Goal: Task Accomplishment & Management: Use online tool/utility

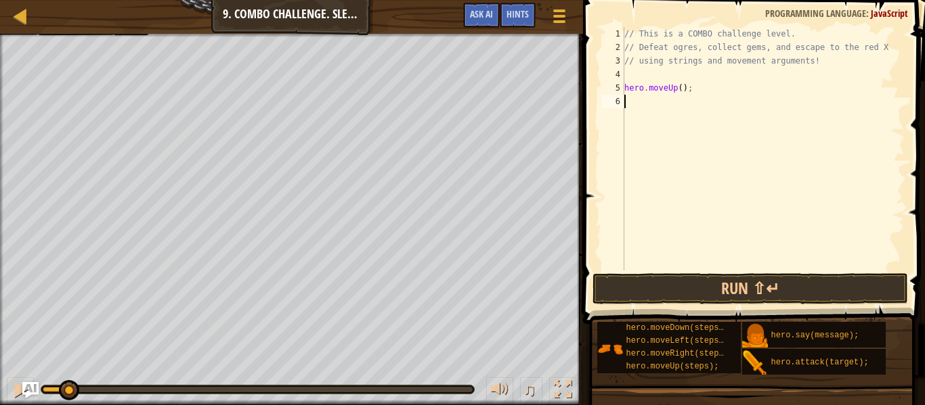
scroll to position [6, 0]
click at [674, 88] on div "// This is a COMBO challenge level. // Defeat ogres, collect gems, and escape t…" at bounding box center [762, 162] width 283 height 271
click at [674, 90] on div "// This is a COMBO challenge level. // Defeat ogres, collect gems, and escape t…" at bounding box center [762, 162] width 283 height 271
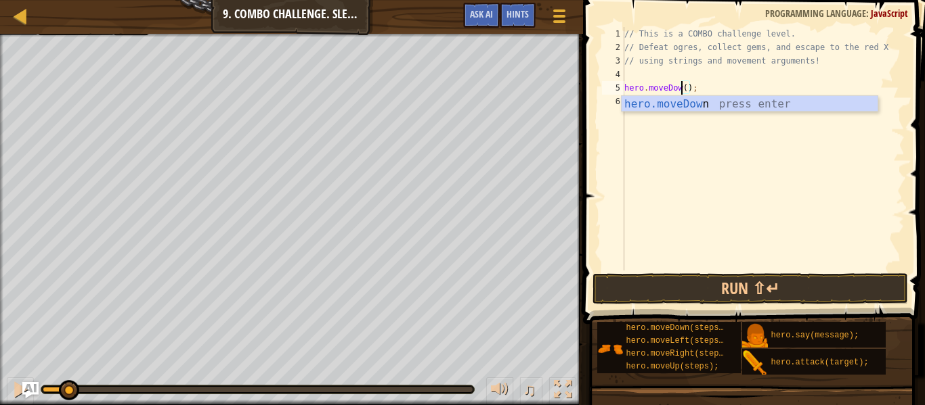
type textarea "hero.moveDown();"
click at [736, 74] on div "// This is a COMBO challenge level. // Defeat ogres, collect gems, and escape t…" at bounding box center [762, 162] width 283 height 271
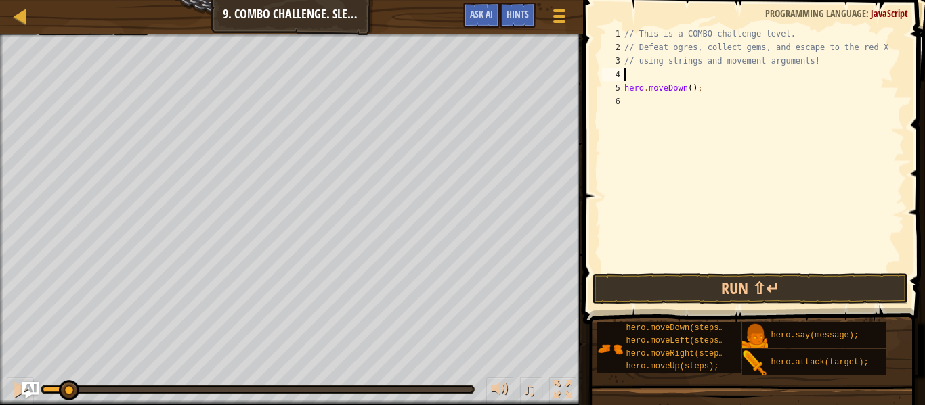
click at [679, 95] on div "// This is a COMBO challenge level. // Defeat ogres, collect gems, and escape t…" at bounding box center [762, 162] width 283 height 271
type textarea "hero.moveRight(2)"
click at [685, 124] on div "// This is a COMBO challenge level. // Defeat ogres, collect gems, and escape t…" at bounding box center [762, 162] width 283 height 271
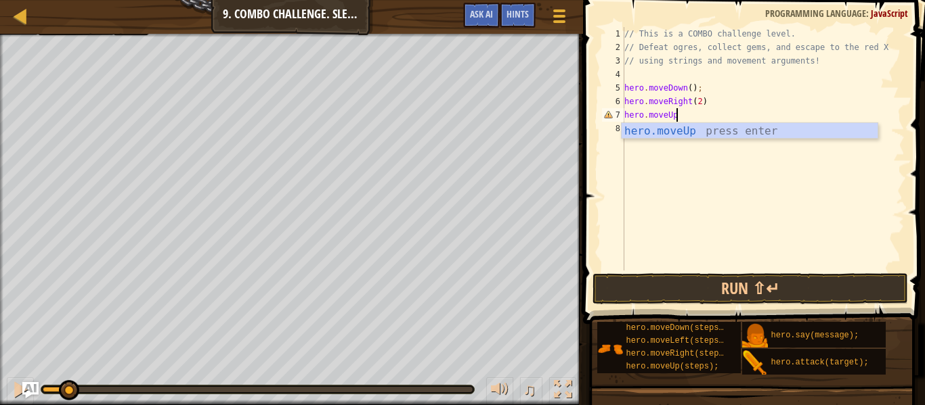
scroll to position [6, 7]
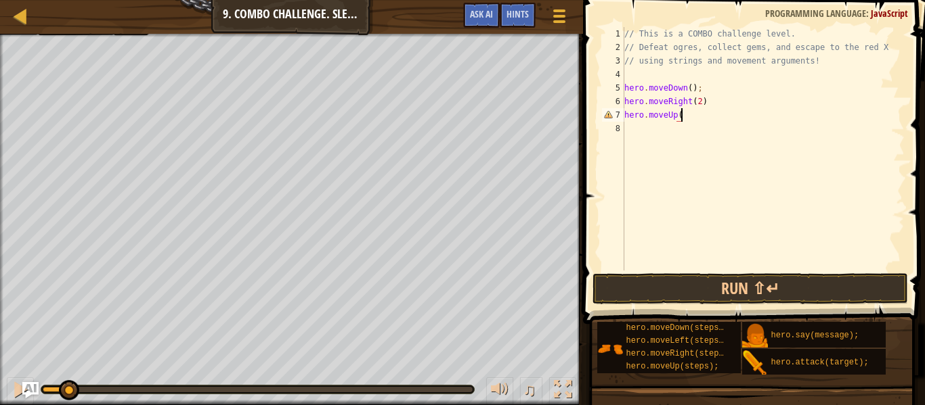
type textarea "hero.moveUp()"
click at [654, 135] on div "// This is a COMBO challenge level. // Defeat ogres, collect gems, and escape t…" at bounding box center [762, 162] width 283 height 271
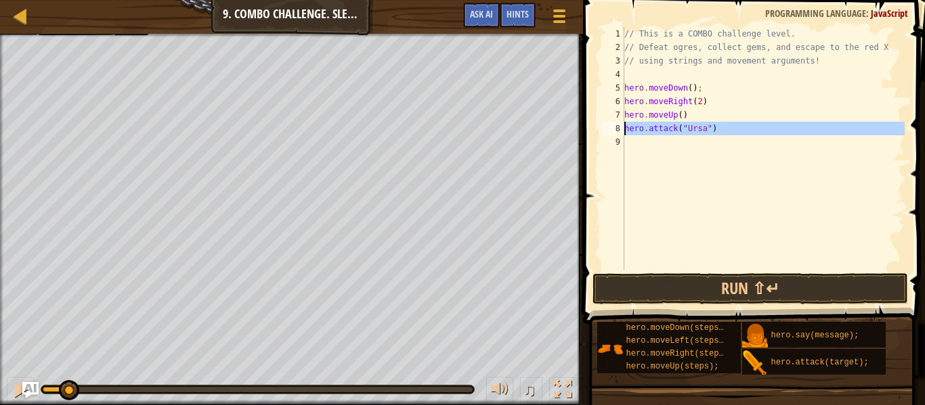
click at [625, 131] on div "hero.attack("Ursa") 1 2 3 4 5 6 7 8 9 // This is a COMBO challenge level. // De…" at bounding box center [751, 149] width 305 height 244
click at [625, 131] on div "// This is a COMBO challenge level. // Defeat ogres, collect gems, and escape t…" at bounding box center [762, 149] width 283 height 244
type textarea "hero.attack("Ursa")"
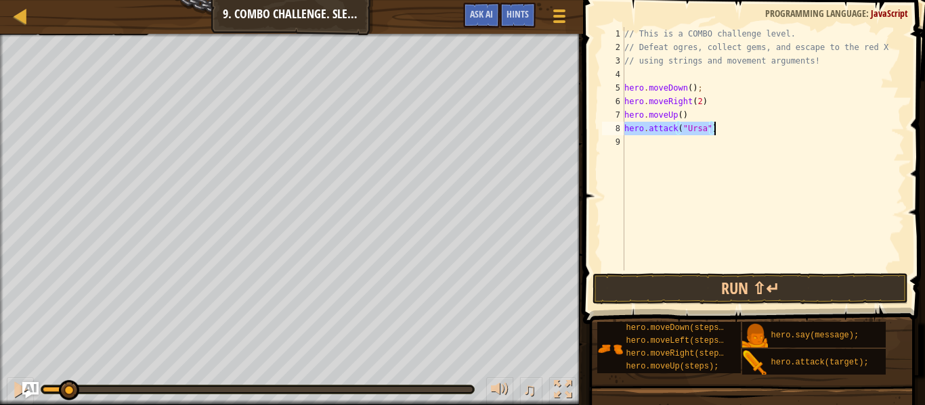
drag, startPoint x: 625, startPoint y: 131, endPoint x: 740, endPoint y: 127, distance: 114.5
click at [740, 127] on div "// This is a COMBO challenge level. // Defeat ogres, collect gems, and escape t…" at bounding box center [762, 162] width 283 height 271
click at [667, 150] on div "// This is a COMBO challenge level. // Defeat ogres, collect gems, and escape t…" at bounding box center [762, 162] width 283 height 271
paste textarea "hero.attack("Ursa")"
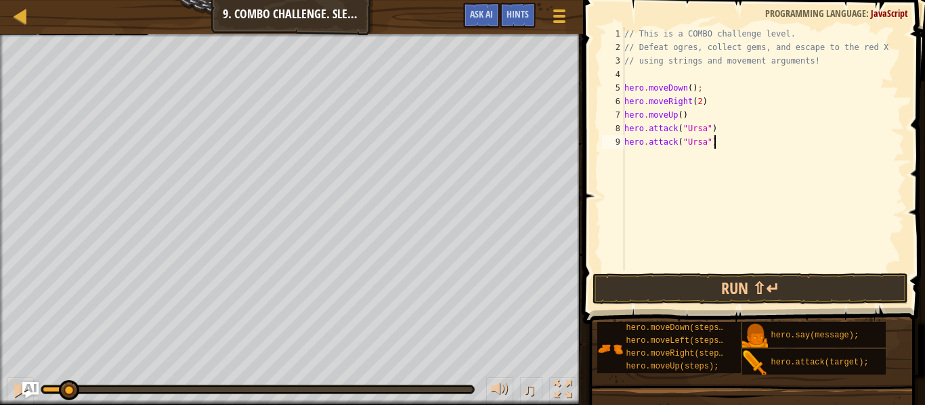
type textarea "hero.attack("Ursa")"
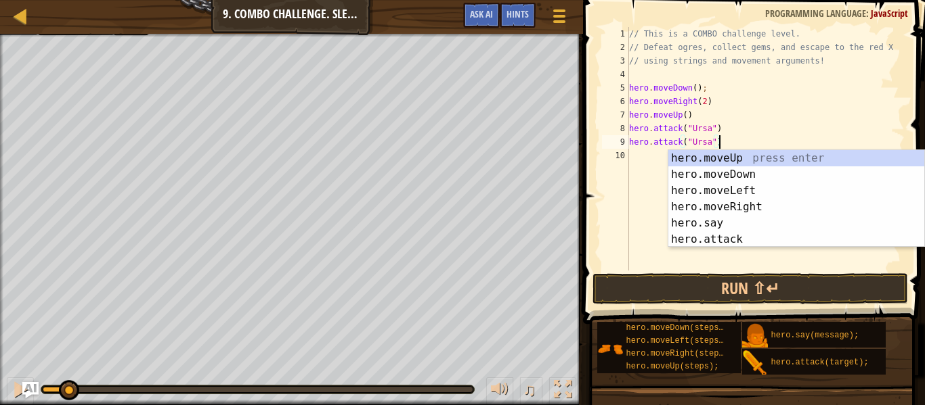
click at [649, 160] on div "// This is a COMBO challenge level. // Defeat ogres, collect gems, and escape t…" at bounding box center [765, 162] width 278 height 271
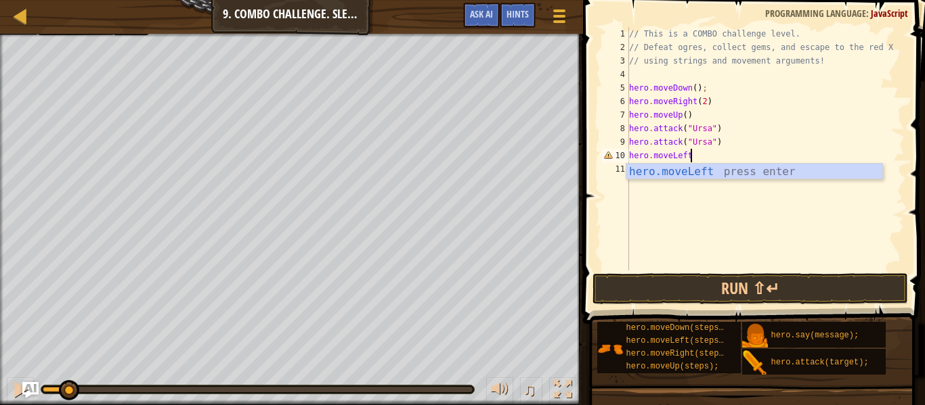
scroll to position [6, 9]
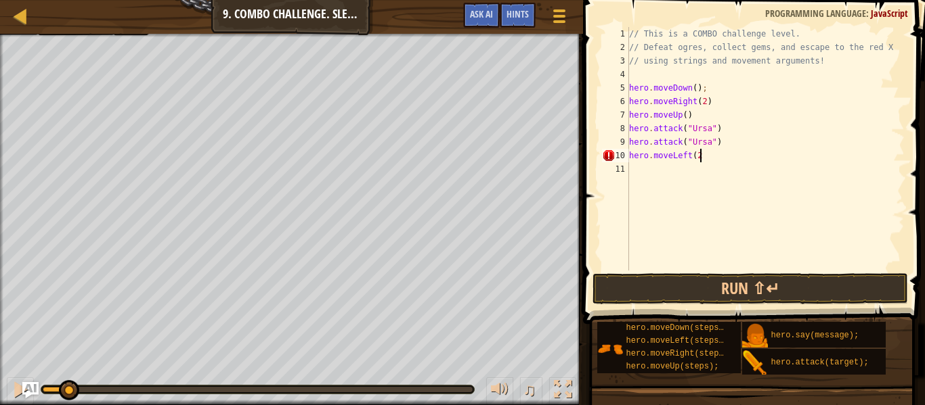
type textarea "hero.moveLeft(2)"
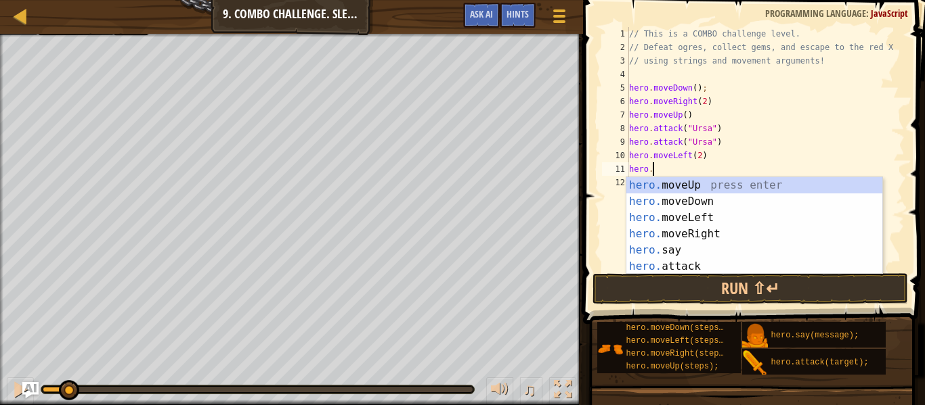
scroll to position [6, 3]
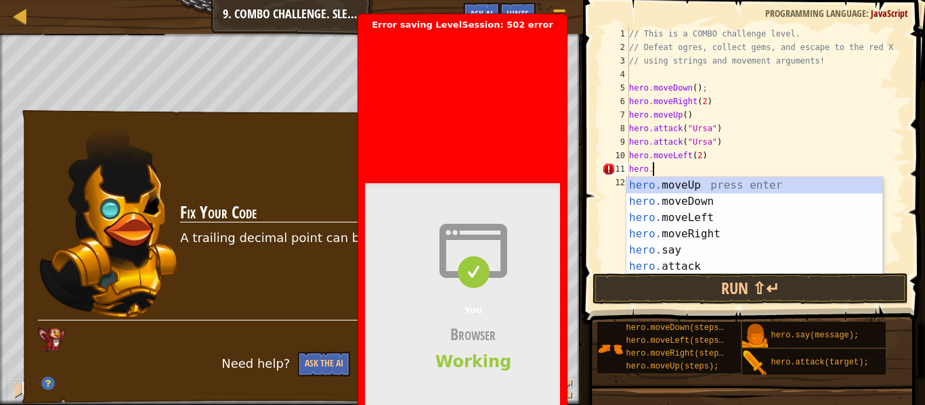
click at [670, 144] on div "// This is a COMBO challenge level. // Defeat ogres, collect gems, and escape t…" at bounding box center [765, 162] width 278 height 271
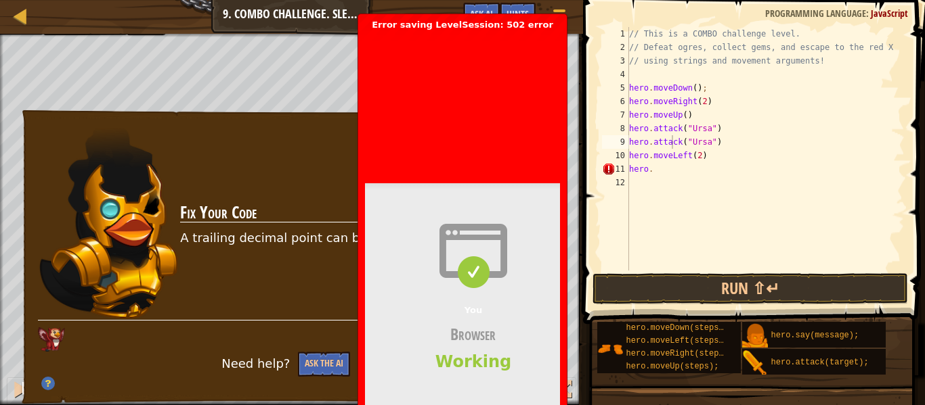
click at [516, 250] on span at bounding box center [473, 251] width 217 height 54
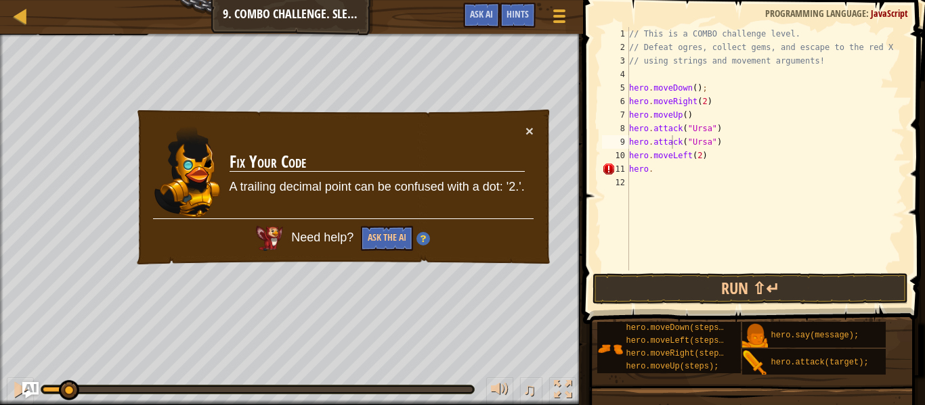
click at [711, 164] on div "// This is a COMBO challenge level. // Defeat ogres, collect gems, and escape t…" at bounding box center [765, 162] width 278 height 271
click at [546, 125] on div "× Fix Your Code A trailing decimal point can be confused with a dot: '2.'. Need…" at bounding box center [343, 187] width 417 height 158
click at [534, 123] on div "× Fix Your Code A trailing decimal point can be confused with a dot: '2.'. Need…" at bounding box center [343, 187] width 417 height 158
click at [534, 126] on div "× Fix Your Code A trailing decimal point can be confused with a dot: '2.'. Need…" at bounding box center [343, 187] width 417 height 158
click at [531, 130] on button "×" at bounding box center [529, 131] width 8 height 14
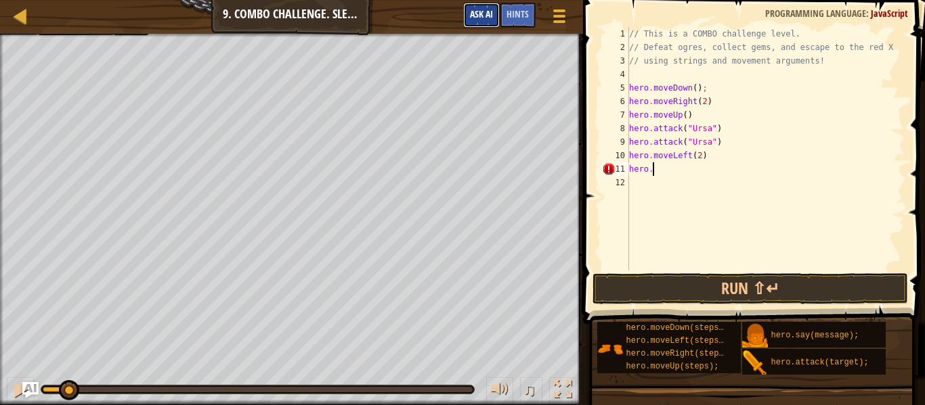
click at [477, 16] on span "Ask AI" at bounding box center [481, 13] width 23 height 13
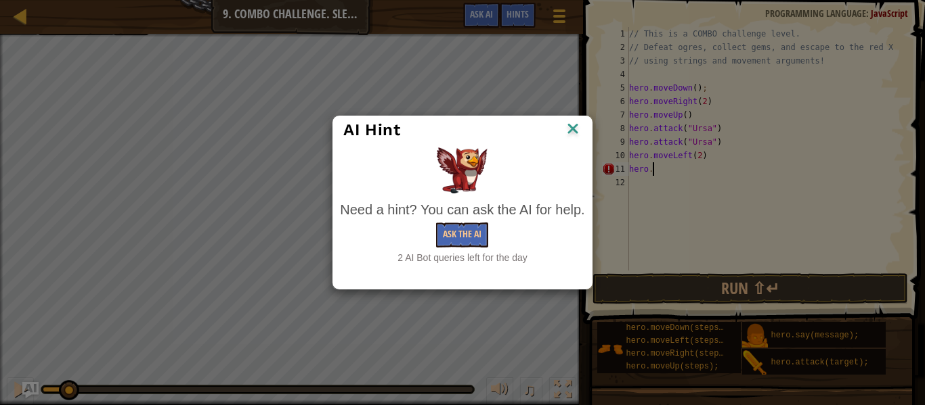
click at [571, 124] on img at bounding box center [573, 130] width 18 height 20
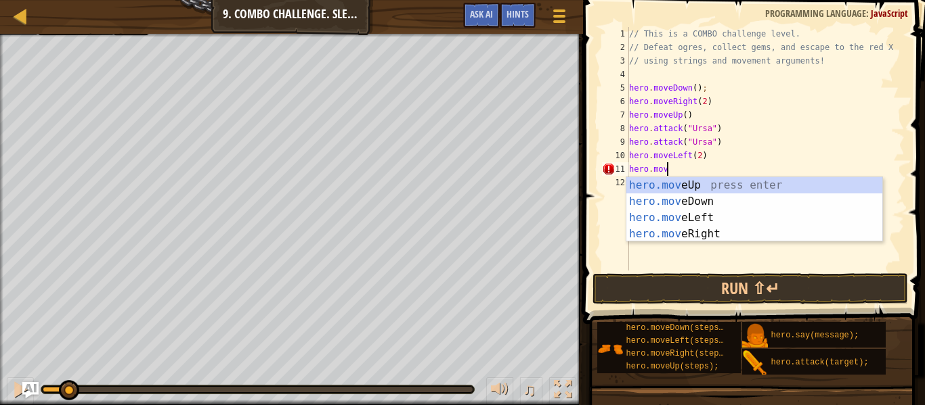
scroll to position [6, 5]
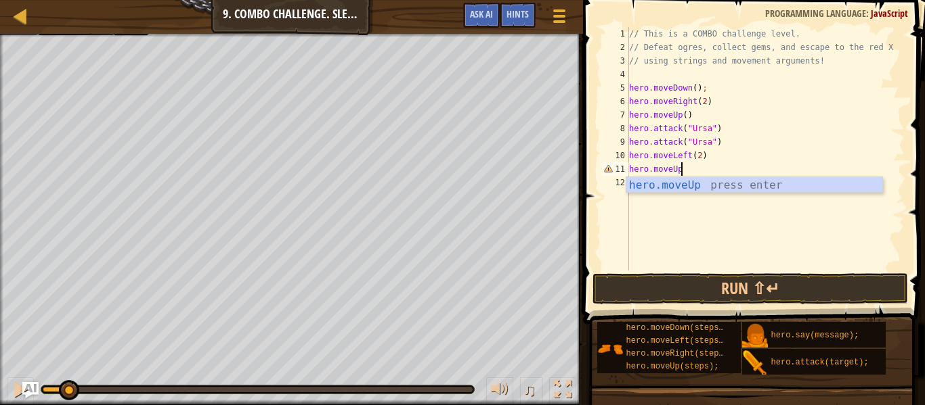
type textarea "hero.moveUp()"
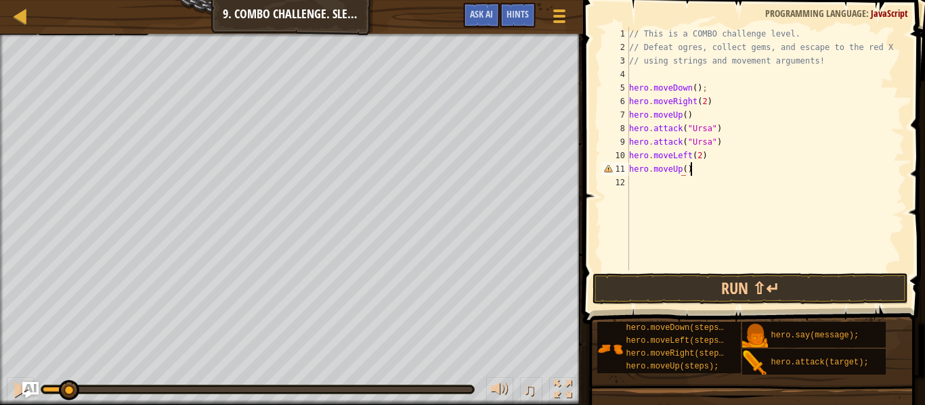
scroll to position [6, 8]
click at [654, 169] on div "// This is a COMBO challenge level. // Defeat ogres, collect gems, and escape t…" at bounding box center [765, 162] width 278 height 271
click at [655, 175] on div "// This is a COMBO challenge level. // Defeat ogres, collect gems, and escape t…" at bounding box center [765, 162] width 278 height 271
click at [655, 179] on div "// This is a COMBO challenge level. // Defeat ogres, collect gems, and escape t…" at bounding box center [765, 162] width 278 height 271
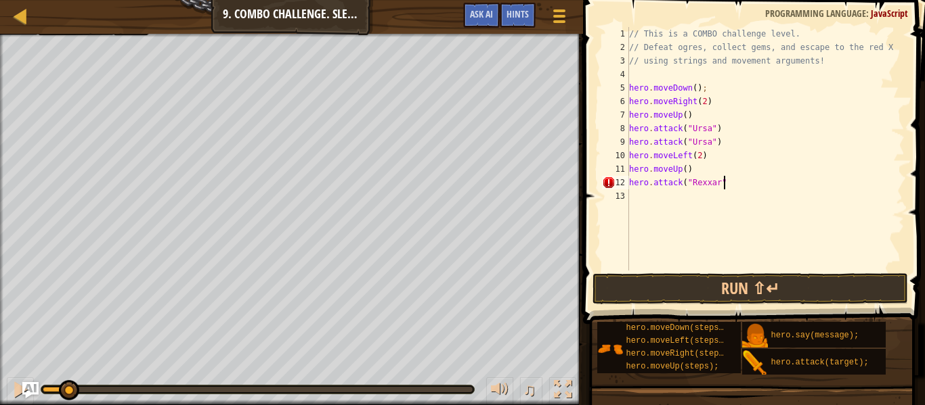
type textarea "hero.attack("Rexxar")"
drag, startPoint x: 630, startPoint y: 183, endPoint x: 748, endPoint y: 186, distance: 117.8
click at [748, 186] on div "// This is a COMBO challenge level. // Defeat ogres, collect gems, and escape t…" at bounding box center [765, 162] width 278 height 271
type textarea "hero.attack("Rexxar")"
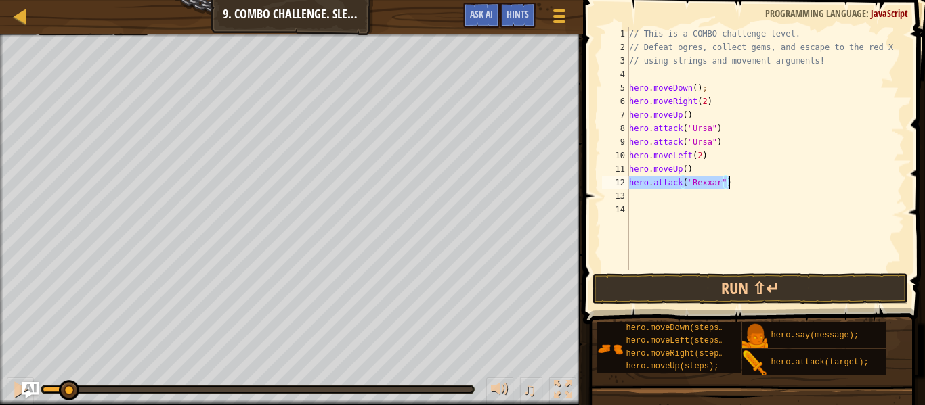
click at [642, 193] on div "// This is a COMBO challenge level. // Defeat ogres, collect gems, and escape t…" at bounding box center [765, 162] width 278 height 271
paste textarea "hero.attack("Rexxar")"
type textarea "hero.attack("Rexxar")"
click at [648, 210] on div "// This is a COMBO challenge level. // Defeat ogres, collect gems, and escape t…" at bounding box center [765, 162] width 278 height 271
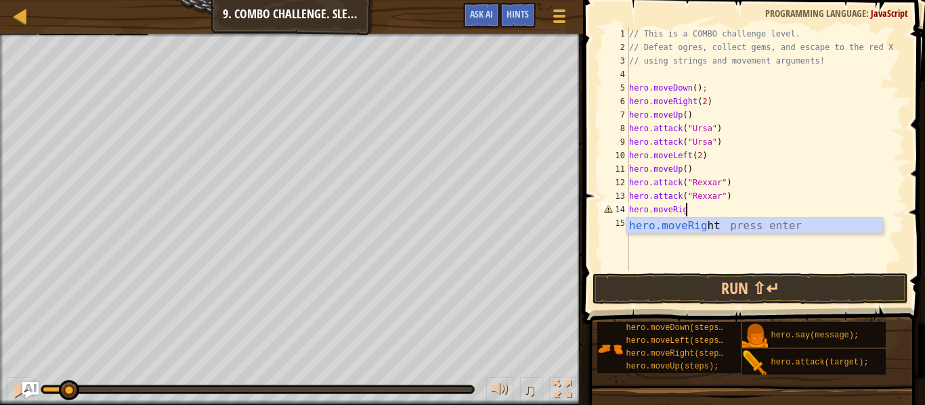
scroll to position [6, 9]
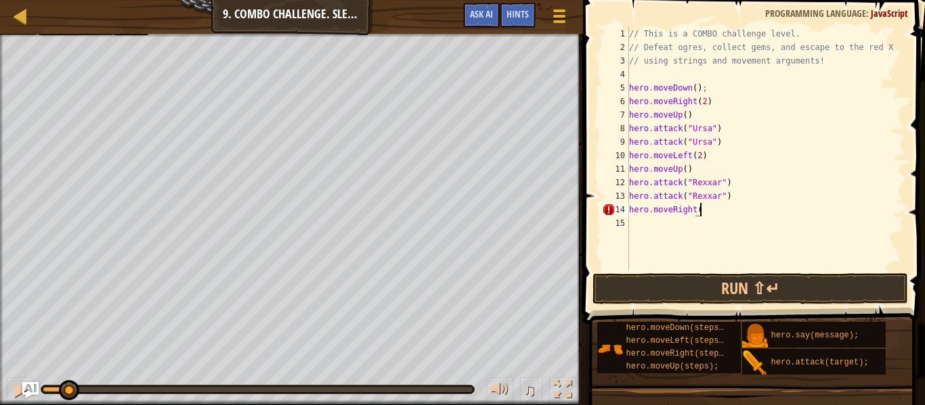
type textarea "hero.moveRight()"
click at [686, 221] on div "// This is a COMBO challenge level. // Defeat ogres, collect gems, and escape t…" at bounding box center [765, 162] width 278 height 271
paste textarea "hero.attack("Rexxar")"
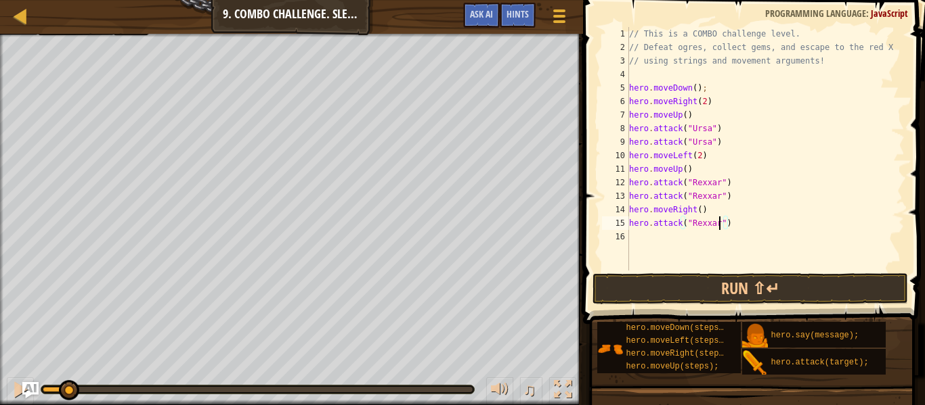
click at [718, 223] on div "// This is a COMBO challenge level. // Defeat ogres, collect gems, and escape t…" at bounding box center [765, 162] width 278 height 271
type textarea "hero.attack("Brack")"
drag, startPoint x: 629, startPoint y: 224, endPoint x: 734, endPoint y: 225, distance: 105.6
click at [734, 225] on div "// This is a COMBO challenge level. // Defeat ogres, collect gems, and escape t…" at bounding box center [765, 162] width 278 height 271
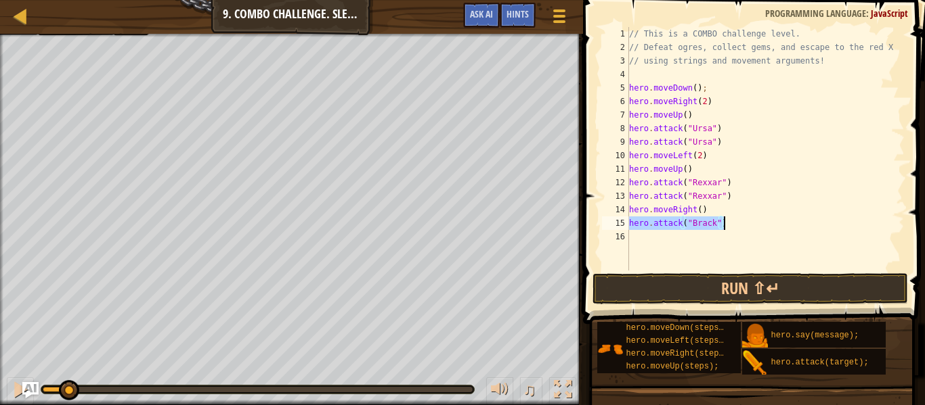
click at [686, 235] on div "// This is a COMBO challenge level. // Defeat ogres, collect gems, and escape t…" at bounding box center [765, 162] width 278 height 271
paste textarea "hero.attack("Brack")"
type textarea "hero.attack("Brack")"
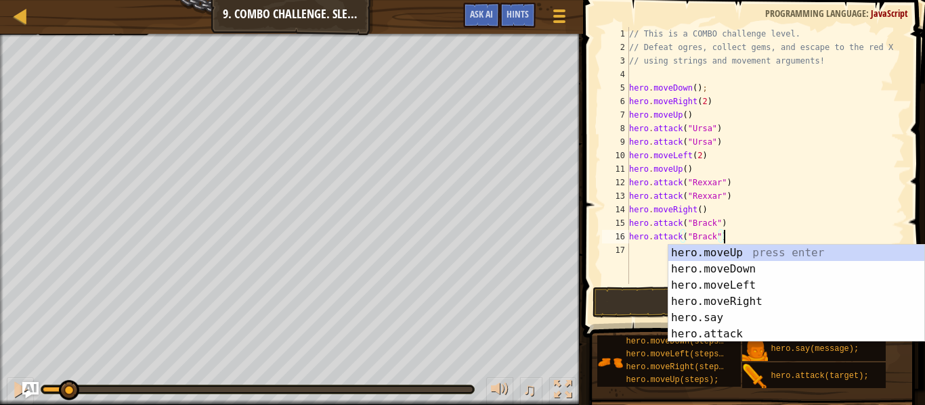
click at [634, 248] on div "// This is a COMBO challenge level. // Defeat ogres, collect gems, and escape t…" at bounding box center [765, 169] width 278 height 284
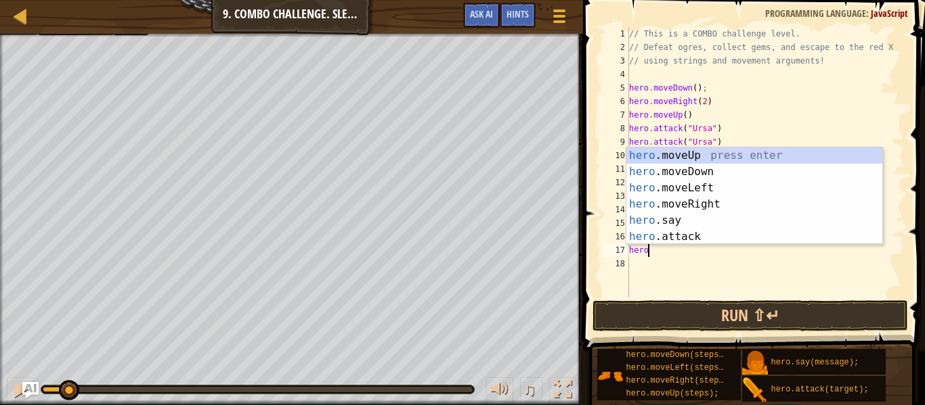
scroll to position [6, 3]
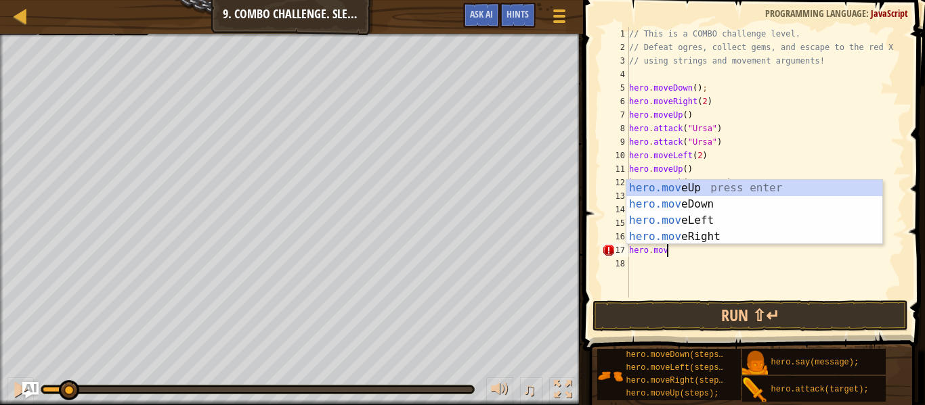
type textarea "hero.move"
click at [713, 229] on div "hero.move Up press enter hero.move Down press enter hero.move Left press enter …" at bounding box center [754, 228] width 256 height 97
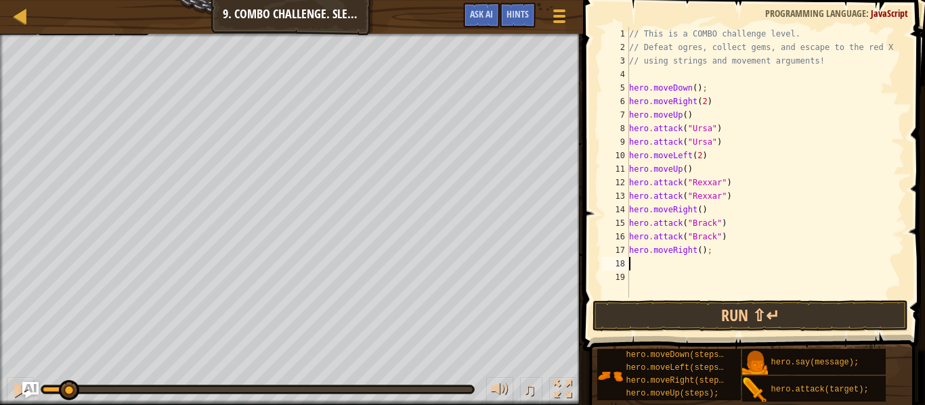
click at [700, 249] on div "// This is a COMBO challenge level. // Defeat ogres, collect gems, and escape t…" at bounding box center [765, 176] width 278 height 298
type textarea "hero.moveRight(2);"
click at [694, 317] on button "Run ⇧↵" at bounding box center [749, 316] width 315 height 31
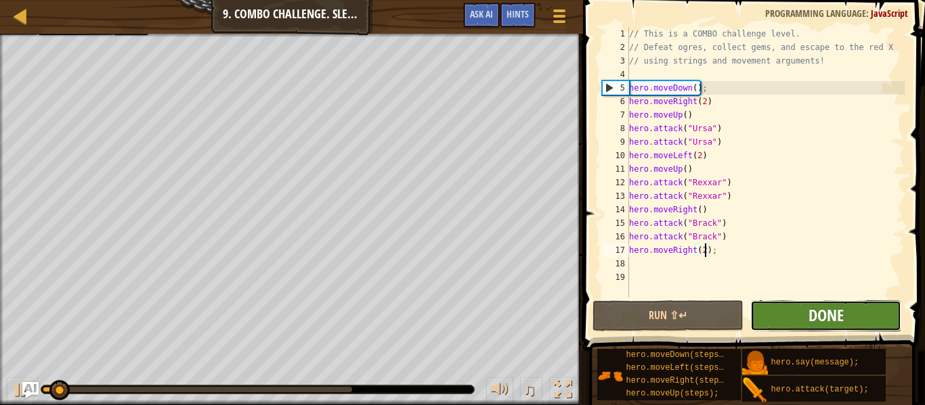
click at [817, 314] on span "Done" at bounding box center [825, 316] width 35 height 22
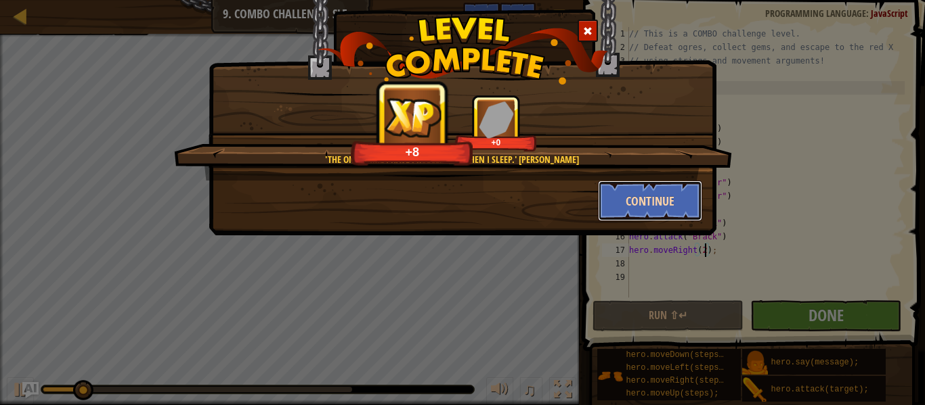
click at [654, 211] on button "Continue" at bounding box center [650, 201] width 105 height 41
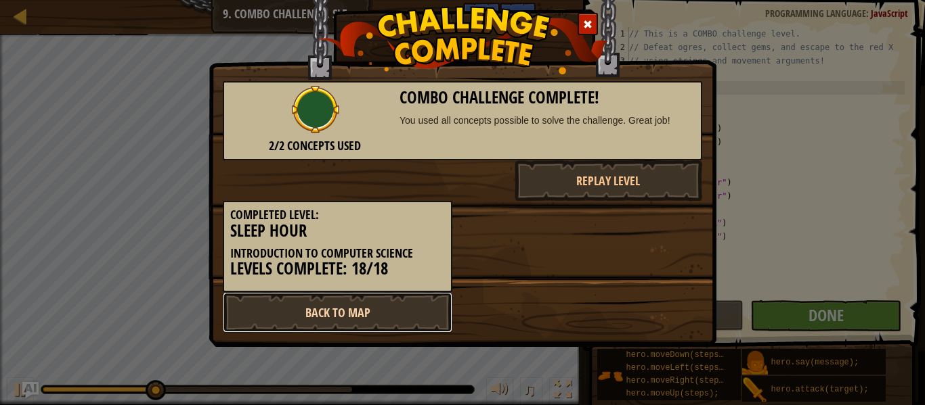
click at [418, 301] on link "Back to Map" at bounding box center [337, 312] width 229 height 41
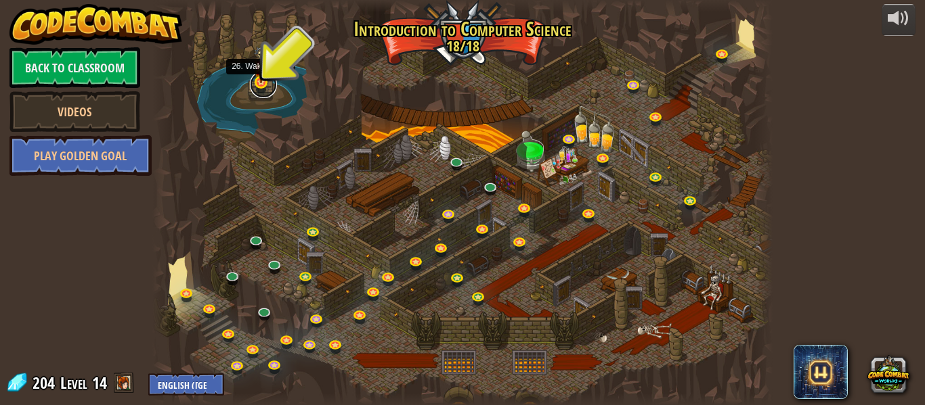
click at [258, 91] on link at bounding box center [263, 84] width 27 height 27
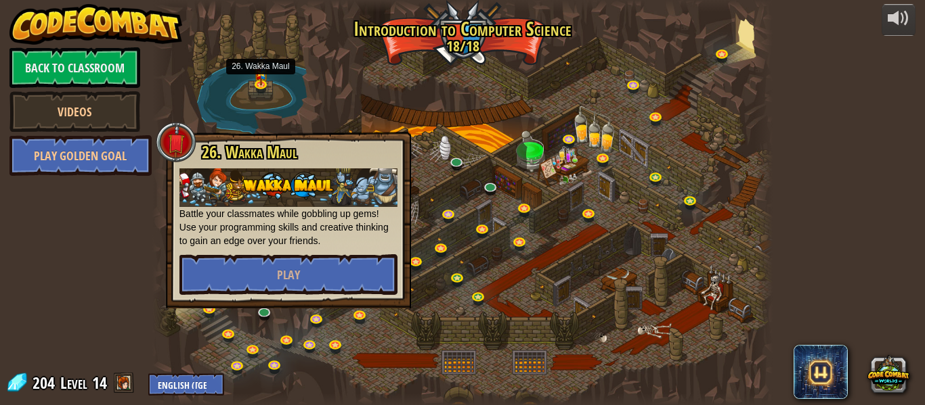
click at [181, 142] on div at bounding box center [176, 142] width 41 height 41
click at [516, 121] on div at bounding box center [462, 202] width 620 height 405
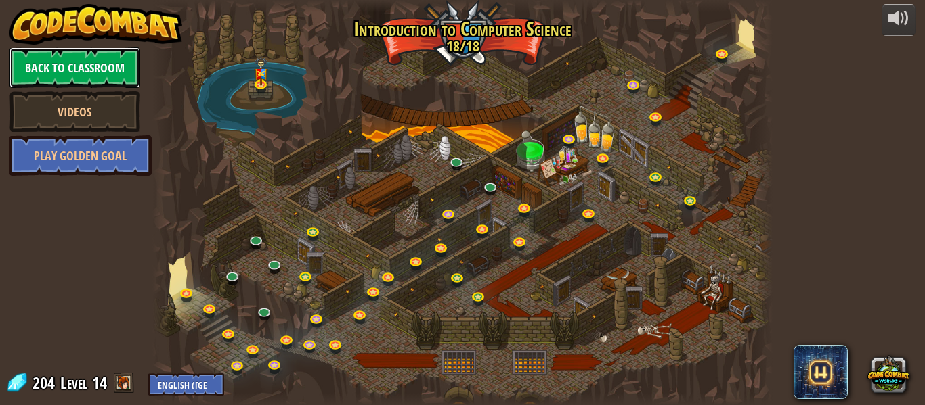
click at [81, 66] on link "Back to Classroom" at bounding box center [74, 67] width 131 height 41
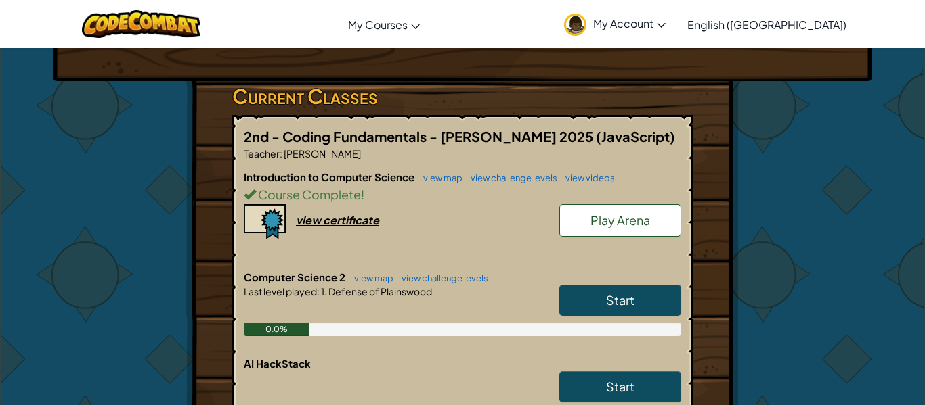
scroll to position [198, 0]
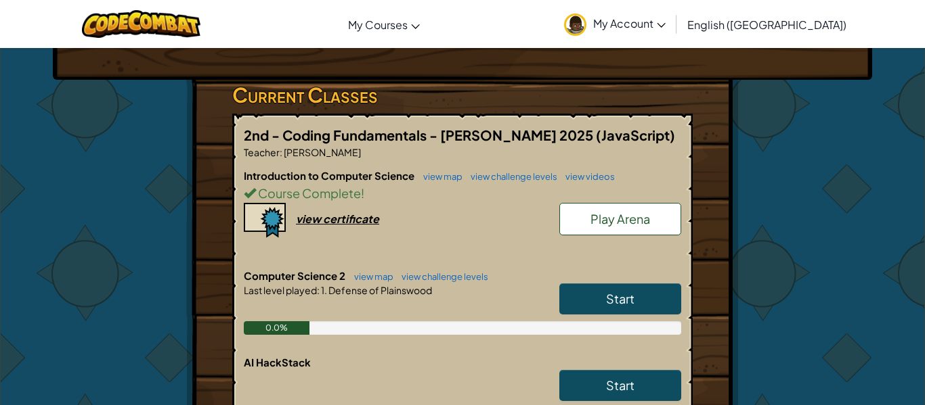
click at [587, 302] on link "Start" at bounding box center [620, 299] width 122 height 31
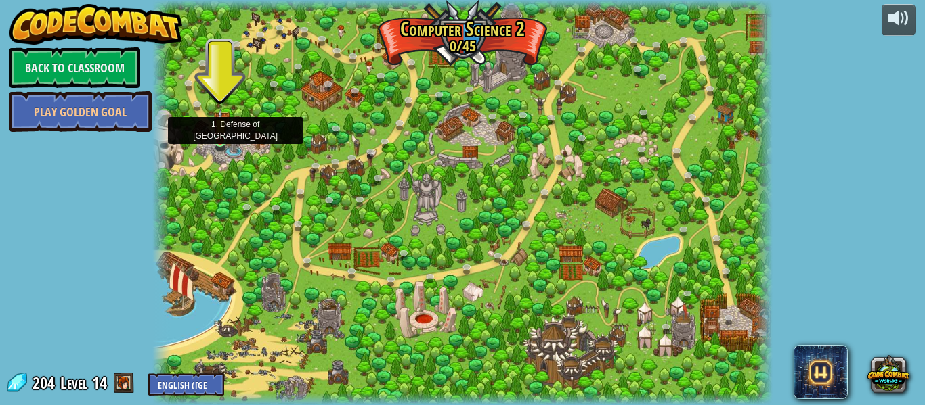
click at [225, 140] on img at bounding box center [220, 125] width 14 height 32
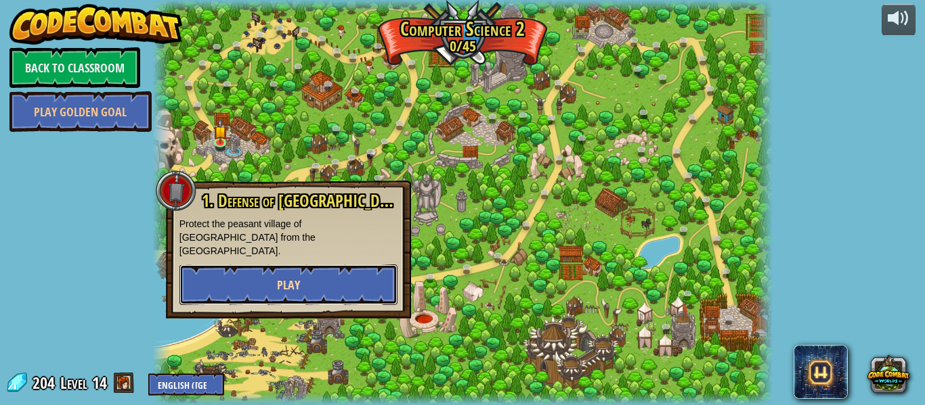
click at [304, 265] on button "Play" at bounding box center [288, 285] width 218 height 41
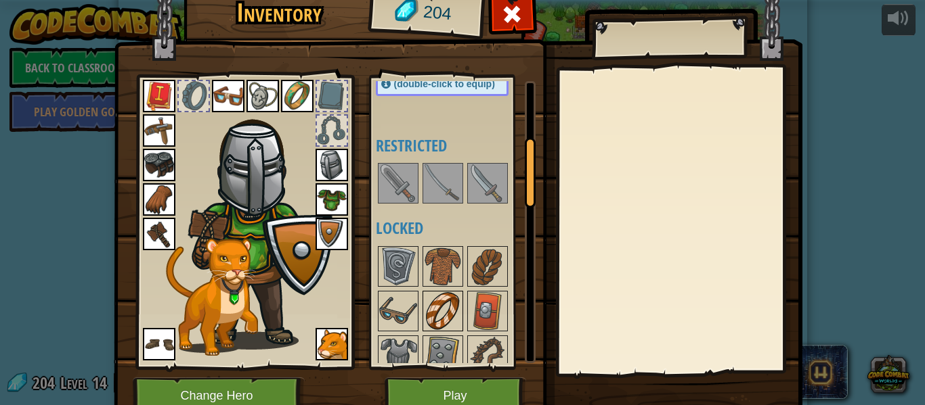
scroll to position [234, 0]
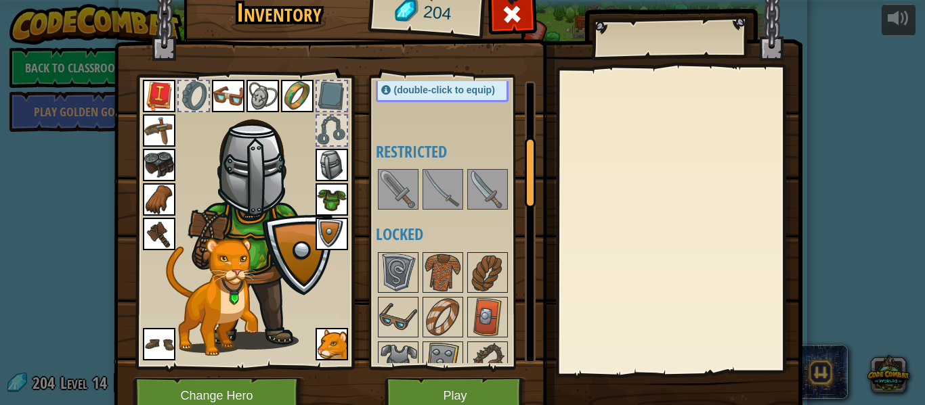
click at [444, 200] on img at bounding box center [443, 190] width 38 height 38
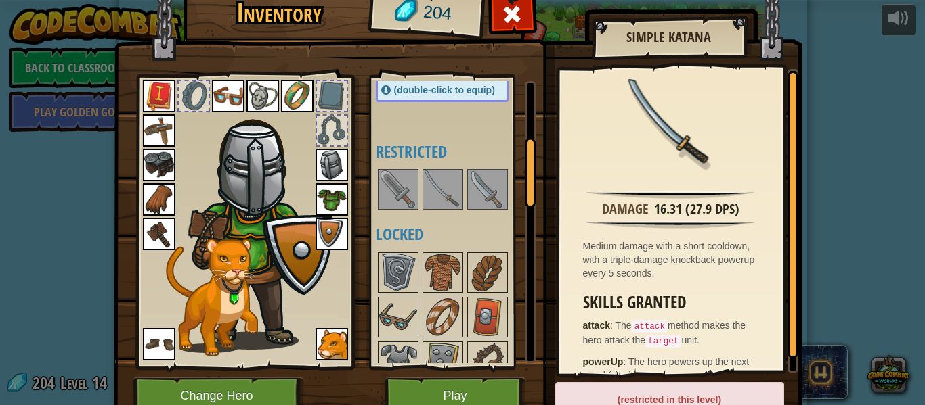
click at [154, 235] on img at bounding box center [159, 234] width 32 height 32
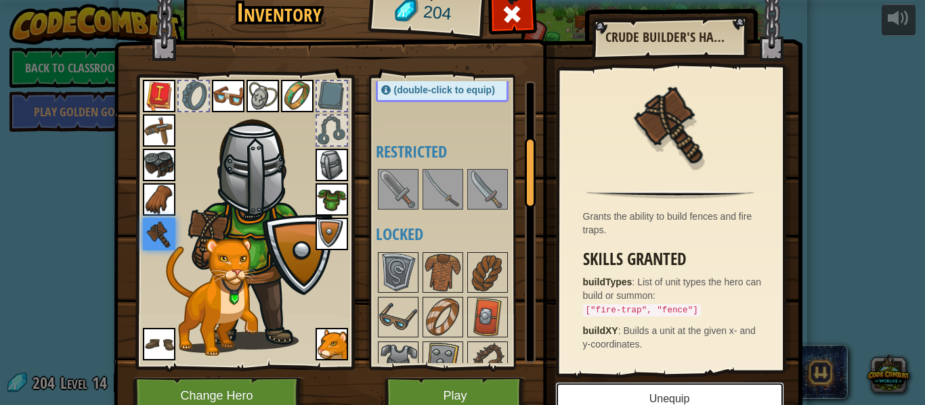
click at [671, 390] on button "Unequip" at bounding box center [669, 399] width 229 height 34
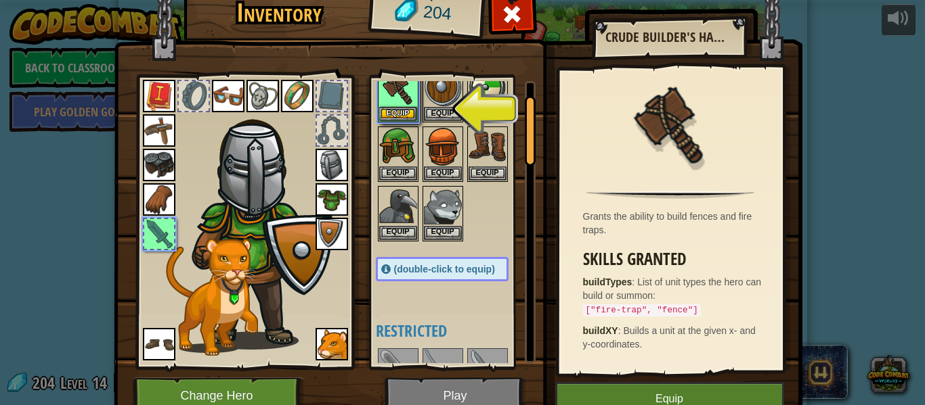
scroll to position [0, 0]
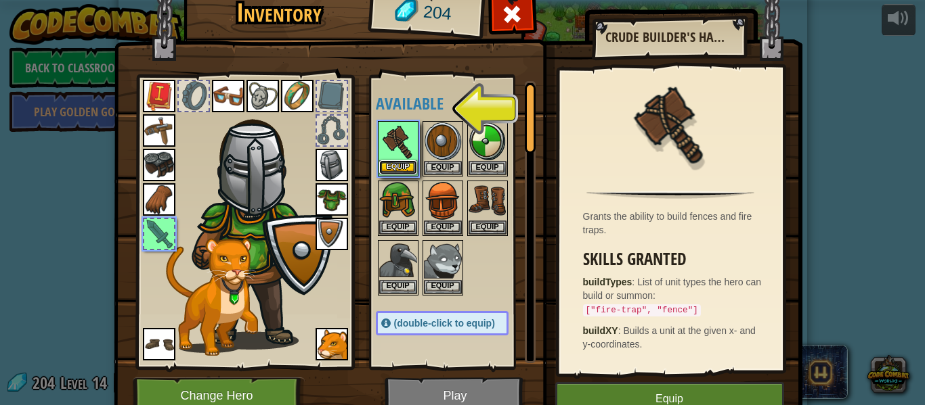
click at [389, 167] on button "Equip" at bounding box center [398, 167] width 38 height 14
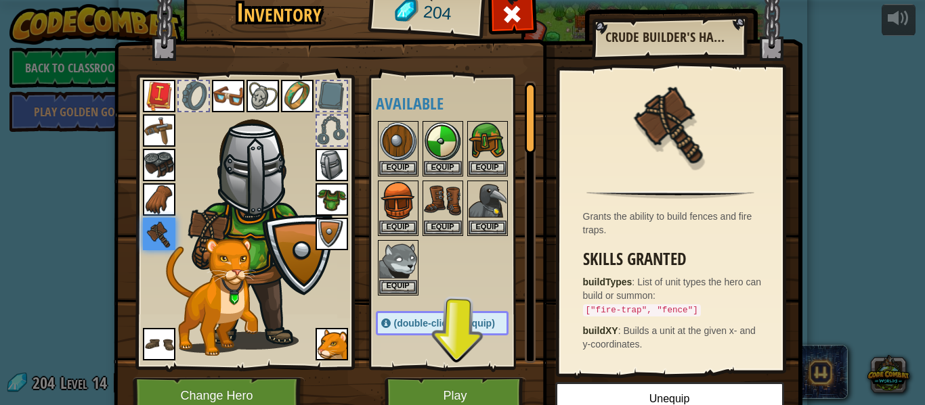
click at [169, 337] on img at bounding box center [159, 344] width 32 height 32
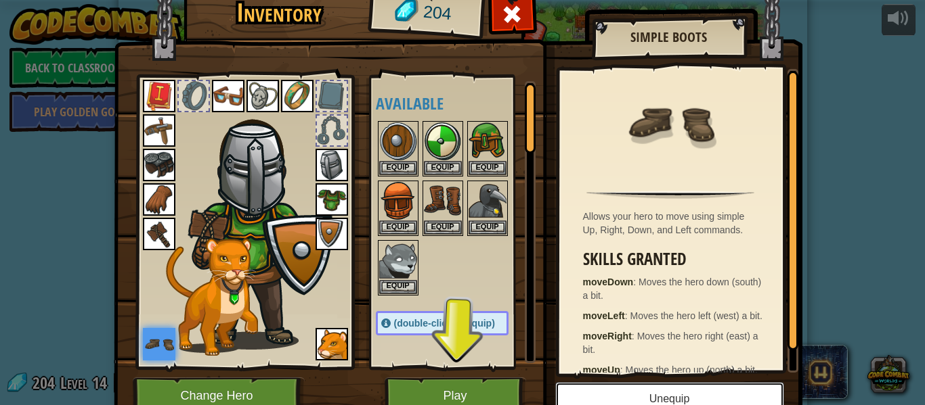
click at [657, 399] on button "Unequip" at bounding box center [669, 399] width 229 height 34
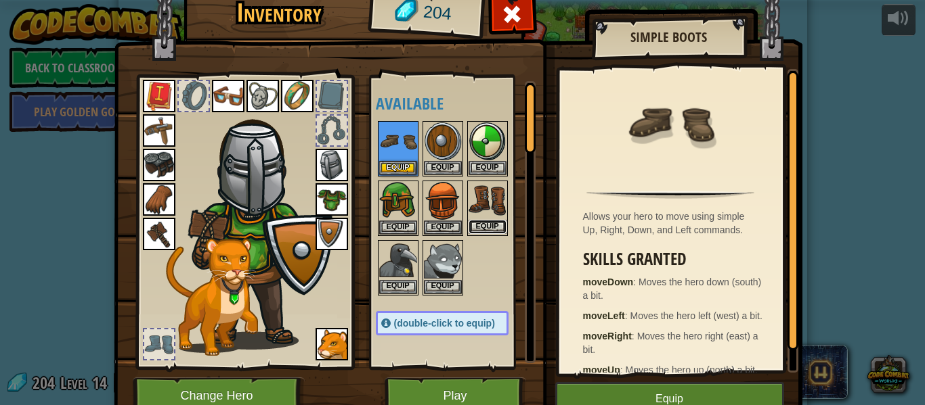
click at [487, 226] on button "Equip" at bounding box center [487, 227] width 38 height 14
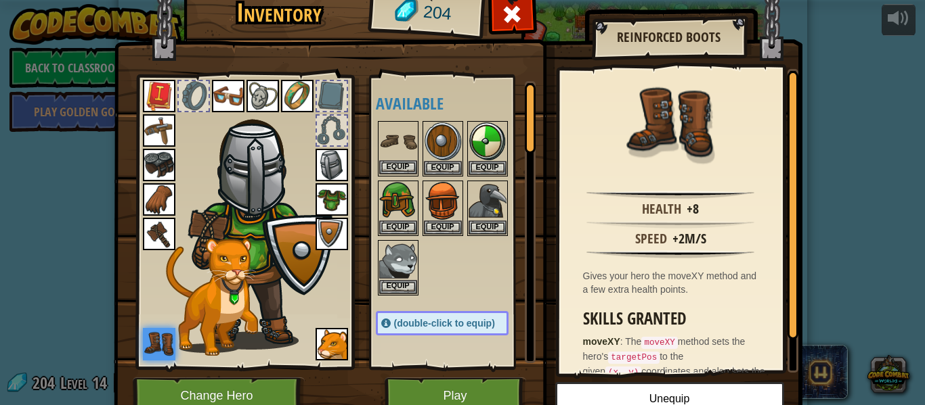
click at [391, 138] on img at bounding box center [398, 142] width 38 height 38
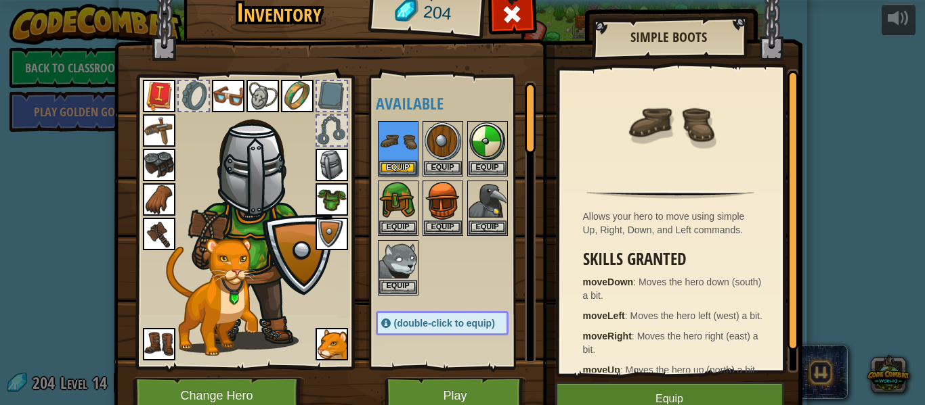
click at [160, 342] on img at bounding box center [159, 344] width 32 height 32
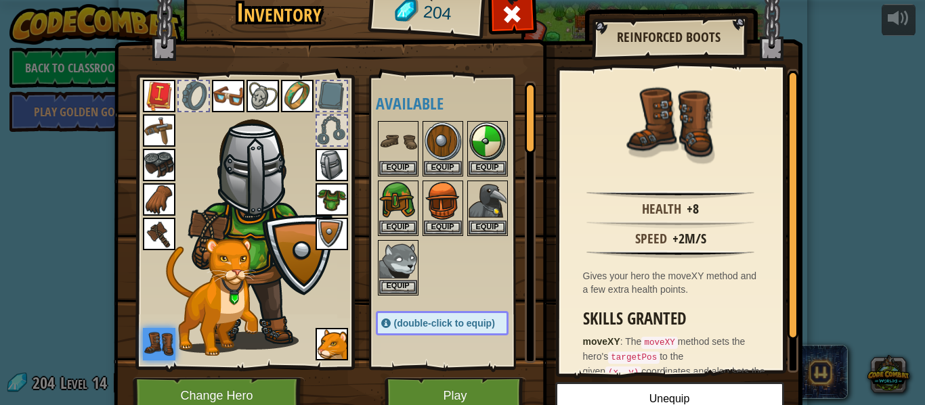
scroll to position [45, 0]
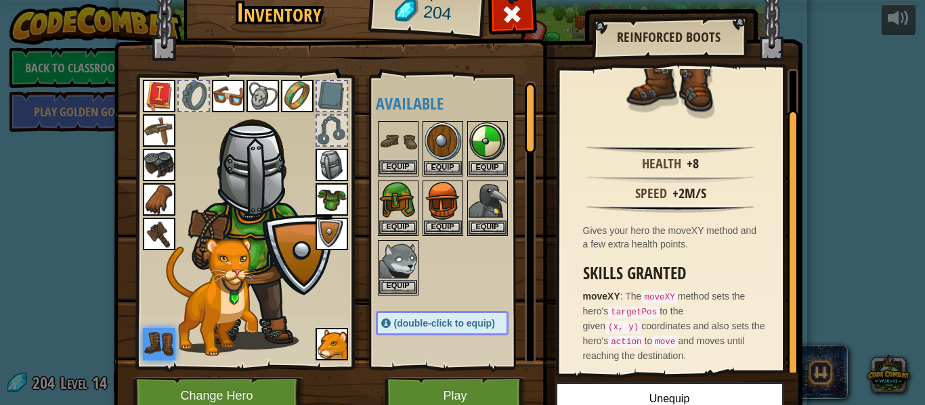
click at [407, 137] on img at bounding box center [398, 142] width 38 height 38
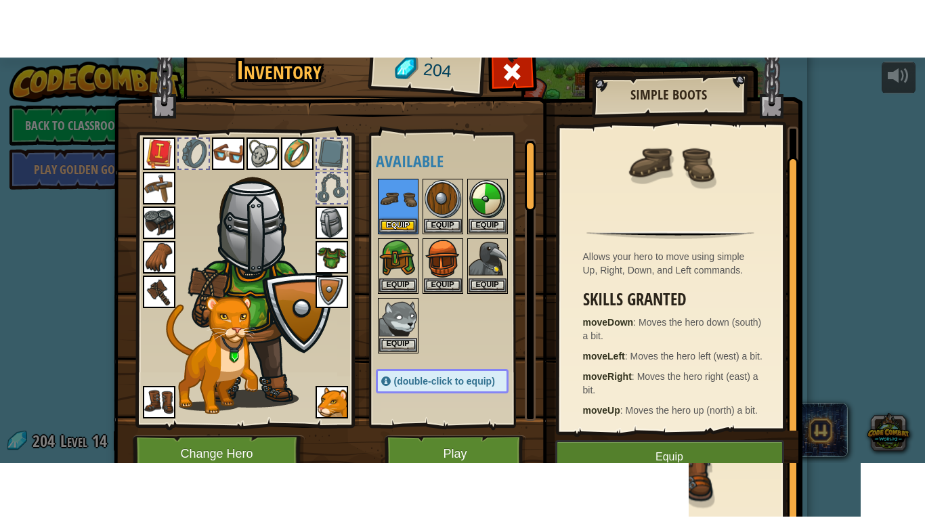
scroll to position [0, 0]
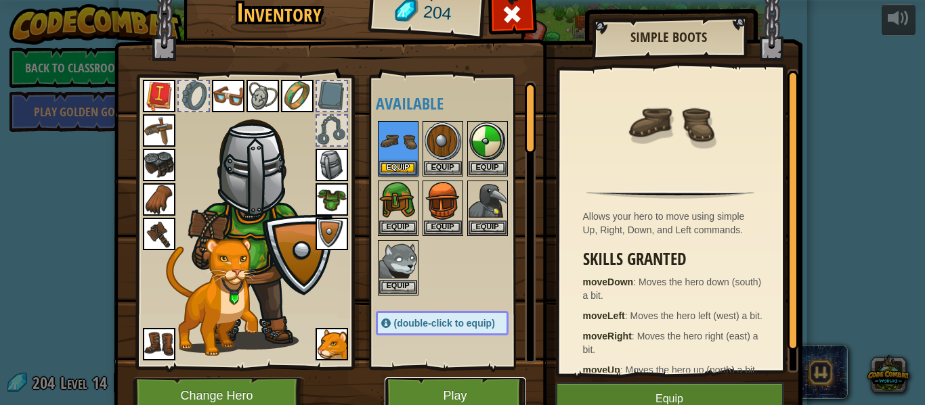
click at [412, 386] on button "Play" at bounding box center [454, 396] width 141 height 37
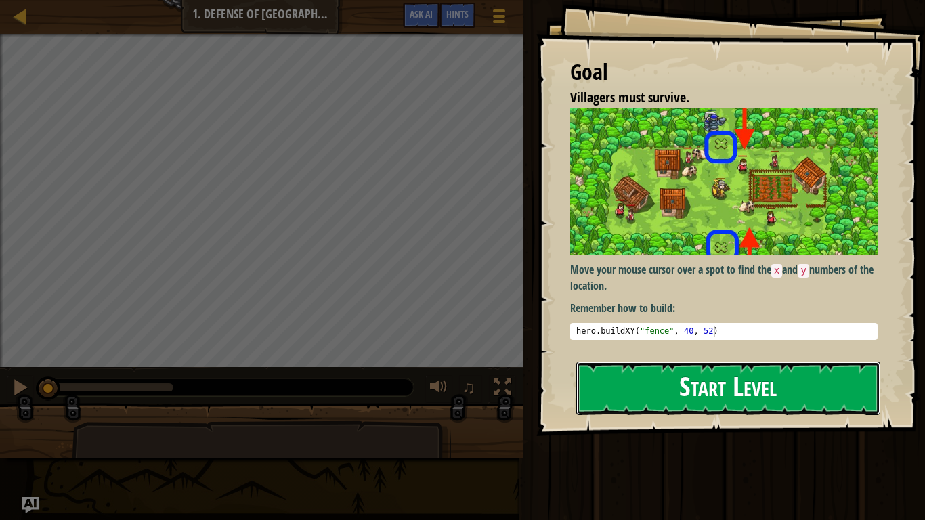
click at [649, 370] on button "Start Level" at bounding box center [728, 387] width 304 height 53
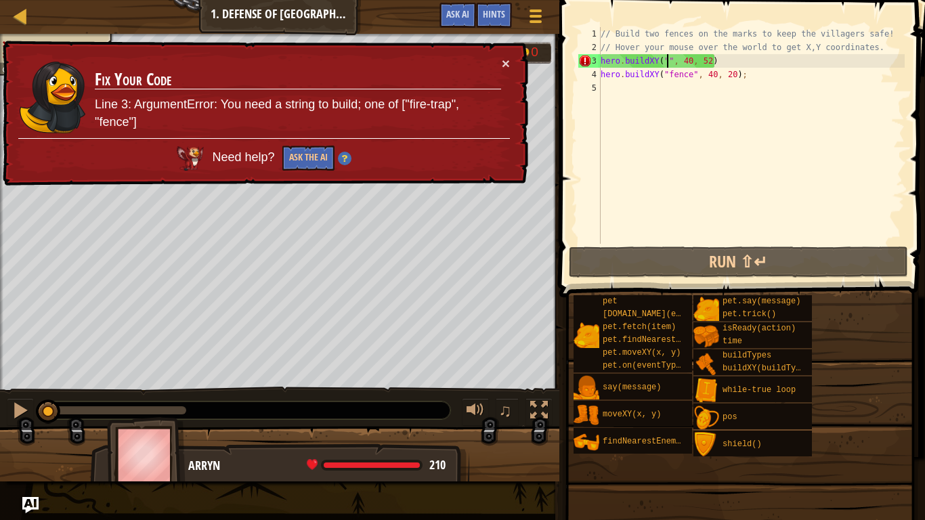
click at [665, 58] on div "// Build two fences on the marks to keep the villagers safe! // Hover your mous…" at bounding box center [751, 149] width 307 height 244
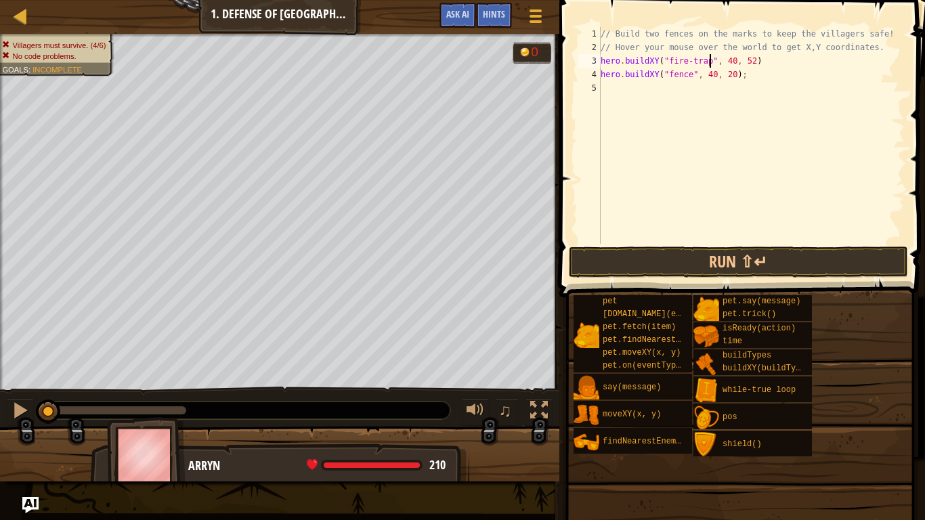
scroll to position [6, 16]
click at [788, 266] on button "Run ⇧↵" at bounding box center [738, 261] width 339 height 31
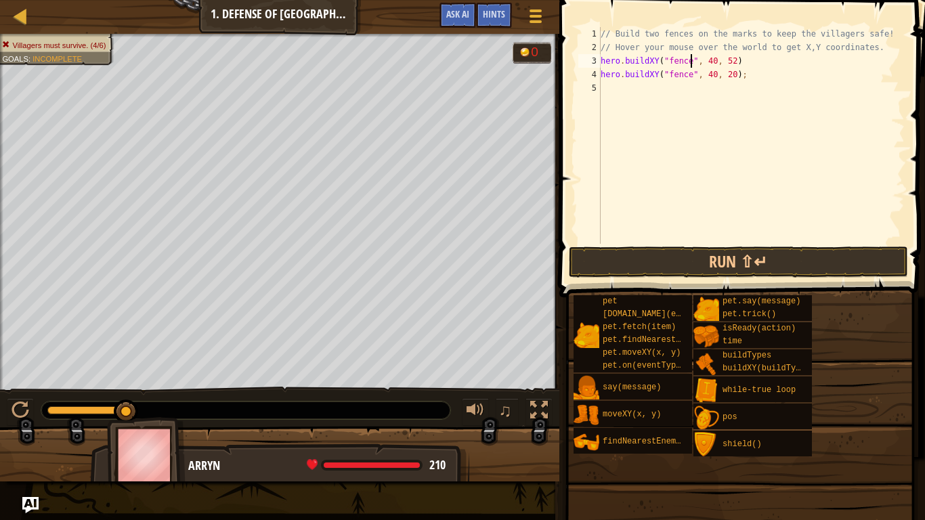
scroll to position [6, 13]
type textarea "hero.buildXY("fence", 40, 52)"
click at [768, 264] on button "Run ⇧↵" at bounding box center [738, 261] width 339 height 31
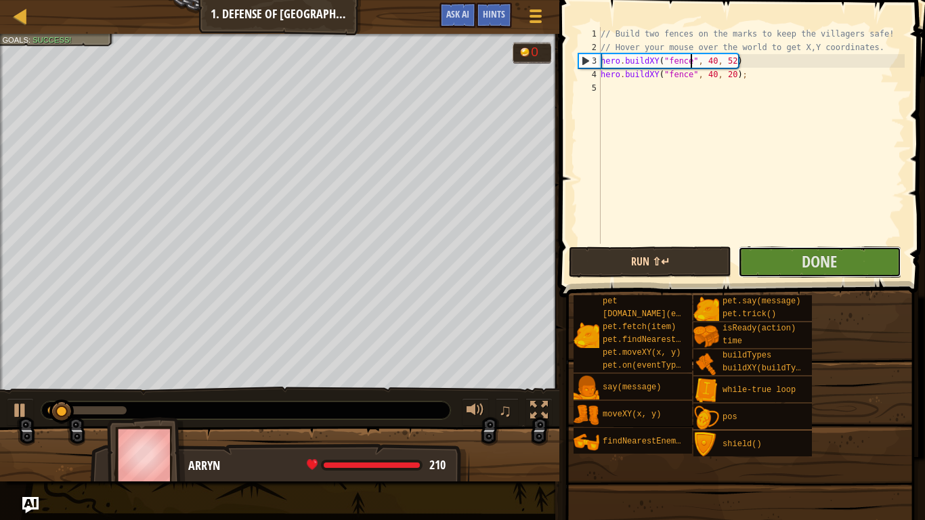
click at [768, 264] on button "Done" at bounding box center [819, 261] width 162 height 31
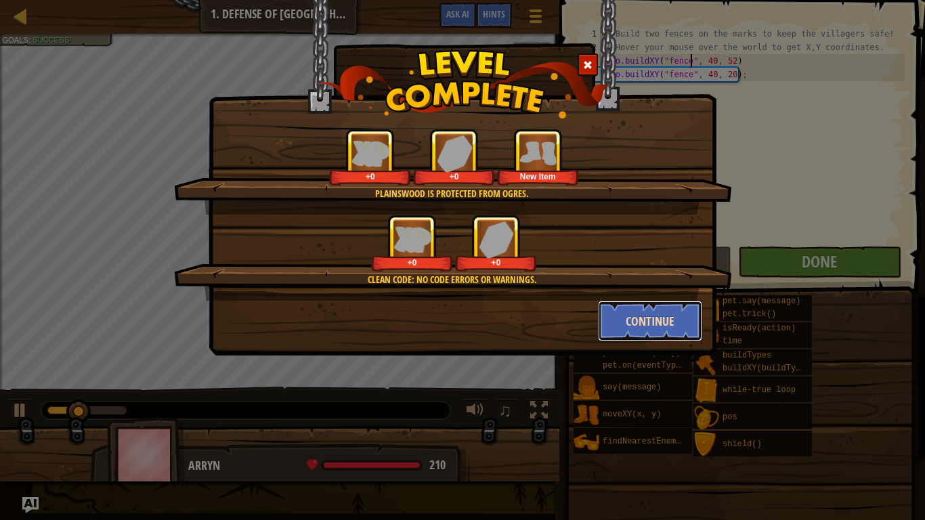
click at [680, 327] on button "Continue" at bounding box center [650, 321] width 105 height 41
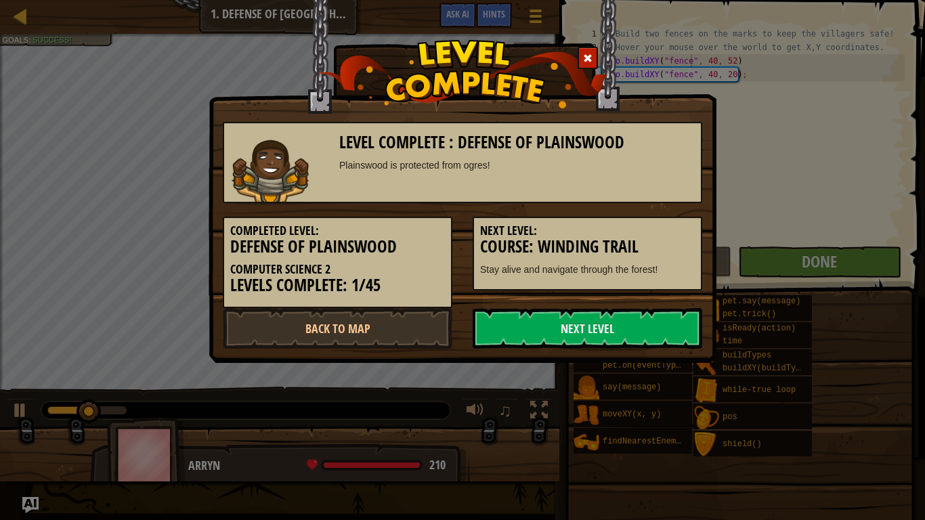
click at [680, 327] on link "Next Level" at bounding box center [586, 328] width 229 height 41
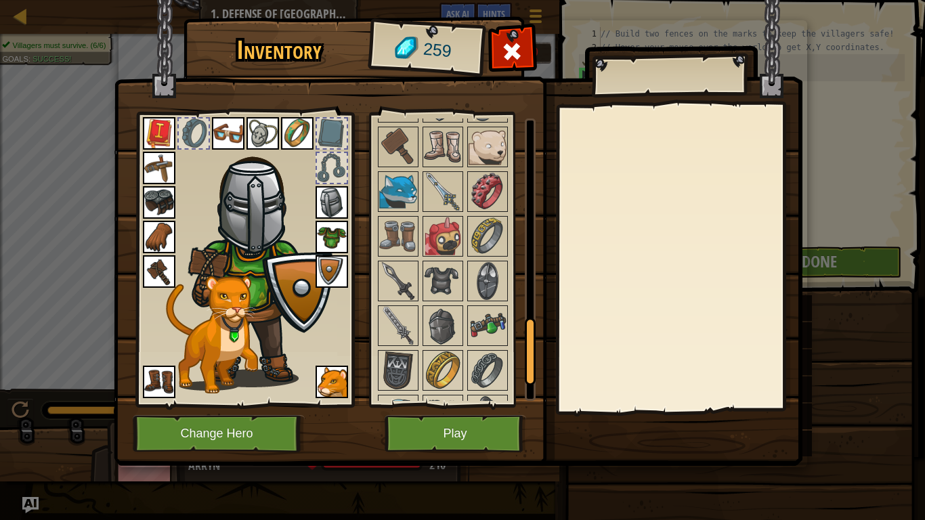
scroll to position [870, 0]
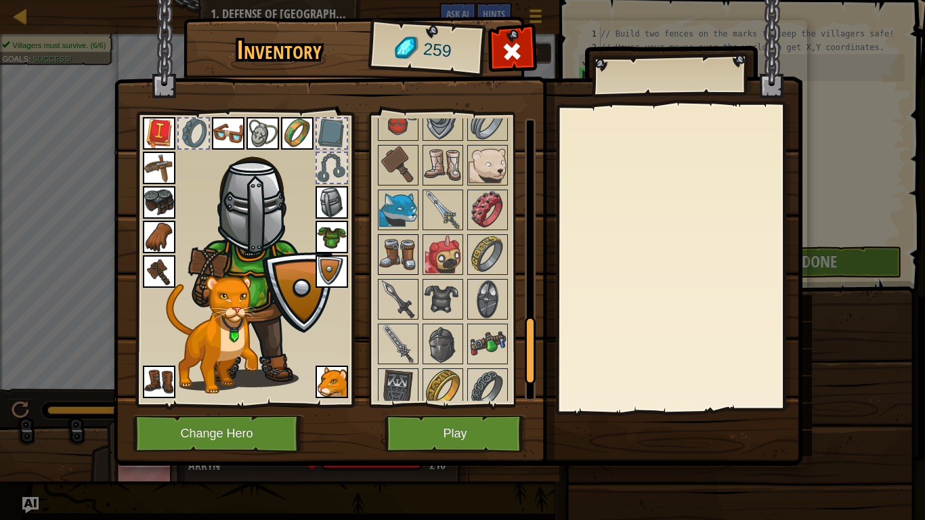
click at [390, 246] on img at bounding box center [398, 255] width 38 height 38
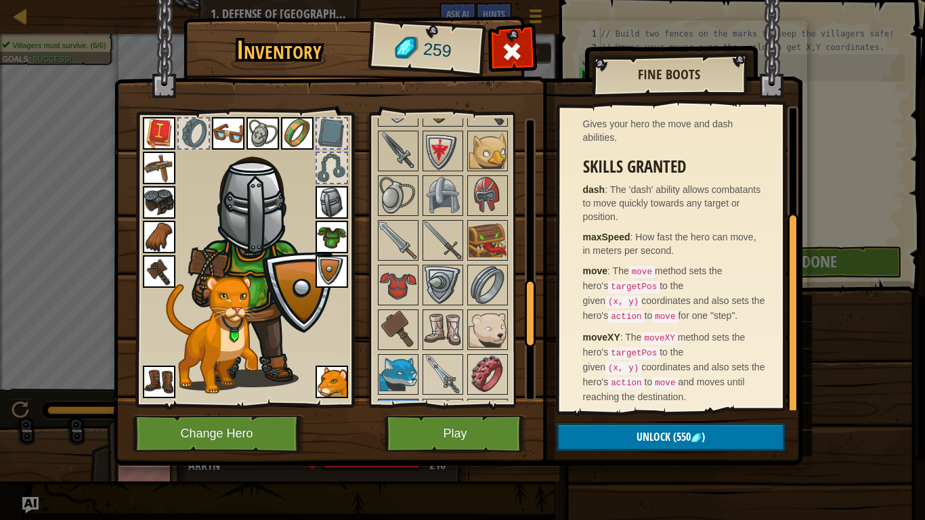
scroll to position [707, 0]
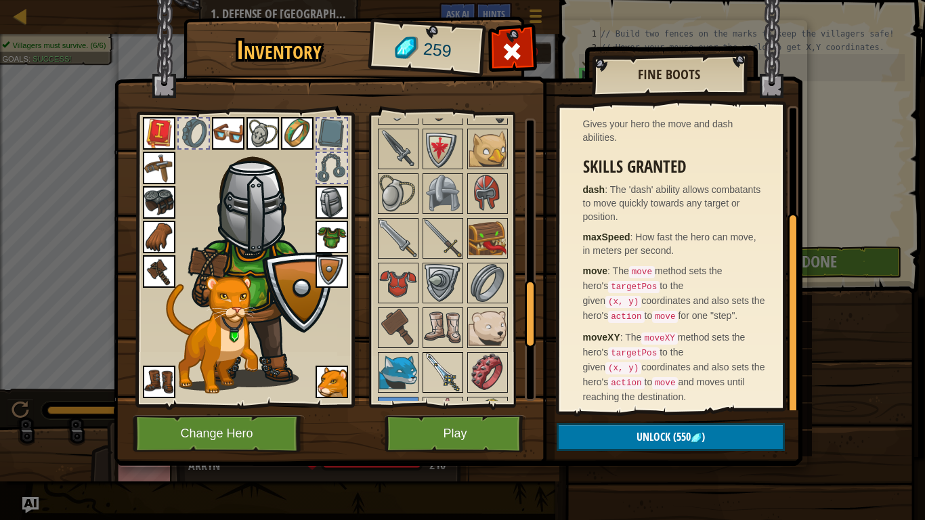
click at [450, 384] on img at bounding box center [443, 372] width 38 height 38
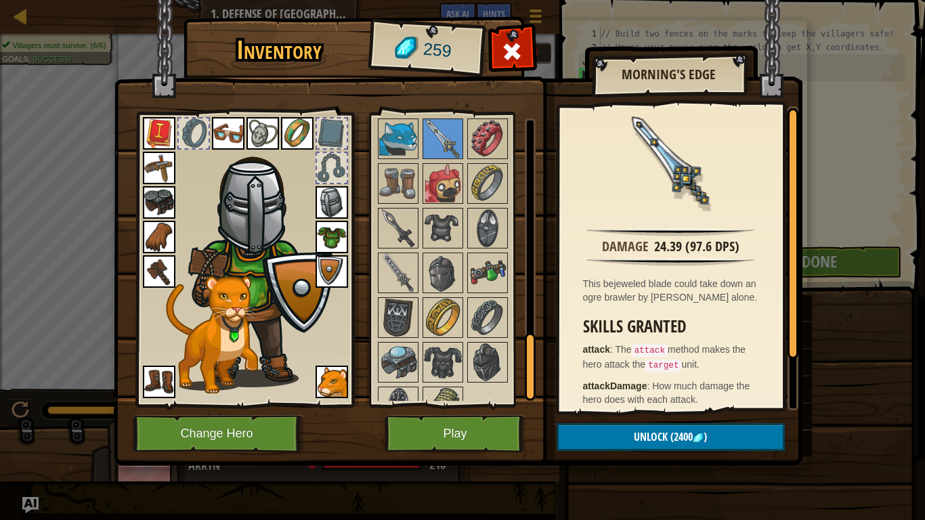
scroll to position [969, 0]
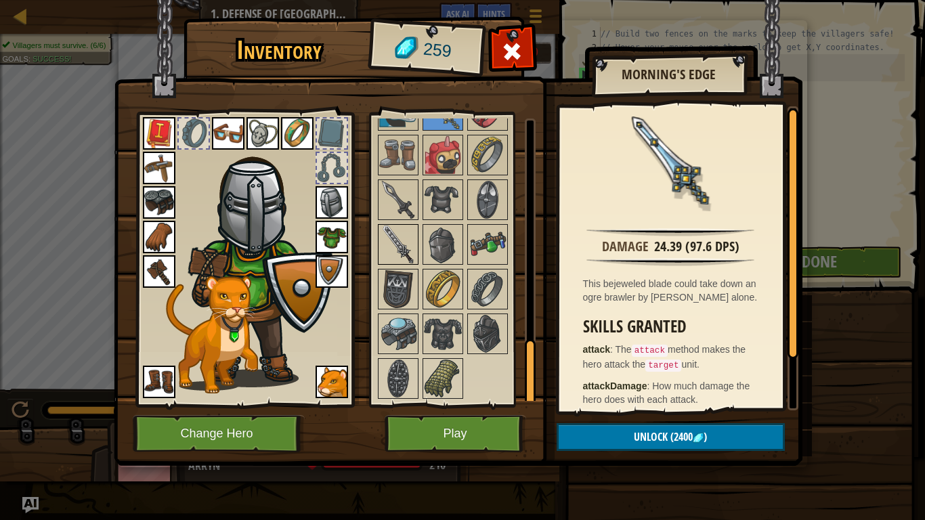
click at [384, 248] on img at bounding box center [398, 244] width 38 height 38
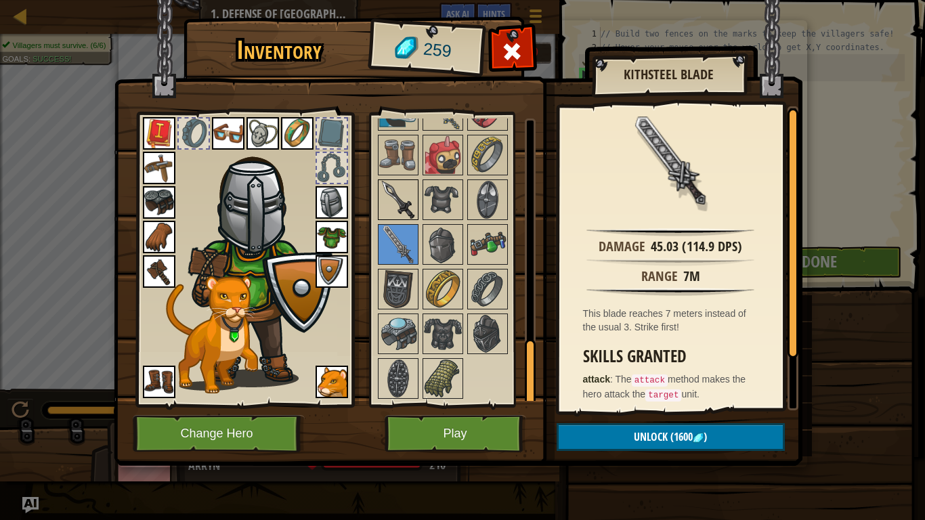
click at [398, 195] on img at bounding box center [398, 200] width 38 height 38
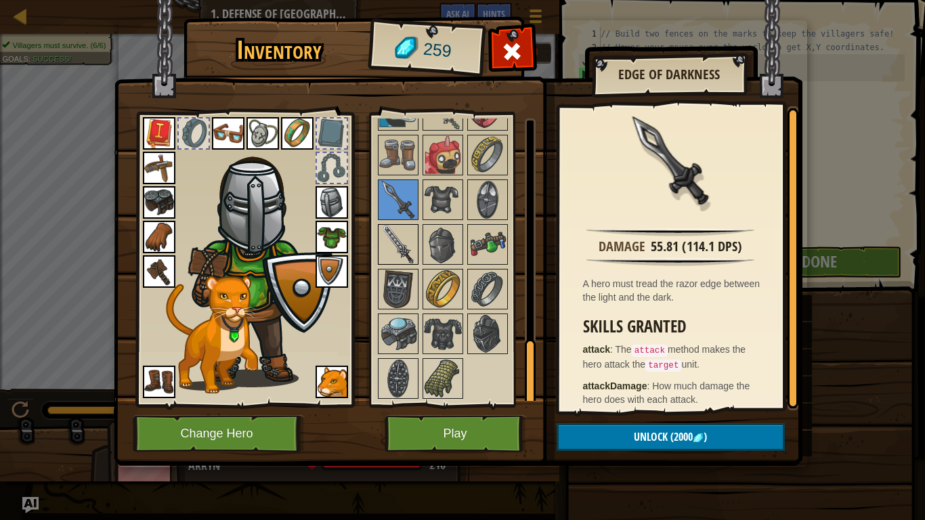
click at [393, 236] on img at bounding box center [398, 244] width 38 height 38
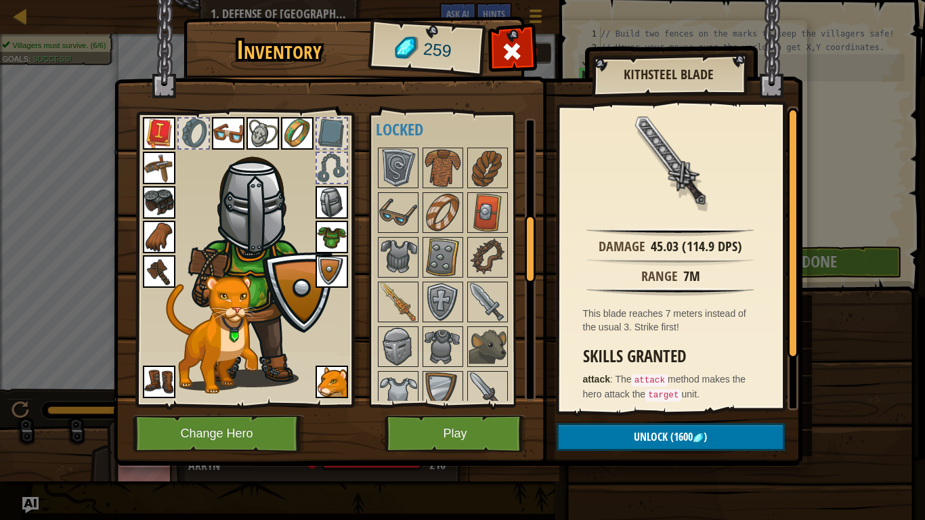
scroll to position [420, 0]
click at [389, 312] on img at bounding box center [398, 303] width 38 height 38
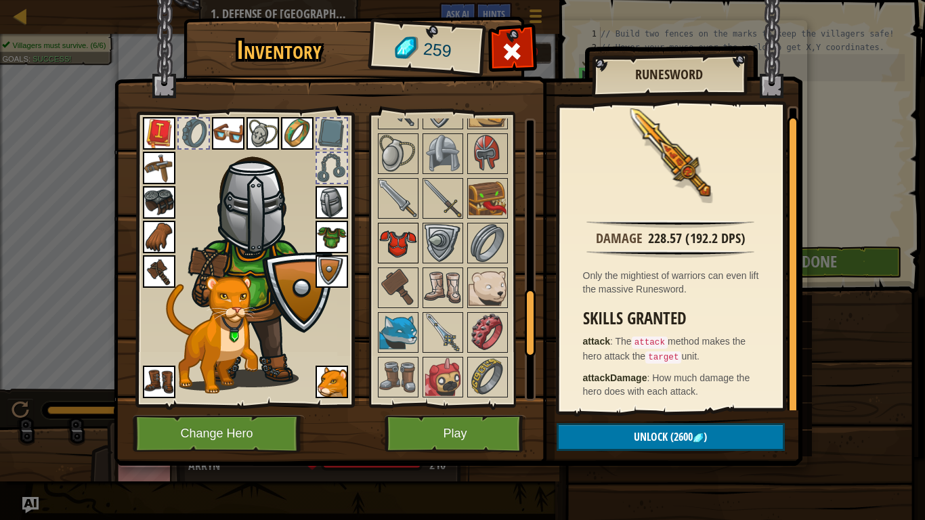
scroll to position [747, 0]
click at [406, 293] on img at bounding box center [398, 288] width 38 height 38
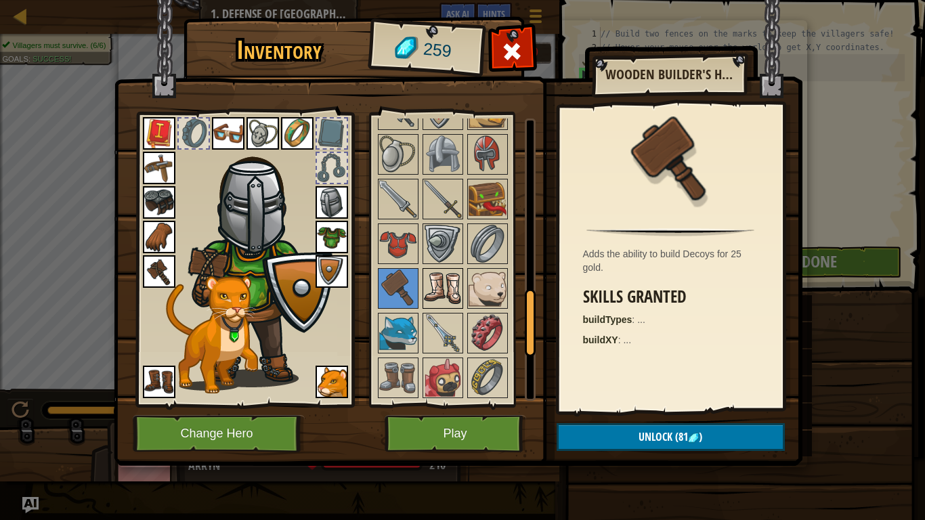
click at [449, 284] on img at bounding box center [443, 288] width 38 height 38
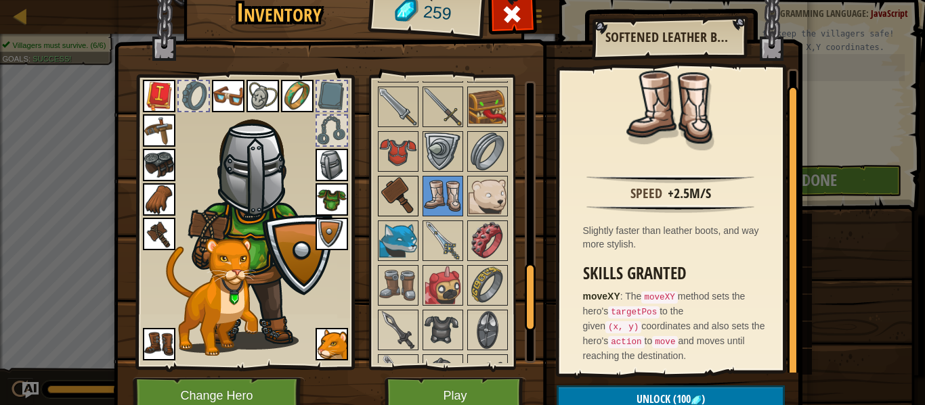
scroll to position [799, 0]
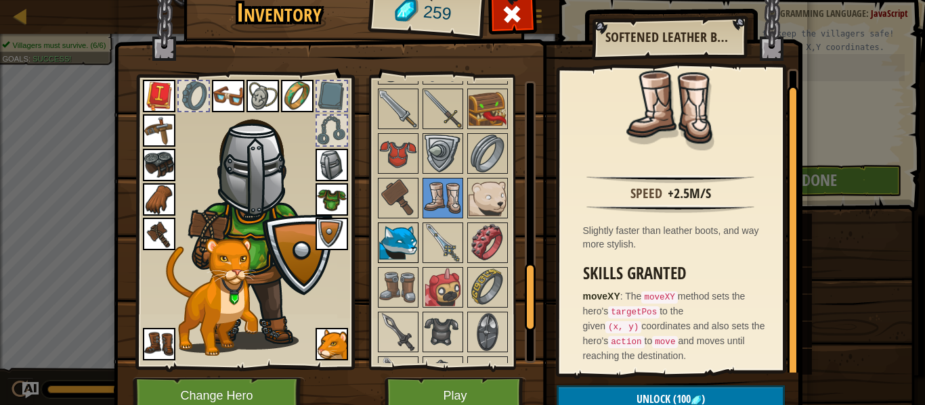
click at [405, 248] on img at bounding box center [398, 243] width 38 height 38
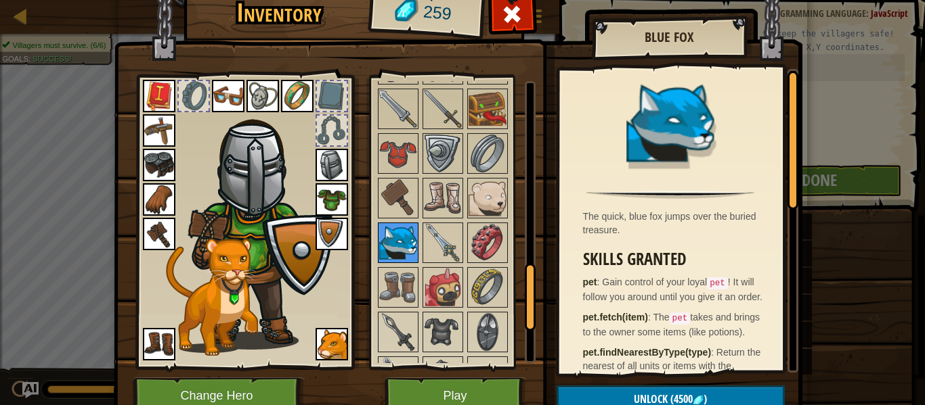
scroll to position [755, 0]
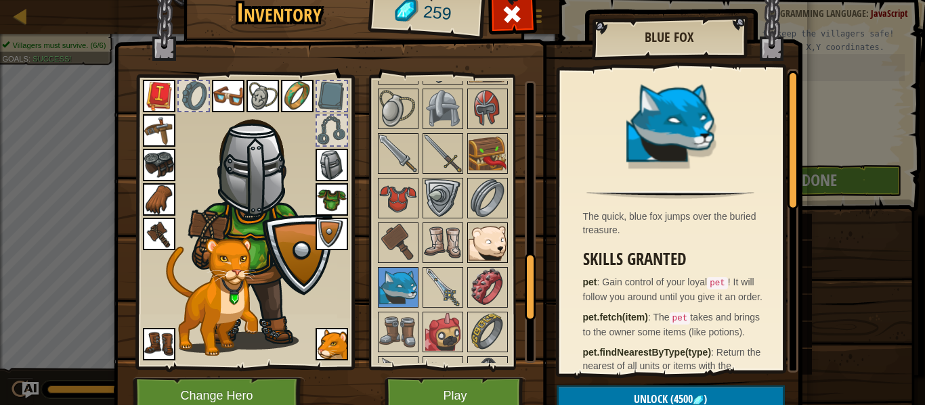
click at [478, 240] on img at bounding box center [487, 243] width 38 height 38
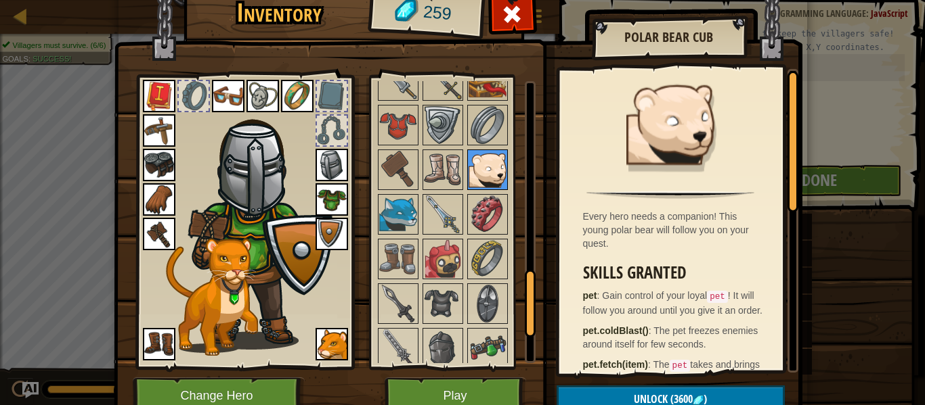
scroll to position [830, 0]
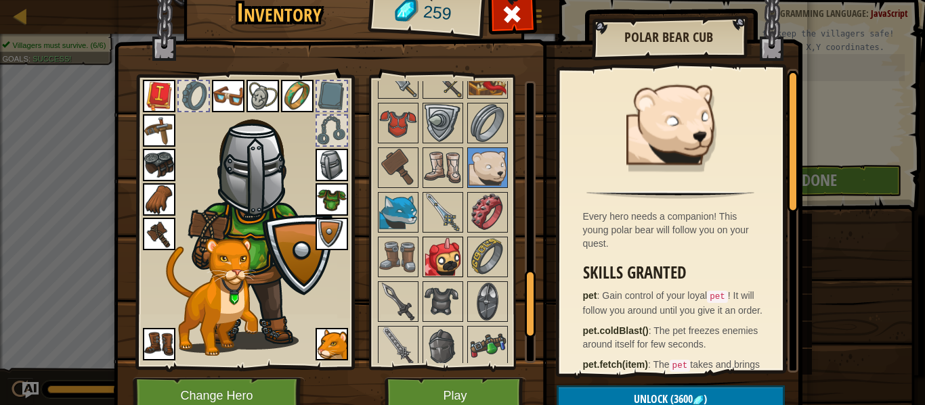
click at [452, 252] on img at bounding box center [443, 257] width 38 height 38
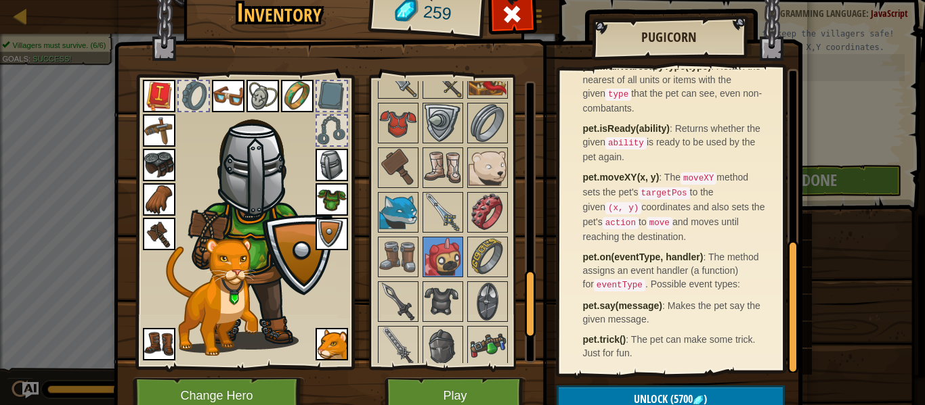
scroll to position [410, 0]
click at [328, 341] on img at bounding box center [331, 344] width 32 height 32
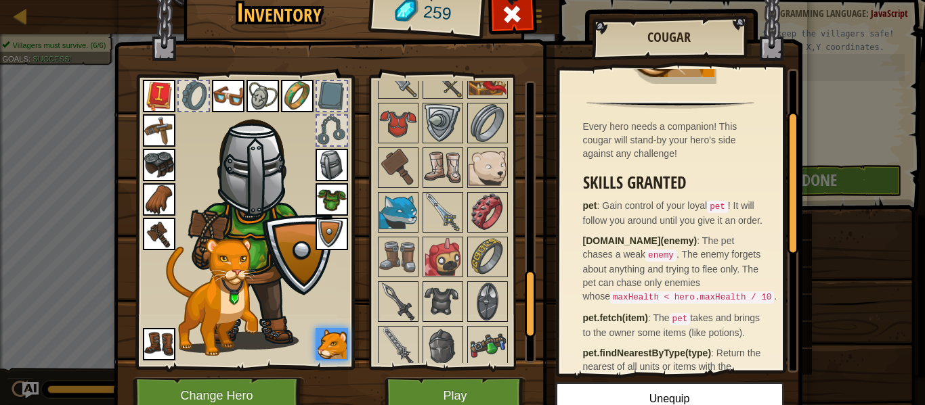
scroll to position [89, 0]
click at [524, 14] on div at bounding box center [512, 18] width 43 height 43
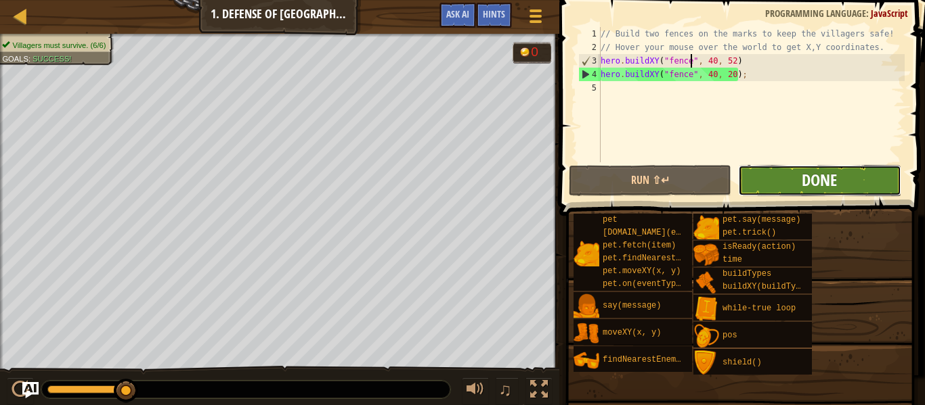
click at [812, 190] on span "Done" at bounding box center [818, 180] width 35 height 22
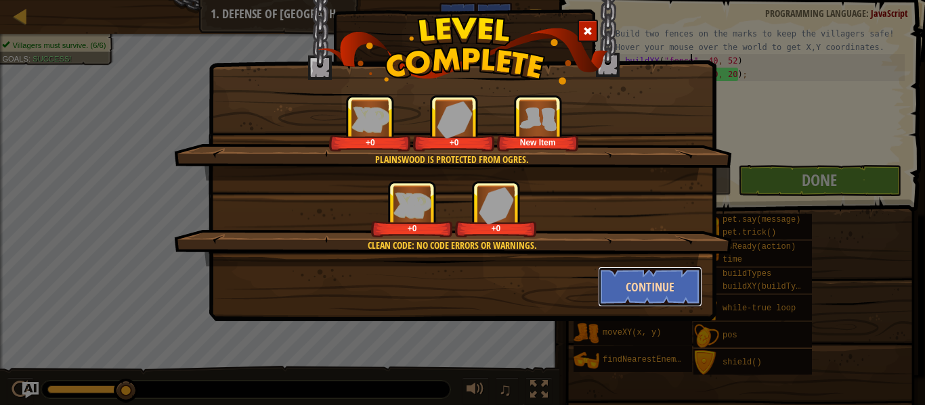
click at [623, 282] on button "Continue" at bounding box center [650, 287] width 105 height 41
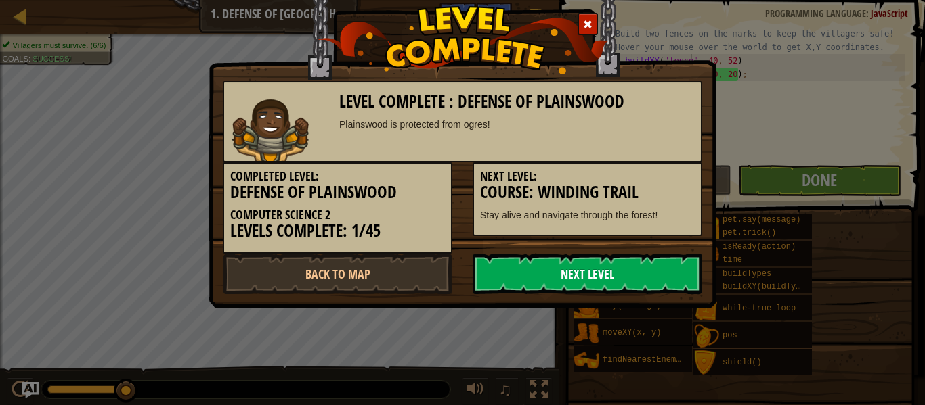
click at [622, 282] on link "Next Level" at bounding box center [586, 274] width 229 height 41
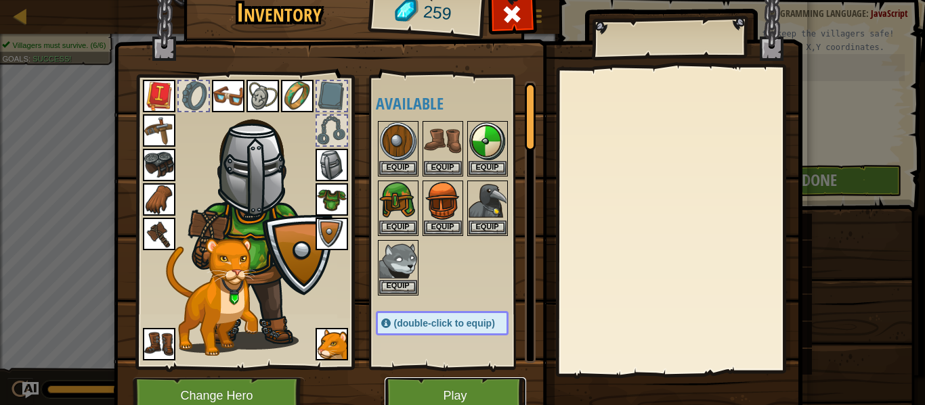
click at [446, 384] on button "Play" at bounding box center [454, 396] width 141 height 37
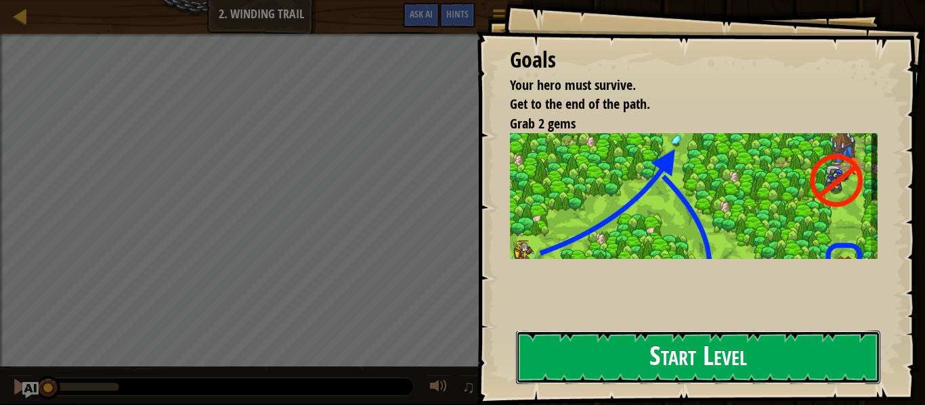
click at [630, 376] on button "Start Level" at bounding box center [698, 357] width 364 height 53
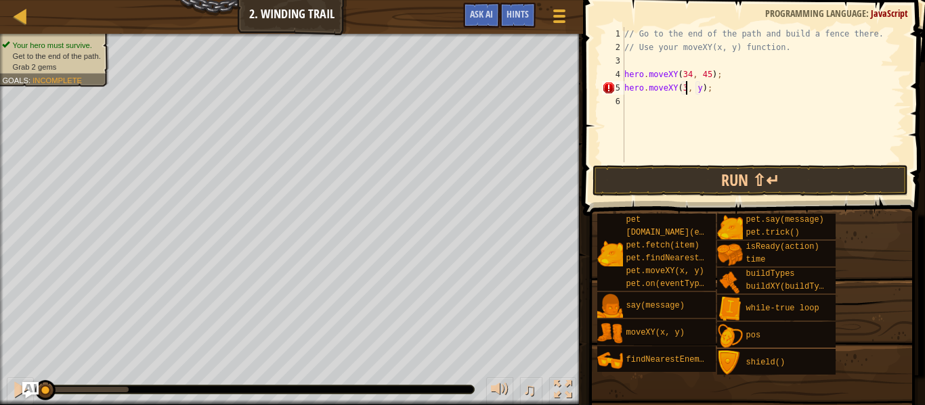
scroll to position [6, 10]
click at [707, 89] on div "// Go to the end of the path and build a fence there. // Use your moveXY(x, y) …" at bounding box center [762, 108] width 283 height 162
drag, startPoint x: 624, startPoint y: 74, endPoint x: 736, endPoint y: 75, distance: 111.7
click at [736, 75] on div "// Go to the end of the path and build a fence there. // Use your moveXY(x, y) …" at bounding box center [762, 108] width 283 height 162
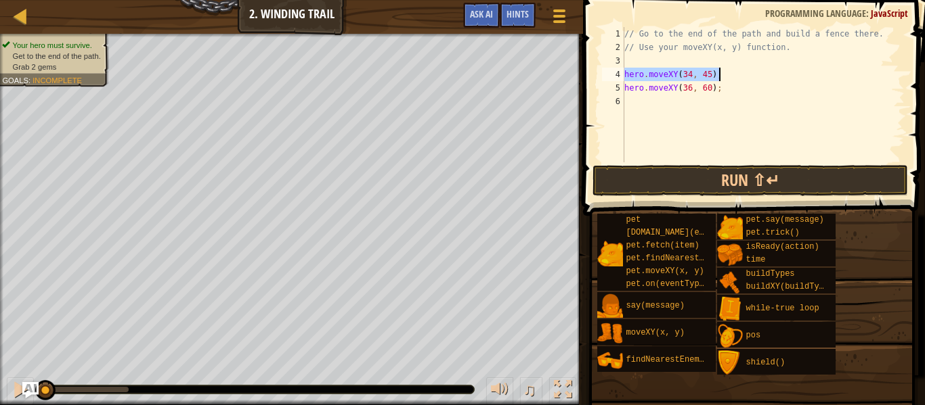
type textarea "hero.moveXY(34, 45);"
click at [669, 103] on div "// Go to the end of the path and build a fence there. // Use your moveXY(x, y) …" at bounding box center [762, 108] width 283 height 162
type textarea "hero.moveXY(34, 45);"
click at [669, 116] on div "// Go to the end of the path and build a fence there. // Use your moveXY(x, y) …" at bounding box center [762, 108] width 283 height 162
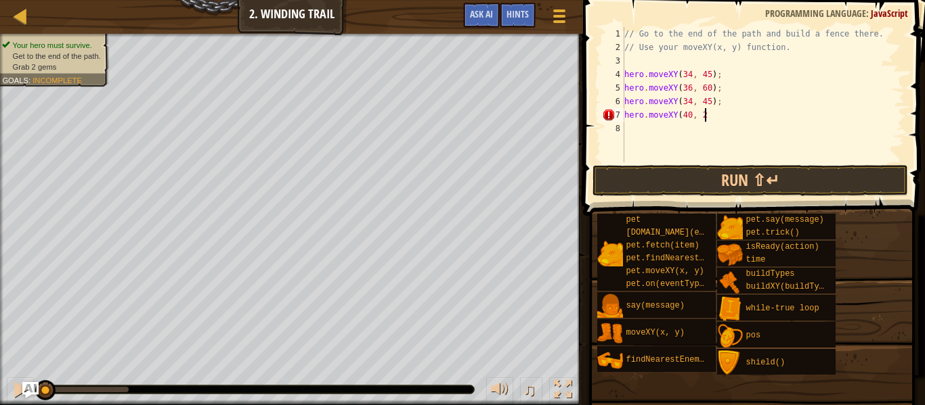
scroll to position [6, 12]
type textarea "hero.moveXY(40, 22);"
click at [656, 127] on div "// Go to the end of the path and build a fence there. // Use your moveXY(x, y) …" at bounding box center [762, 108] width 283 height 162
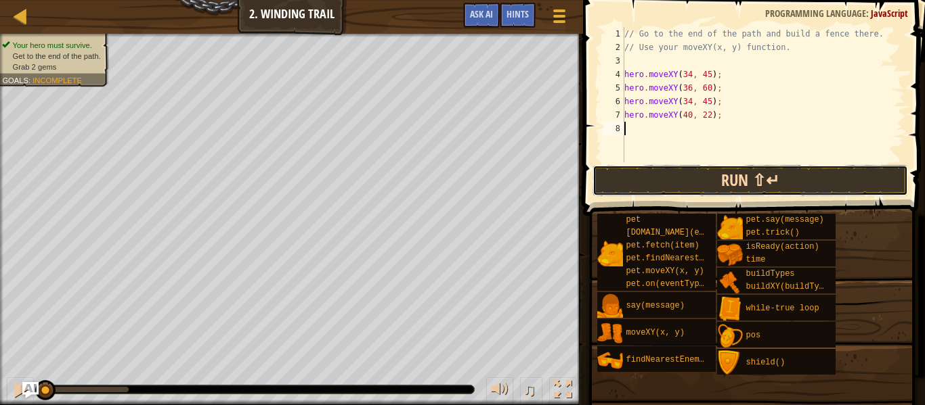
click at [701, 177] on button "Run ⇧↵" at bounding box center [749, 180] width 315 height 31
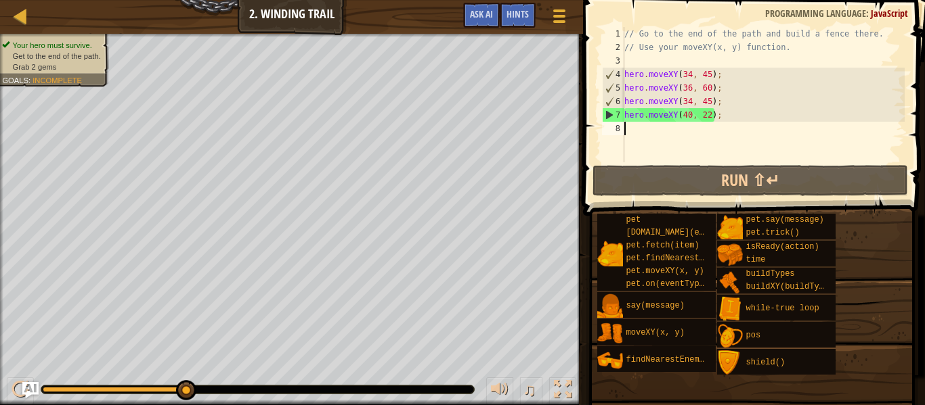
click at [690, 113] on div "// Go to the end of the path and build a fence there. // Use your moveXY(x, y) …" at bounding box center [762, 108] width 283 height 162
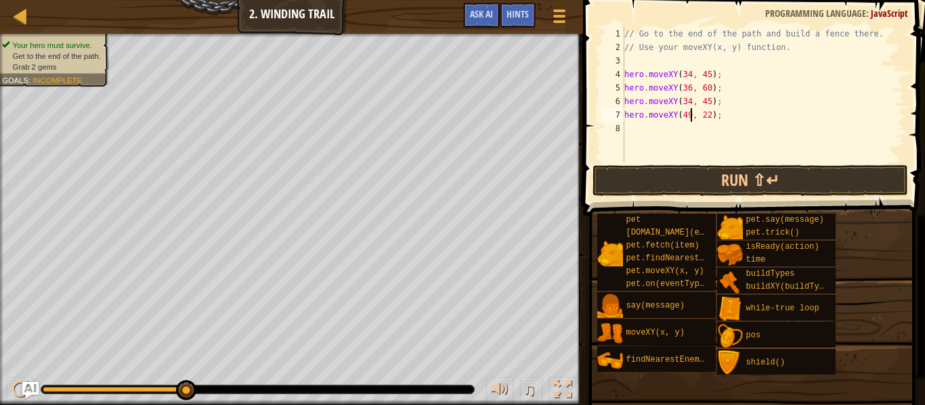
scroll to position [6, 10]
click at [710, 114] on div "// Go to the end of the path and build a fence there. // Use your moveXY(x, y) …" at bounding box center [762, 108] width 283 height 162
type textarea "hero.moveXY(49, 24);"
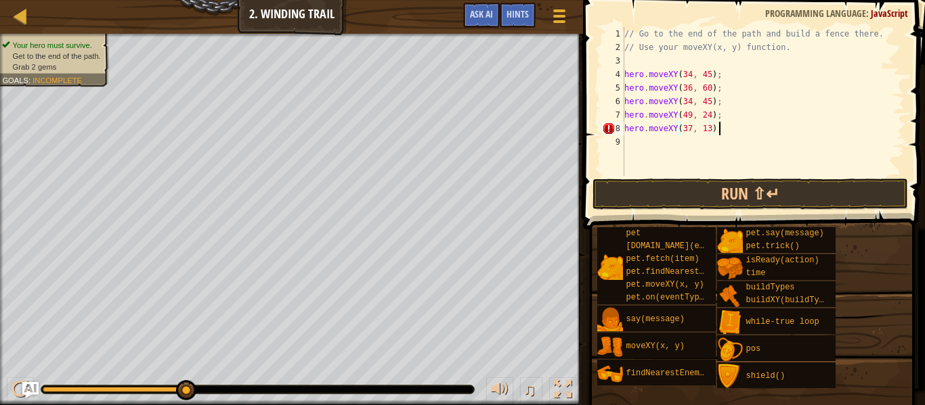
scroll to position [6, 13]
drag, startPoint x: 624, startPoint y: 114, endPoint x: 728, endPoint y: 117, distance: 103.6
click at [728, 117] on div "// Go to the end of the path and build a fence there. // Use your moveXY(x, y) …" at bounding box center [762, 115] width 283 height 176
type textarea "hero.moveXY(49, 24);"
click at [668, 139] on div "// Go to the end of the path and build a fence there. // Use your moveXY(x, y) …" at bounding box center [762, 115] width 283 height 176
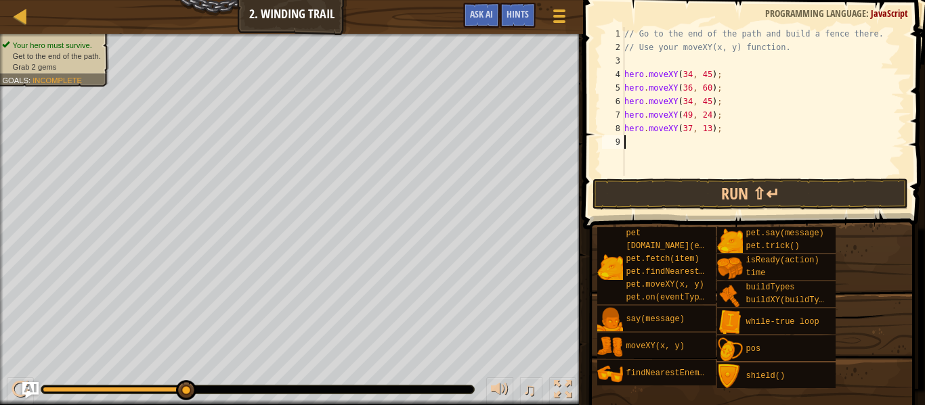
scroll to position [6, 0]
paste textarea "hero.moveXY(49, 24);"
type textarea "hero.moveXY(49, 24);"
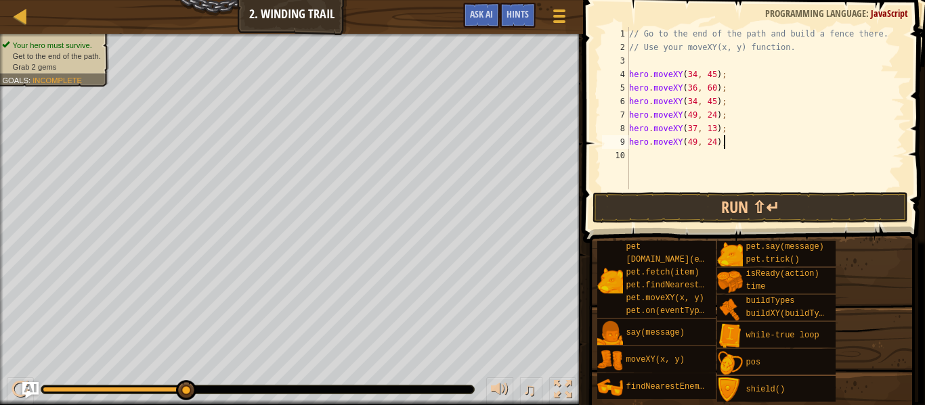
click at [658, 160] on div "// Go to the end of the path and build a fence there. // Use your moveXY(x, y) …" at bounding box center [765, 122] width 278 height 190
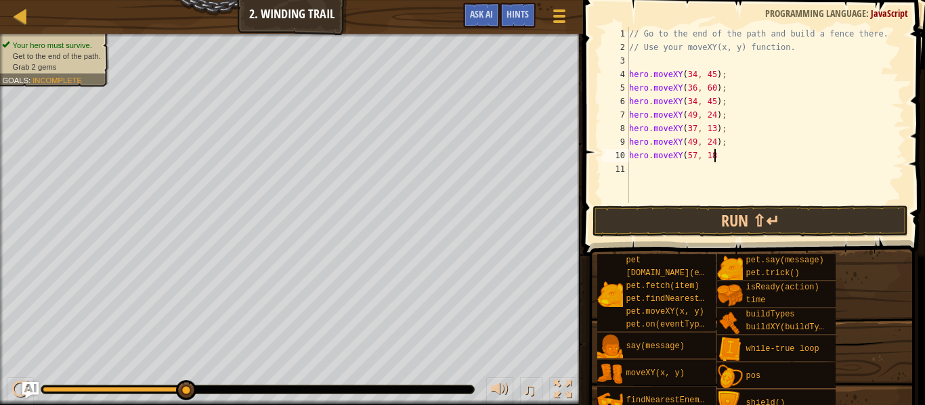
scroll to position [6, 12]
type textarea "hero.moveXY(57, 18);"
type textarea "hero.moveXY(71, 18);"
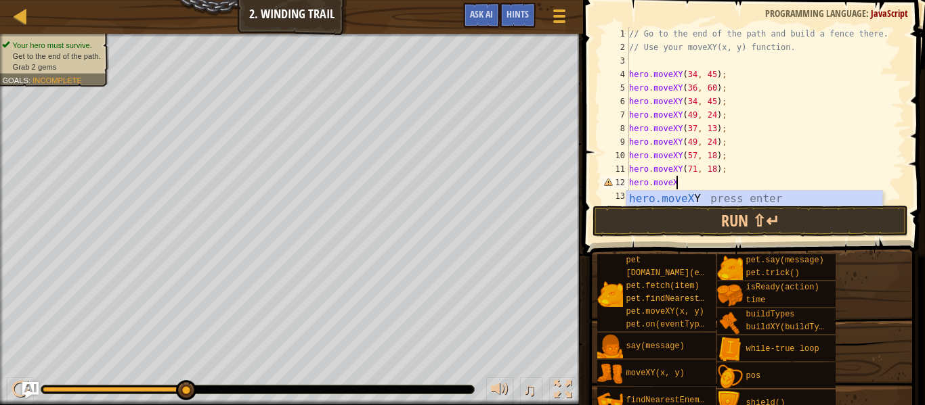
scroll to position [6, 7]
type textarea "hero.moveXY("
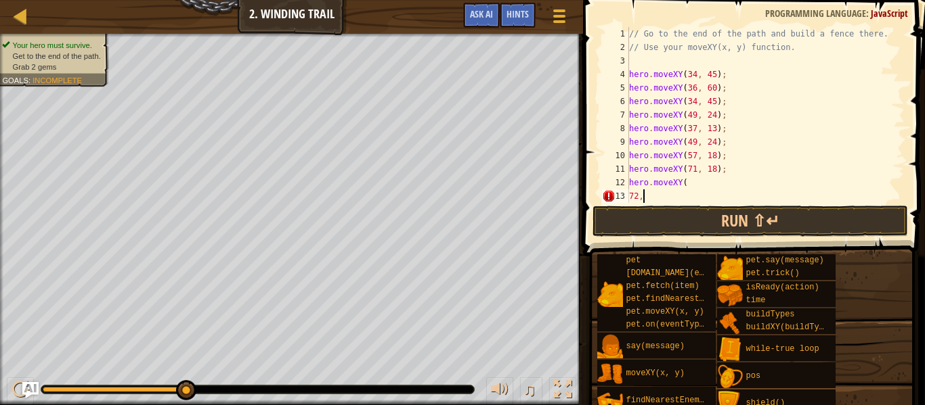
scroll to position [6, 1]
type textarea "7"
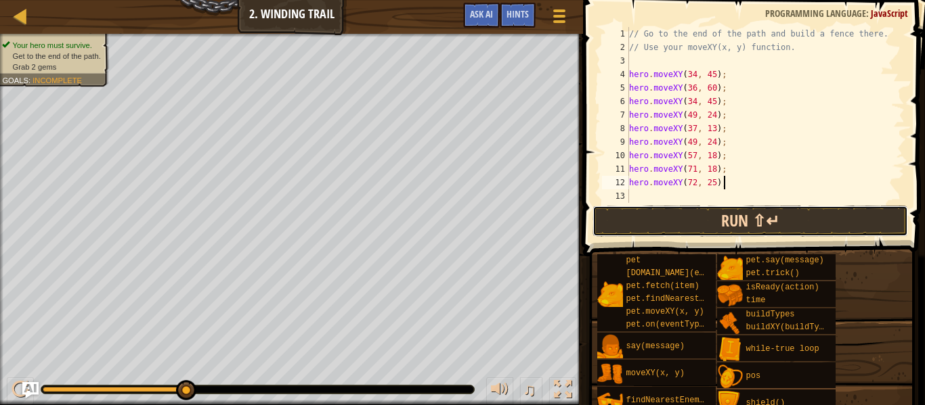
click at [750, 220] on button "Run ⇧↵" at bounding box center [749, 221] width 315 height 31
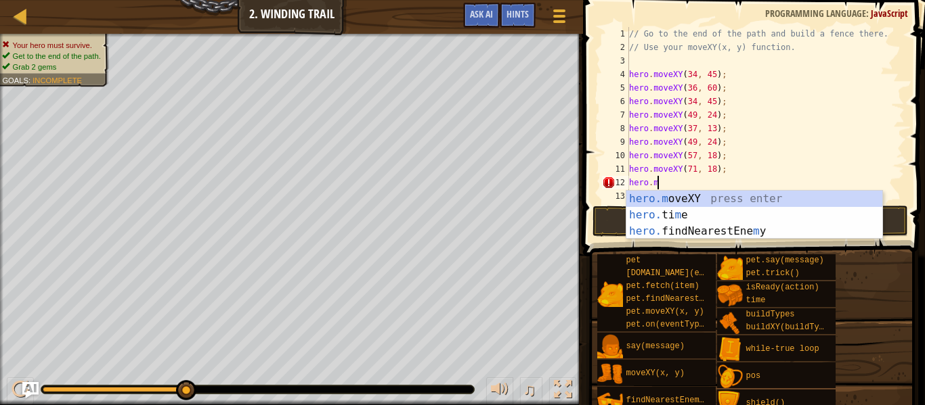
scroll to position [6, 3]
type textarea "h"
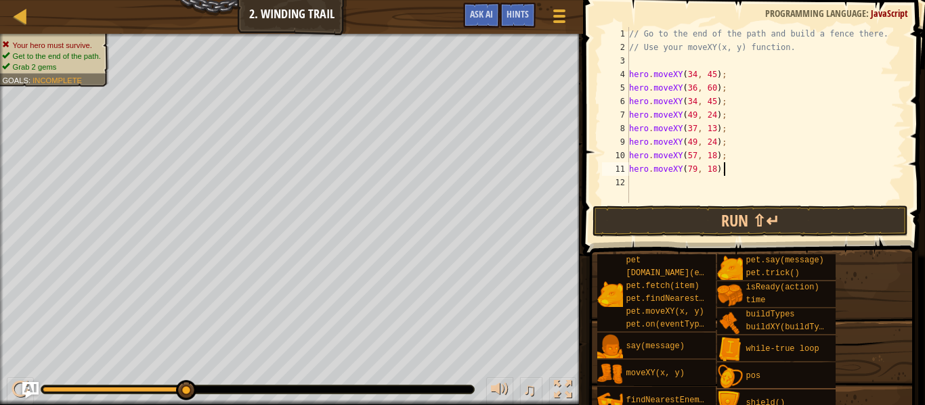
scroll to position [6, 13]
type textarea "hero.moveXY(79, 18);"
click at [684, 224] on button "Run ⇧↵" at bounding box center [749, 221] width 315 height 31
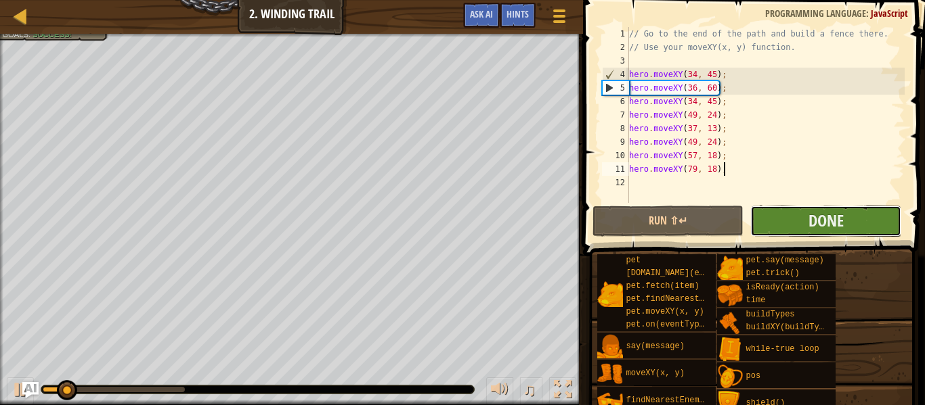
click at [793, 219] on button "Done" at bounding box center [825, 221] width 151 height 31
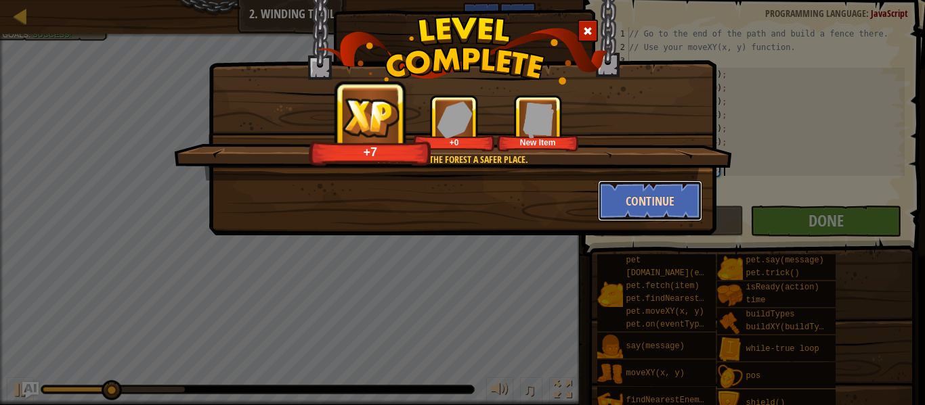
click at [665, 211] on button "Continue" at bounding box center [650, 201] width 105 height 41
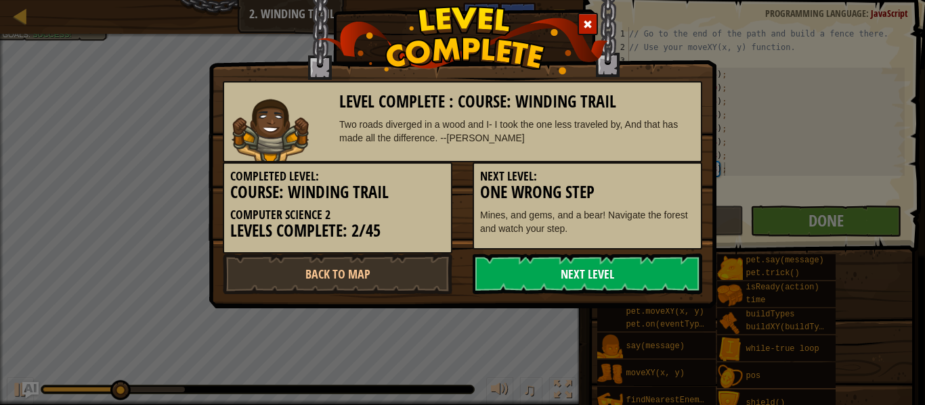
click at [632, 267] on link "Next Level" at bounding box center [586, 274] width 229 height 41
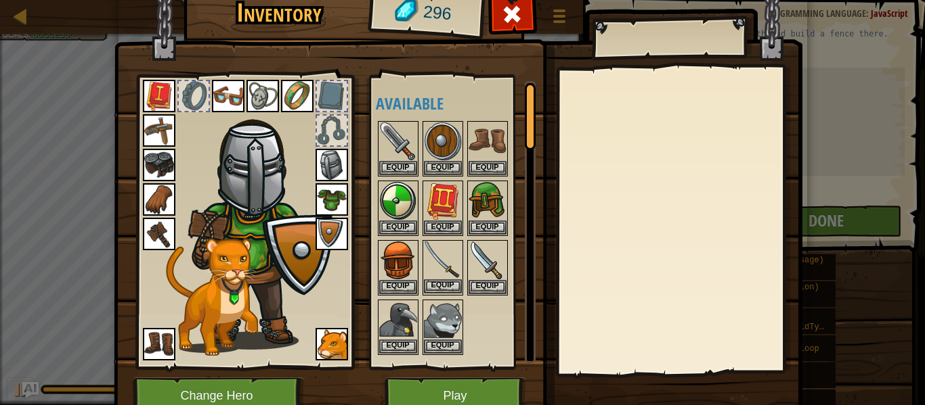
click at [445, 273] on img at bounding box center [443, 261] width 38 height 38
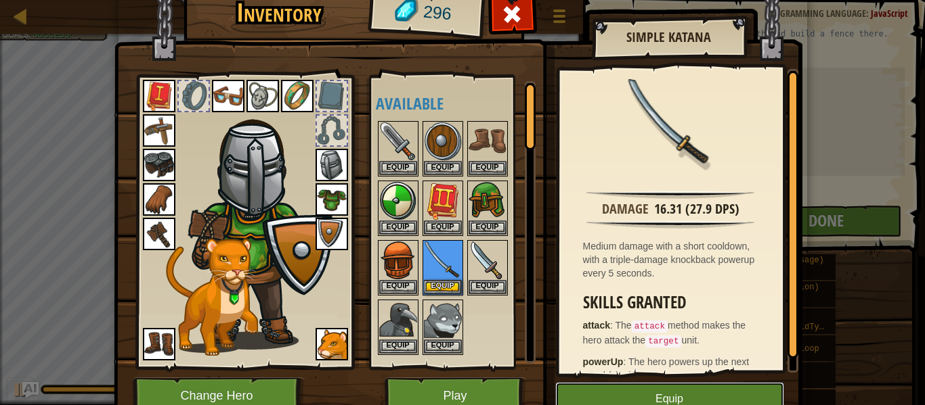
click at [588, 389] on button "Equip" at bounding box center [669, 399] width 229 height 34
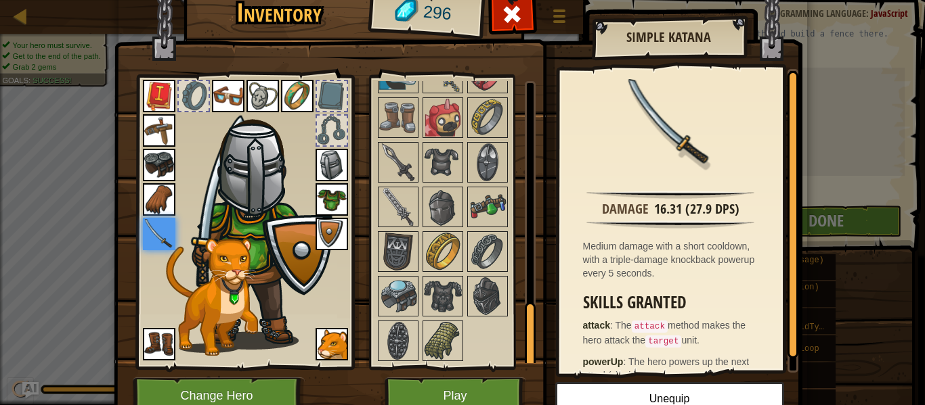
scroll to position [62, 0]
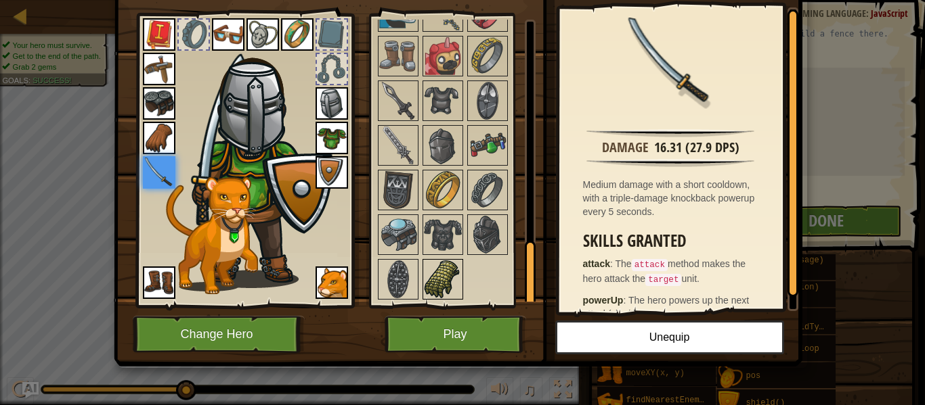
click at [450, 269] on img at bounding box center [443, 280] width 38 height 38
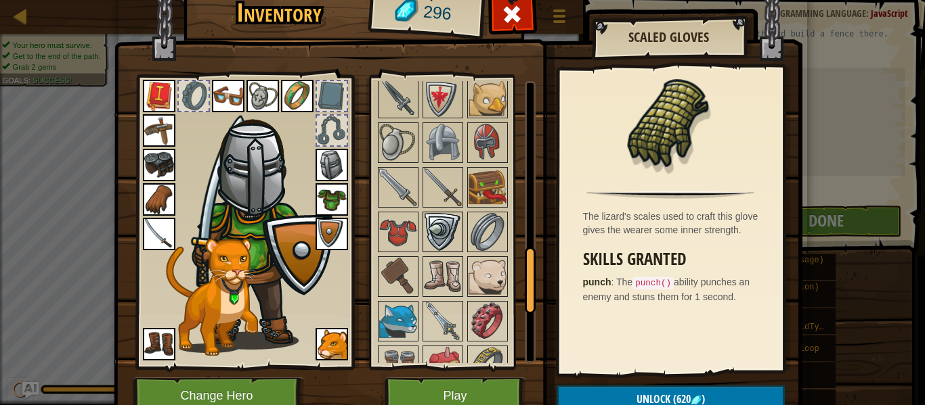
scroll to position [0, 0]
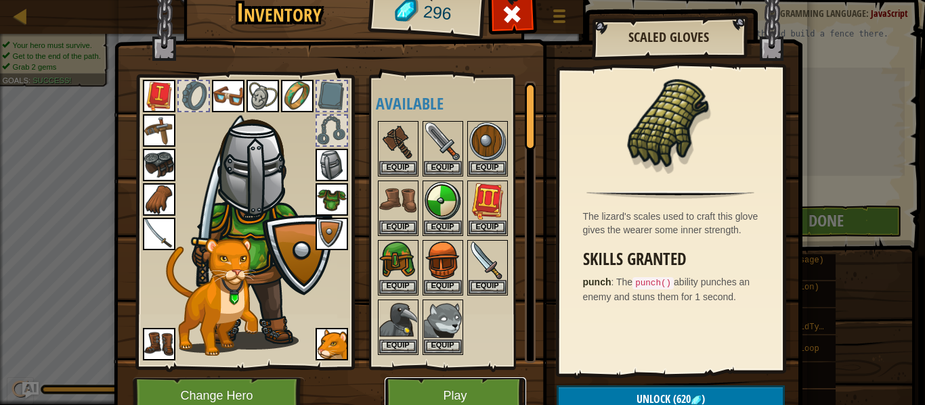
click at [460, 386] on button "Play" at bounding box center [454, 396] width 141 height 37
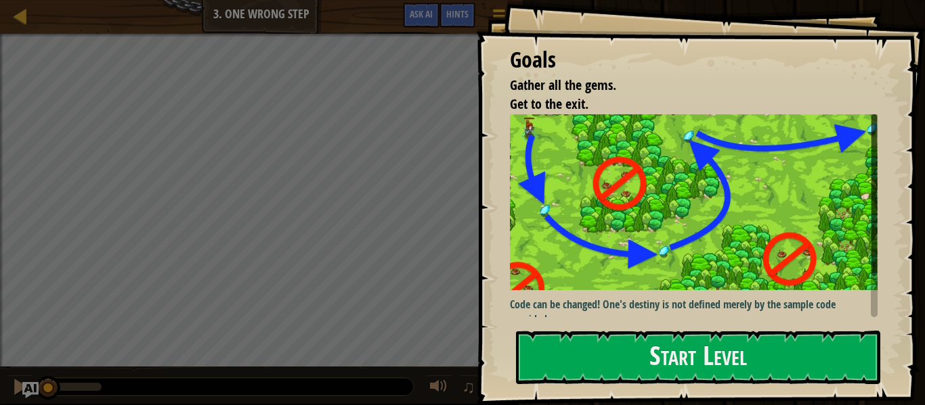
click at [645, 301] on p "Code can be changed! One's destiny is not defined merely by the sample code pro…" at bounding box center [694, 312] width 368 height 31
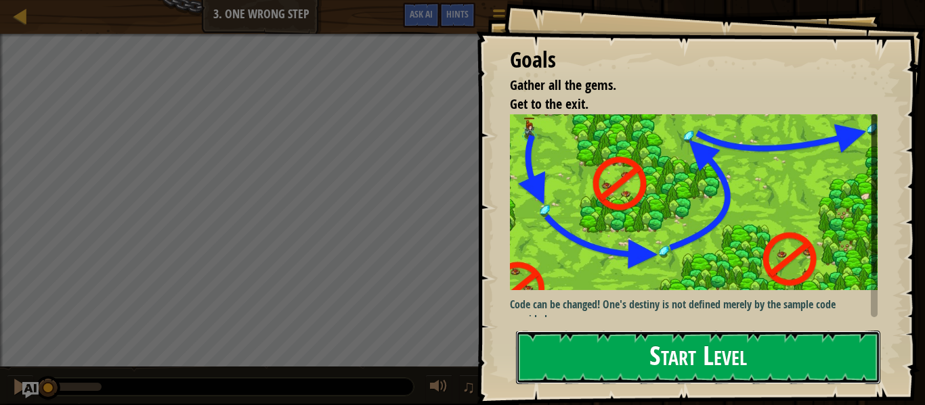
click at [644, 357] on button "Start Level" at bounding box center [698, 357] width 364 height 53
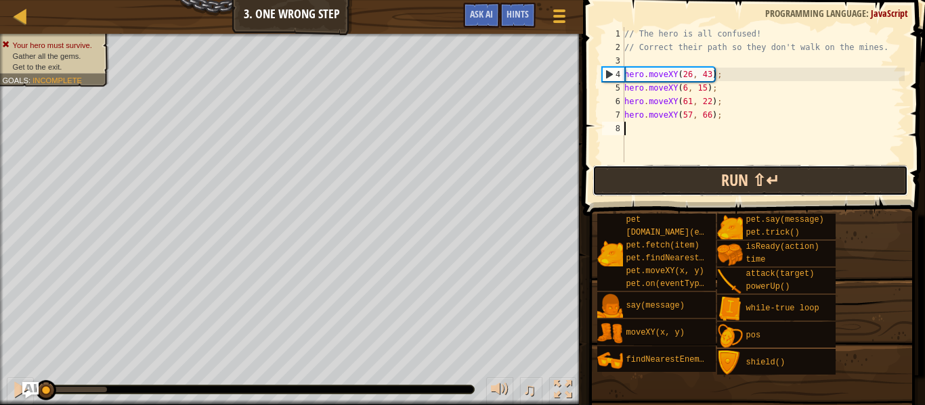
click at [656, 183] on button "Run ⇧↵" at bounding box center [749, 180] width 315 height 31
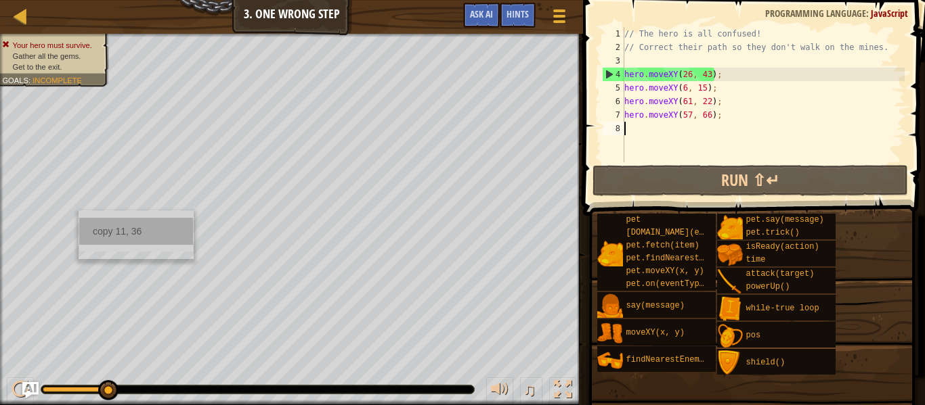
click at [104, 226] on div "copy 11, 36" at bounding box center [136, 231] width 114 height 27
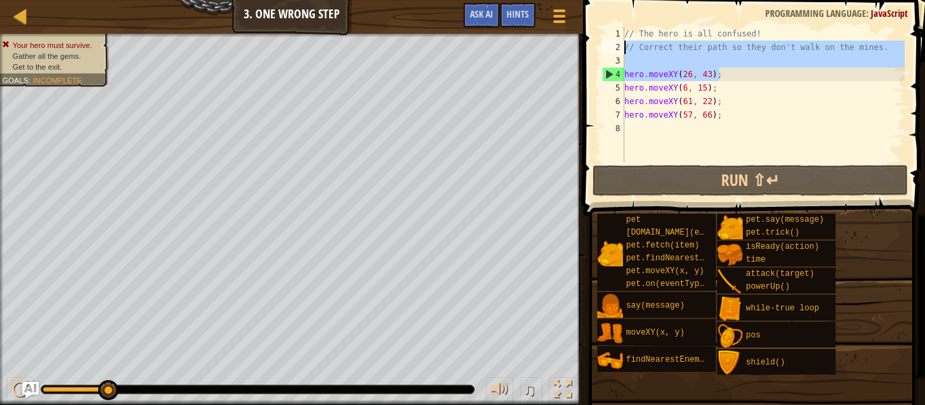
drag, startPoint x: 727, startPoint y: 76, endPoint x: 629, endPoint y: 79, distance: 98.2
click at [629, 79] on div "// The hero is all confused! // Correct their path so they don't walk on the mi…" at bounding box center [762, 108] width 283 height 162
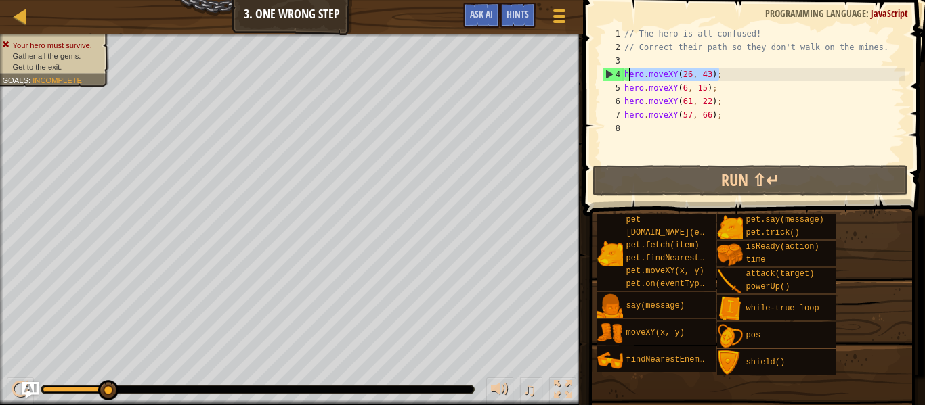
click at [621, 78] on div "4" at bounding box center [613, 75] width 22 height 14
click at [624, 78] on div "// The hero is all confused! // Correct their path so they don't walk on the mi…" at bounding box center [762, 108] width 283 height 162
type textarea "hero.moveXY(57, 66);"
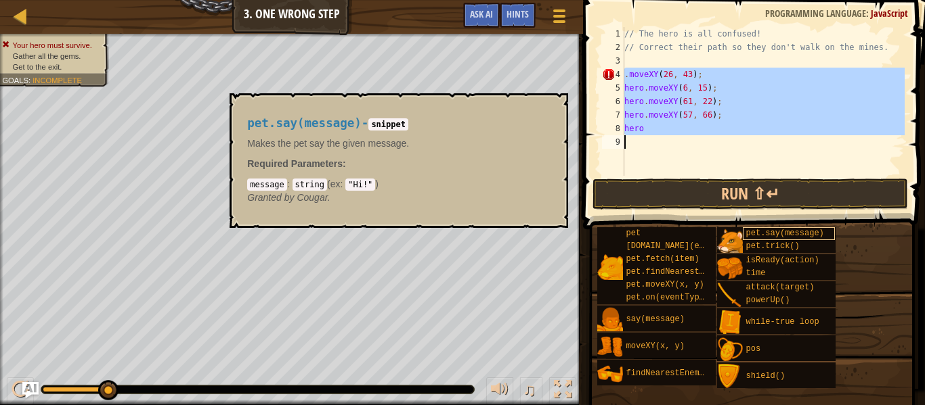
drag, startPoint x: 623, startPoint y: 77, endPoint x: 807, endPoint y: 237, distance: 243.2
click at [807, 237] on div "Hints hero 1 2 3 4 5 6 7 8 9 // The hero is all confused! // Correct their path…" at bounding box center [752, 199] width 346 height 399
type textarea "hero"
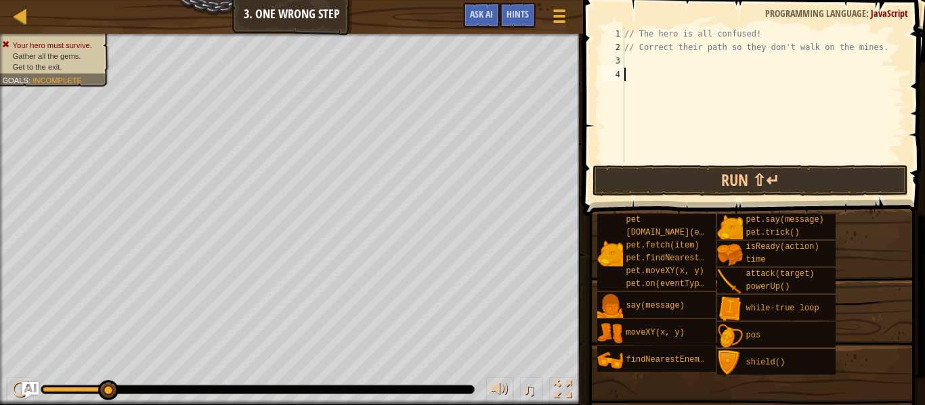
paste textarea "11, 36"
type textarea "1"
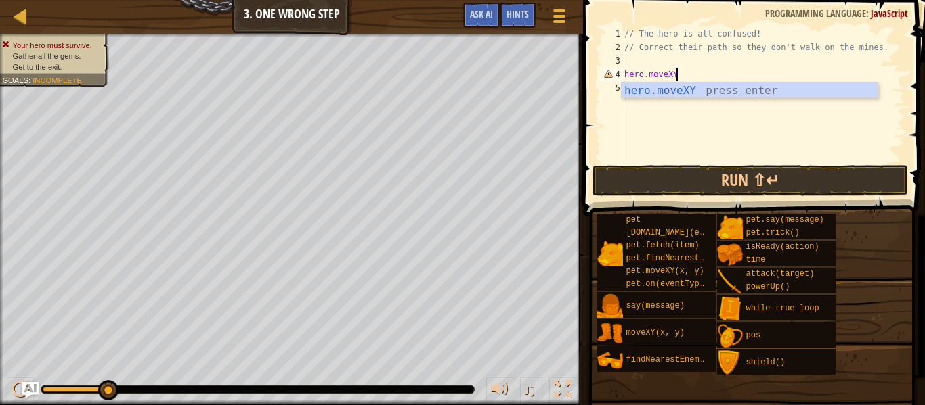
scroll to position [6, 7]
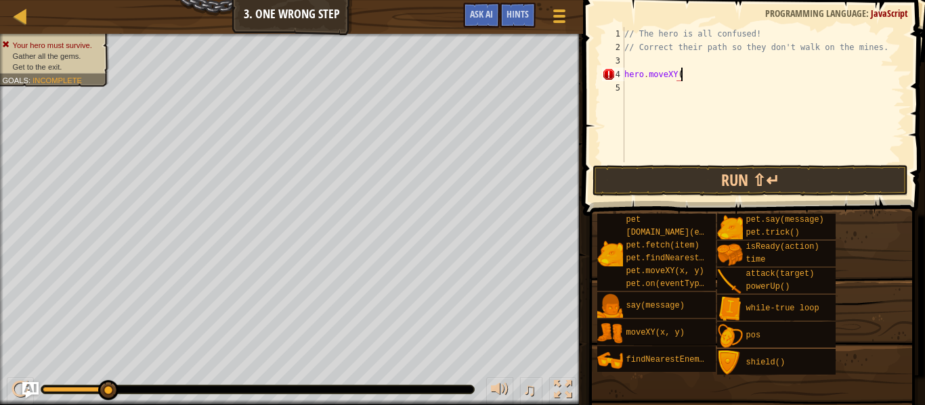
paste textarea "11, 36"
type textarea "hero.moveXY(11, 36);"
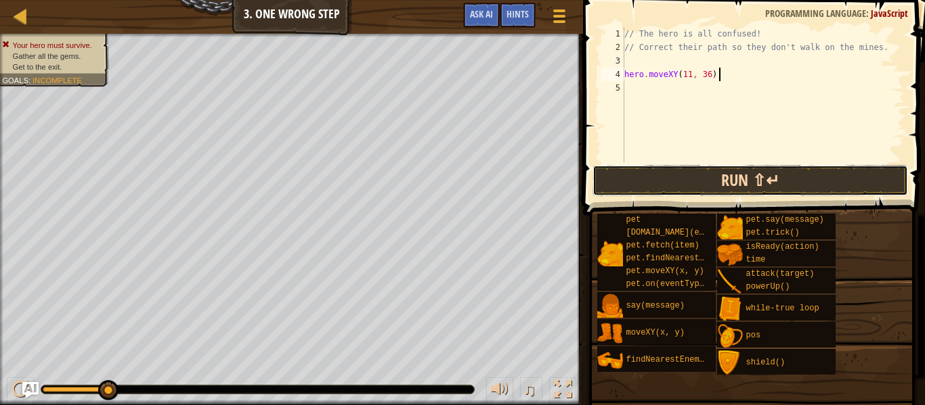
click at [627, 187] on button "Run ⇧↵" at bounding box center [749, 180] width 315 height 31
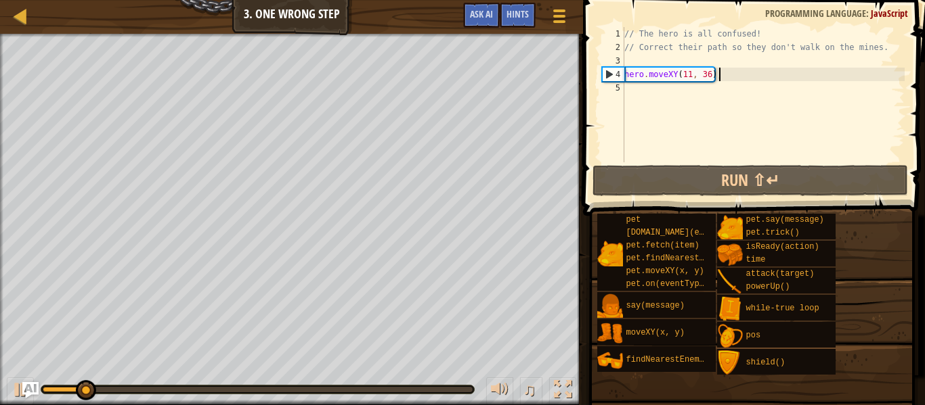
click at [660, 92] on div "// The hero is all confused! // Correct their path so they don't walk on the mi…" at bounding box center [762, 108] width 283 height 162
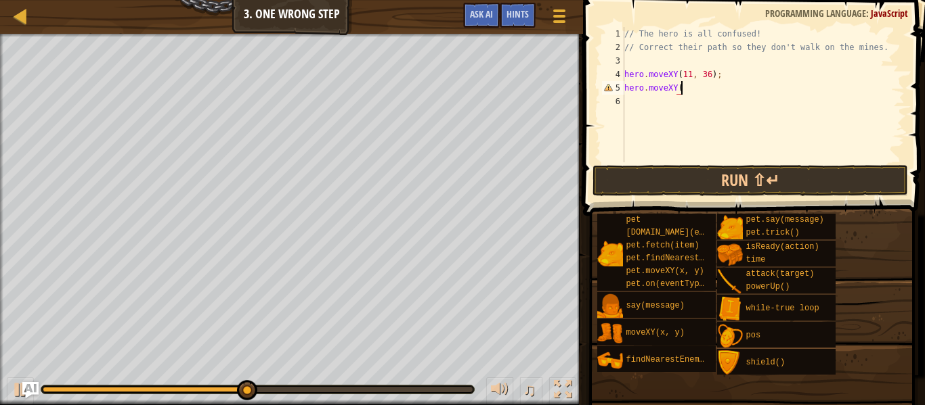
scroll to position [6, 7]
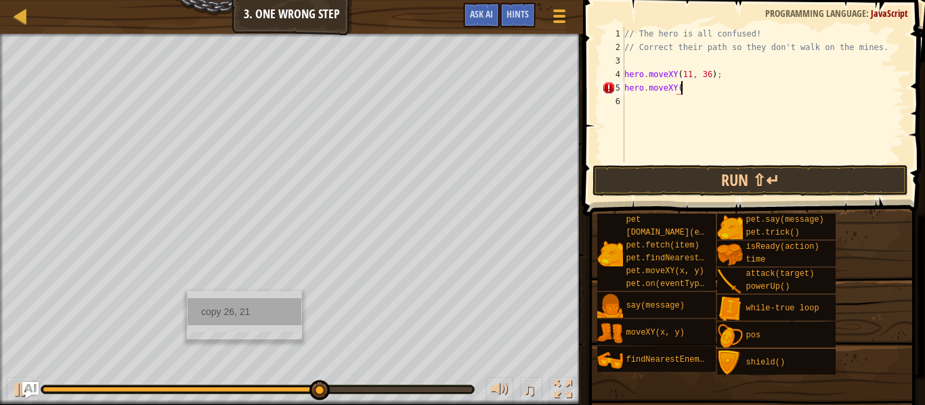
click at [204, 302] on div "copy 26, 21" at bounding box center [244, 312] width 114 height 27
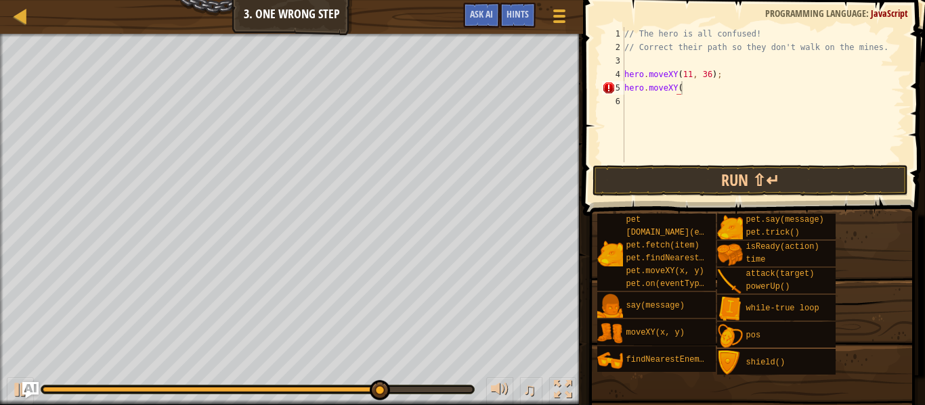
click at [747, 90] on div "// The hero is all confused! // Correct their path so they don't walk on the mi…" at bounding box center [762, 108] width 283 height 162
paste textarea "26, 21"
type textarea "hero.moveXY(26, 21);"
click at [650, 97] on div "// The hero is all confused! // Correct their path so they don't walk on the mi…" at bounding box center [762, 108] width 283 height 162
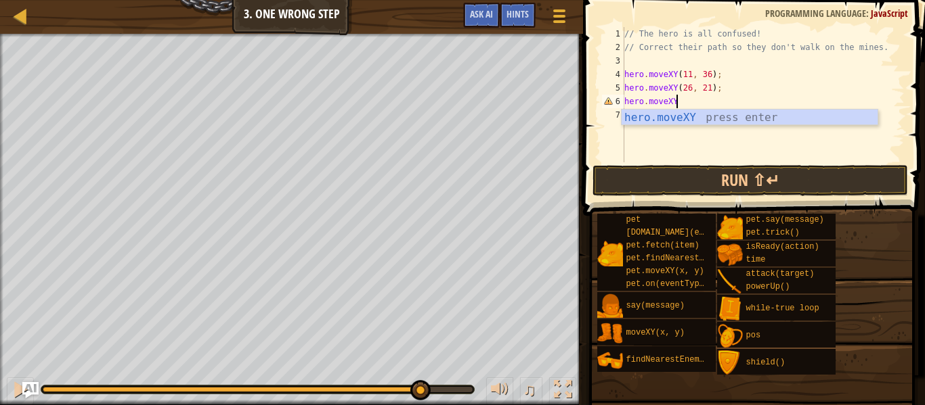
scroll to position [6, 7]
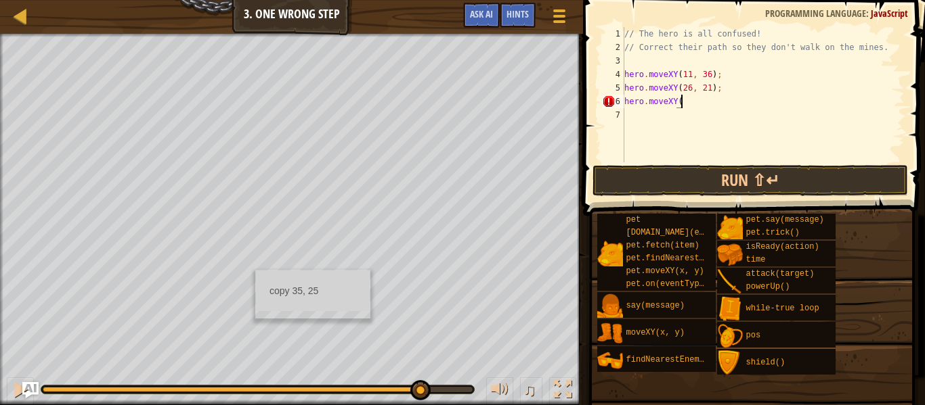
click at [256, 271] on ul "copy 35, 25" at bounding box center [313, 291] width 114 height 41
click at [289, 294] on div "copy 35, 25" at bounding box center [313, 291] width 114 height 27
click at [761, 103] on div "// The hero is all confused! // Correct their path so they don't walk on the mi…" at bounding box center [762, 108] width 283 height 162
paste textarea "35, 25"
type textarea "hero.moveXY(35, 25);"
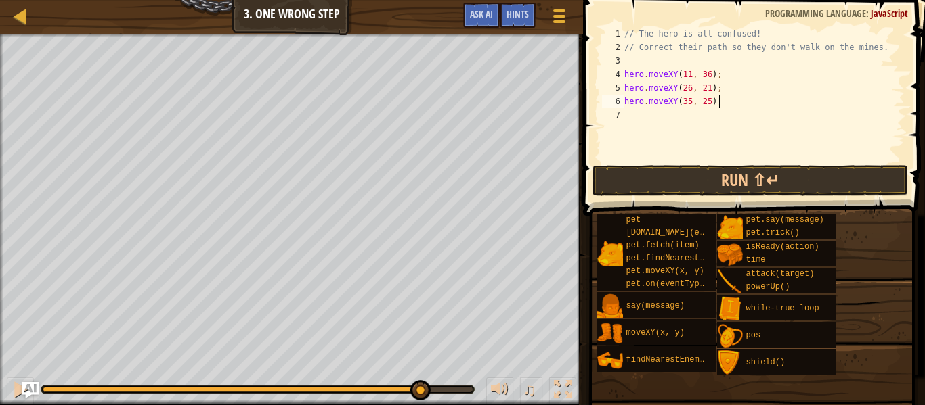
scroll to position [6, 13]
click at [734, 120] on div "// The hero is all confused! // Correct their path so they don't walk on the mi…" at bounding box center [762, 108] width 283 height 162
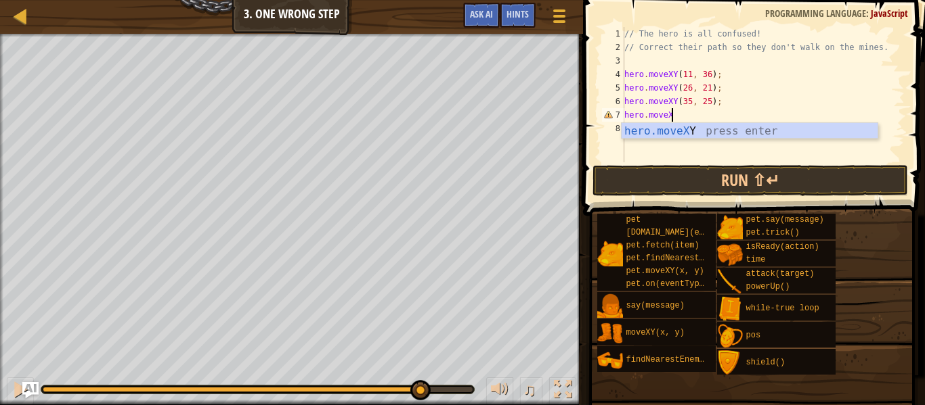
scroll to position [6, 7]
type textarea "hero.moveXY"
click at [479, 120] on div "copy 61, 58" at bounding box center [502, 109] width 114 height 27
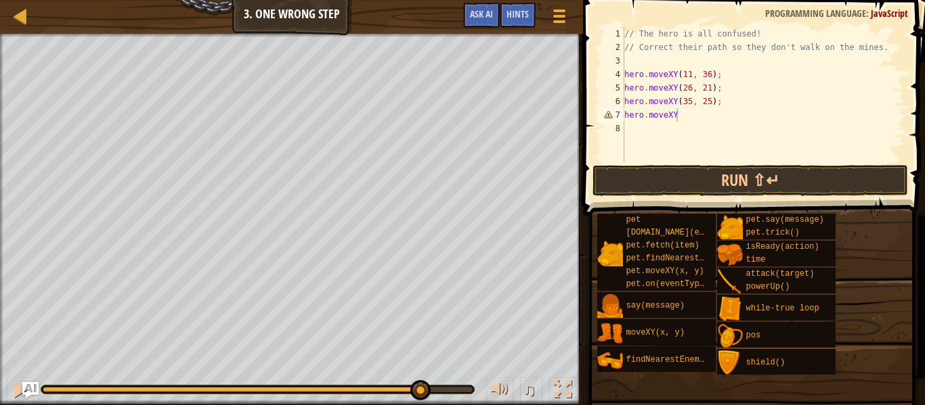
click at [772, 124] on div "// The hero is all confused! // Correct their path so they don't walk on the mi…" at bounding box center [762, 108] width 283 height 162
click at [768, 121] on div "// The hero is all confused! // Correct their path so they don't walk on the mi…" at bounding box center [762, 108] width 283 height 162
paste textarea "61, 58"
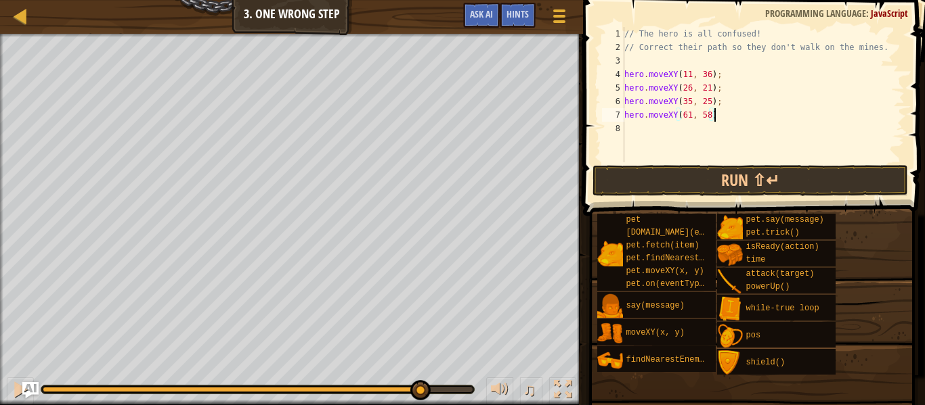
type textarea "hero.moveXY(61, 58);"
click at [714, 140] on div "// The hero is all confused! // Correct their path so they don't walk on the mi…" at bounding box center [762, 108] width 283 height 162
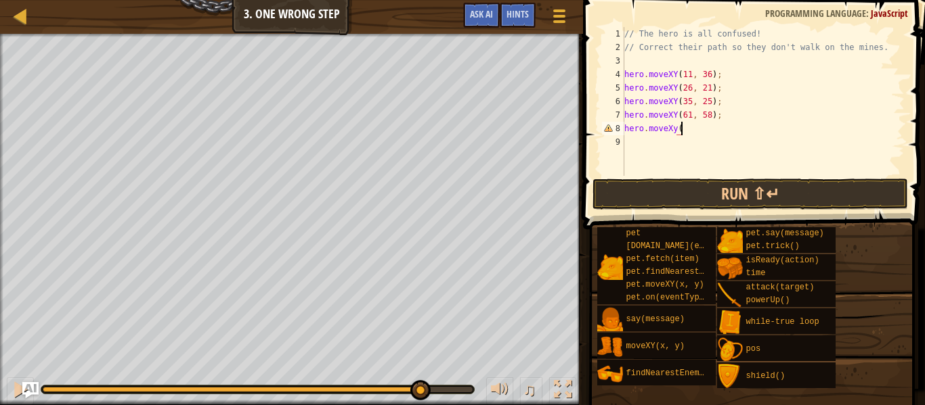
scroll to position [6, 7]
click at [322, 127] on div "copy 40, 56" at bounding box center [349, 118] width 114 height 27
click at [688, 130] on div "// The hero is all confused! // Correct their path so they don't walk on the mi…" at bounding box center [762, 115] width 283 height 176
paste textarea "40, 56"
type textarea "hero.moveXy(40, 56);"
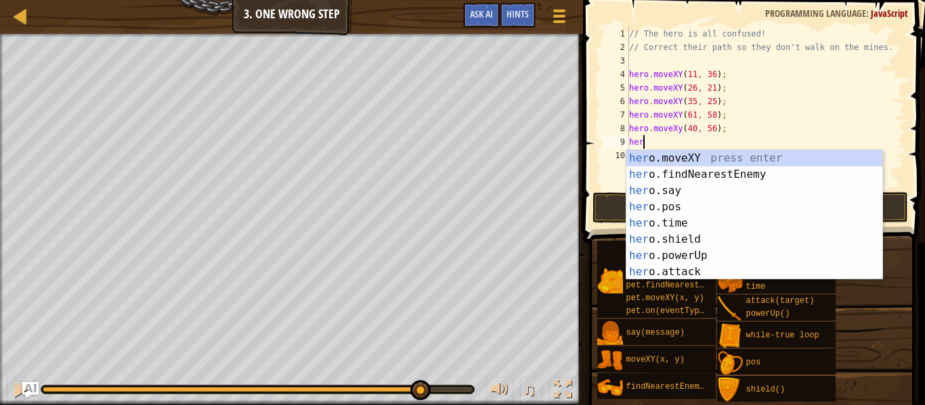
scroll to position [6, 2]
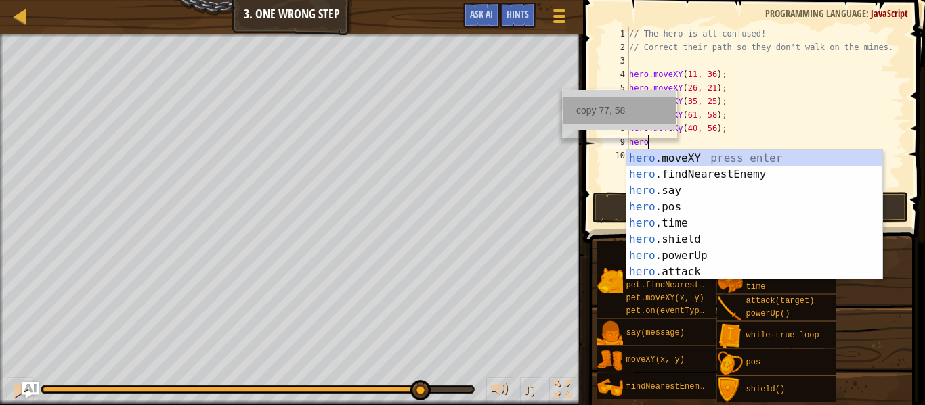
click at [583, 112] on div "copy 77, 58" at bounding box center [619, 110] width 114 height 27
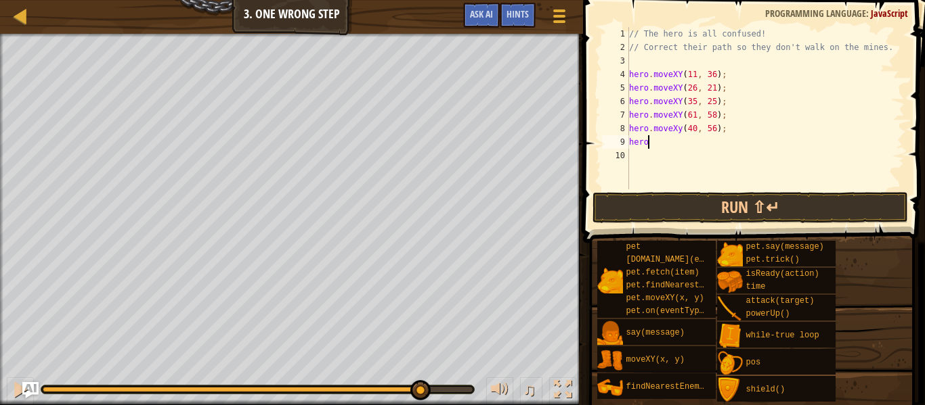
click at [684, 136] on div "// The hero is all confused! // Correct their path so they don't walk on the mi…" at bounding box center [765, 122] width 278 height 190
paste textarea "77, 58"
click at [611, 198] on button "Run ⇧↵" at bounding box center [749, 207] width 315 height 31
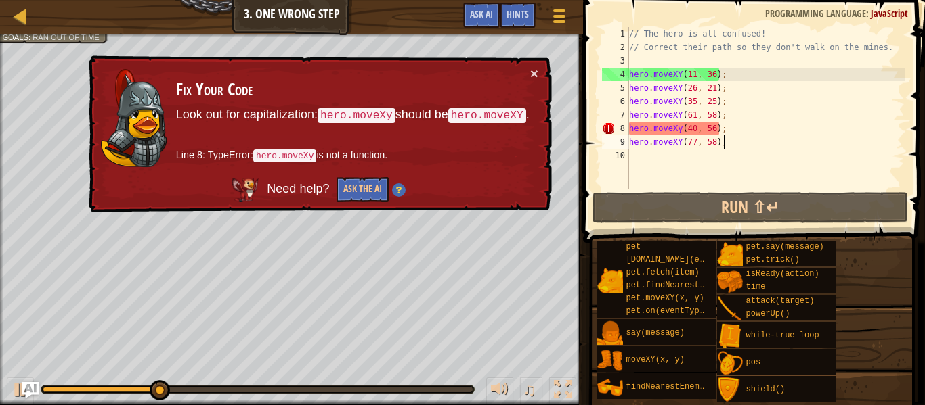
click at [680, 128] on div "// The hero is all confused! // Correct their path so they don't walk on the mi…" at bounding box center [765, 122] width 278 height 190
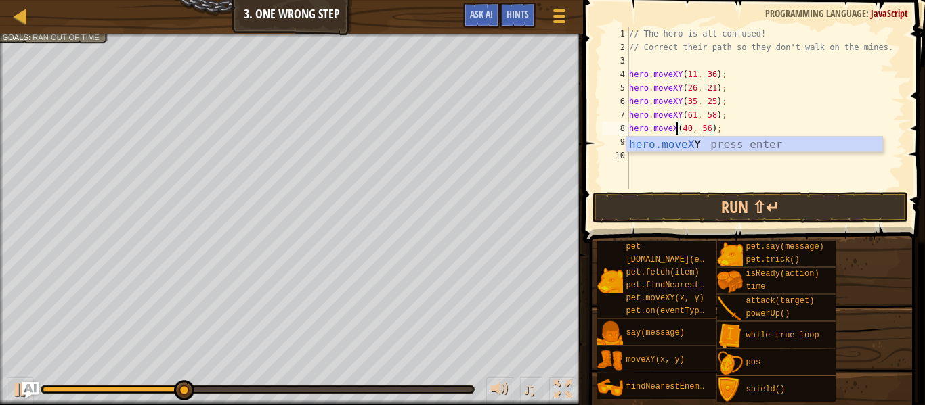
scroll to position [6, 8]
type textarea "hero.moveXY(40, 56);"
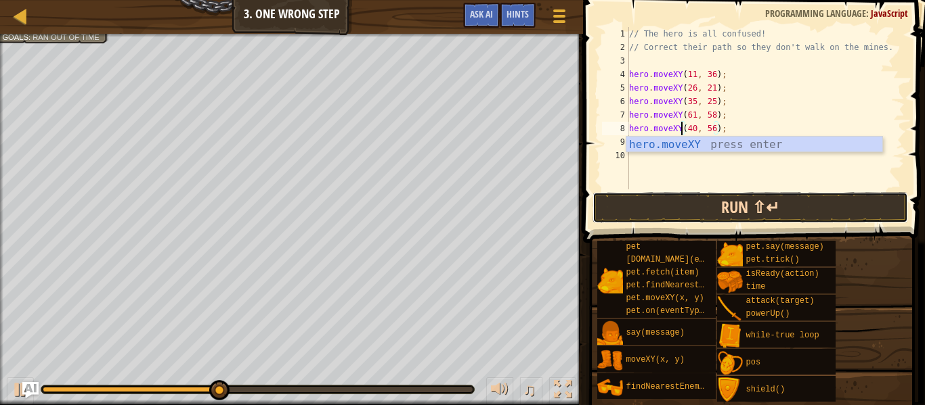
click at [721, 198] on button "Run ⇧↵" at bounding box center [749, 207] width 315 height 31
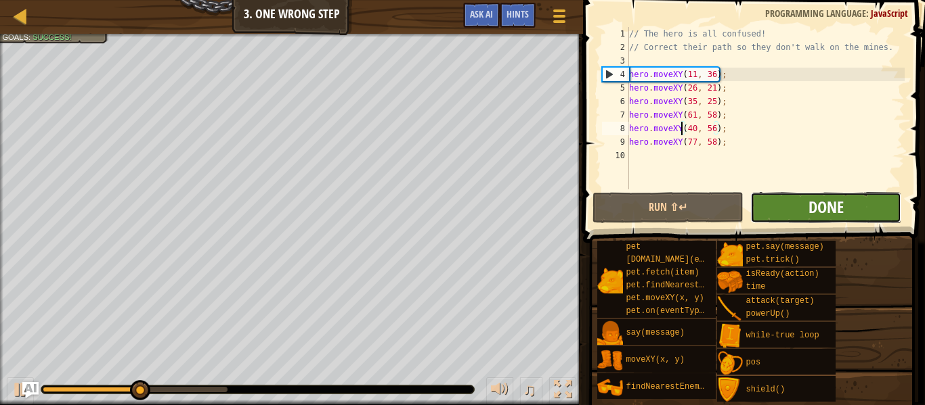
click at [818, 206] on span "Done" at bounding box center [825, 207] width 35 height 22
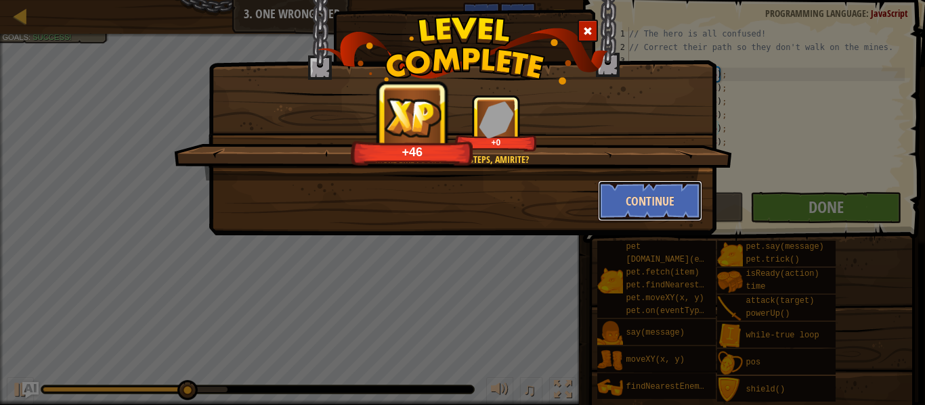
click at [694, 202] on button "Continue" at bounding box center [650, 201] width 105 height 41
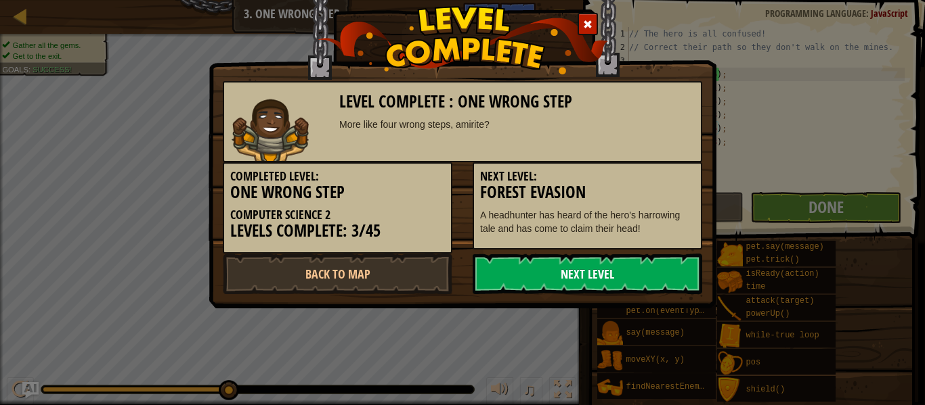
click at [628, 266] on link "Next Level" at bounding box center [586, 274] width 229 height 41
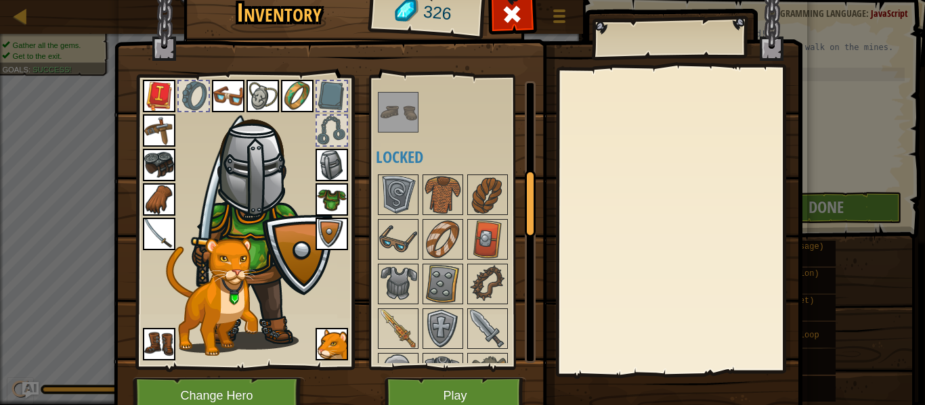
scroll to position [399, 0]
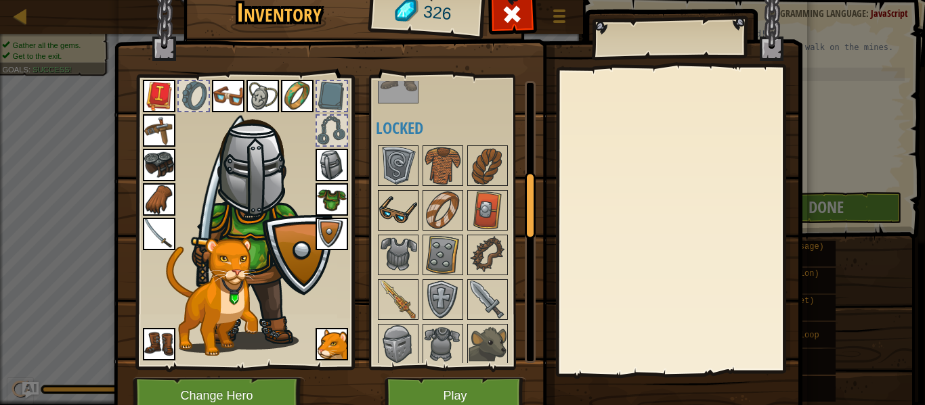
click at [411, 196] on img at bounding box center [398, 211] width 38 height 38
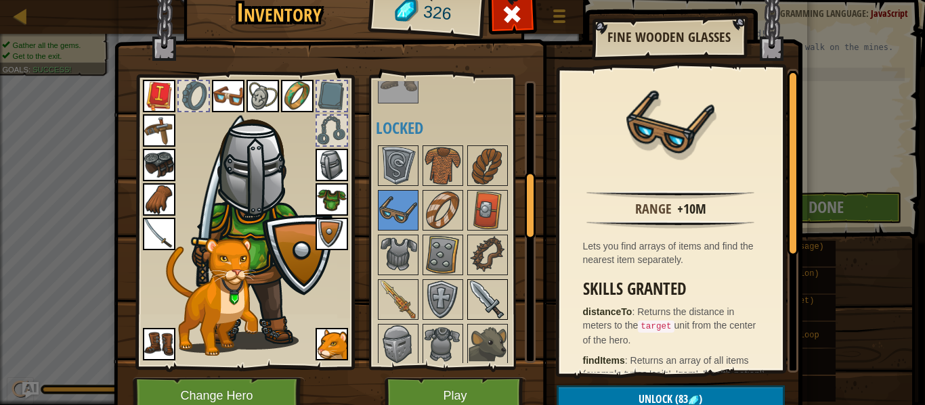
click at [485, 291] on img at bounding box center [487, 300] width 38 height 38
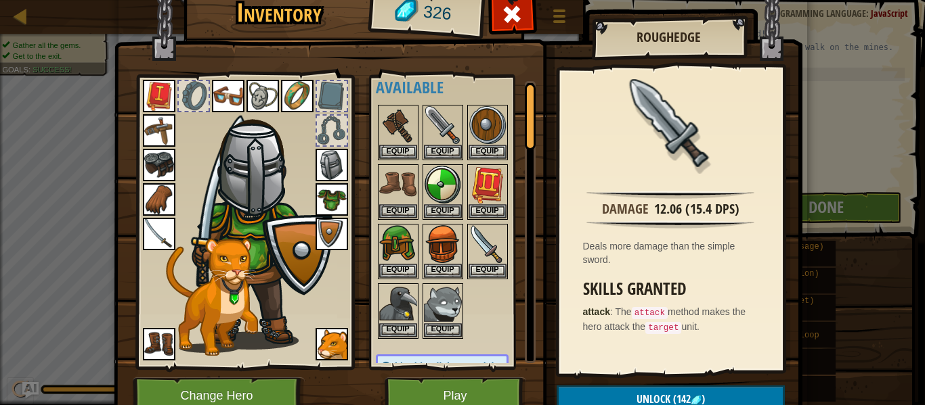
scroll to position [0, 0]
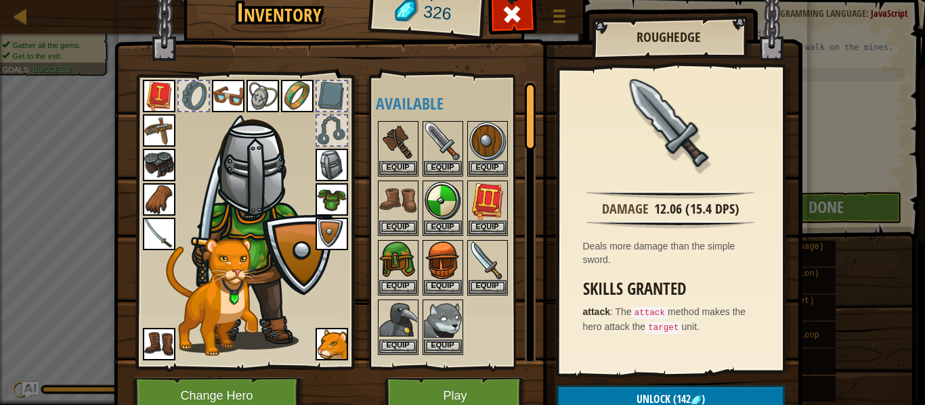
click at [172, 222] on img at bounding box center [159, 234] width 32 height 32
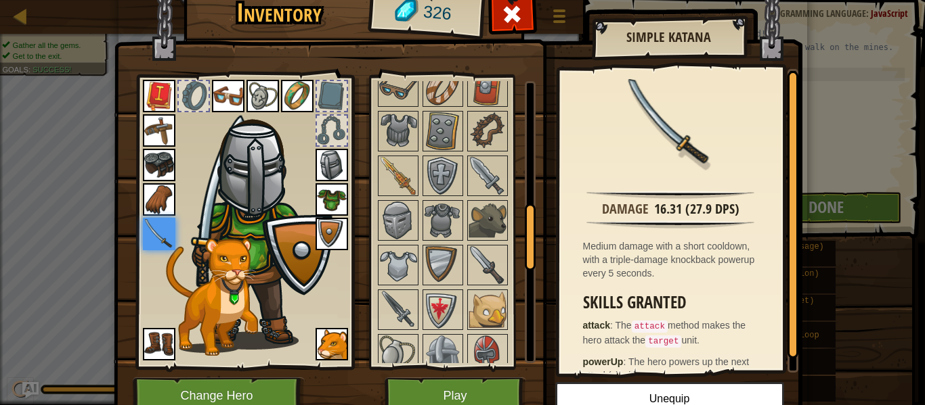
scroll to position [542, 0]
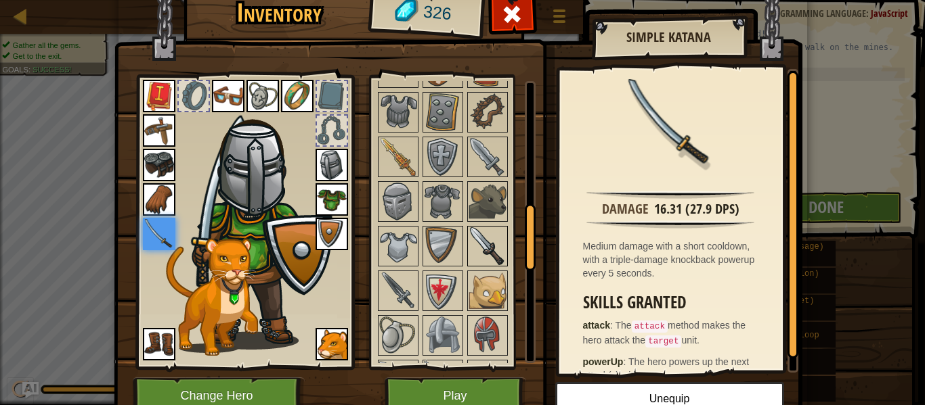
click at [470, 235] on img at bounding box center [487, 246] width 38 height 38
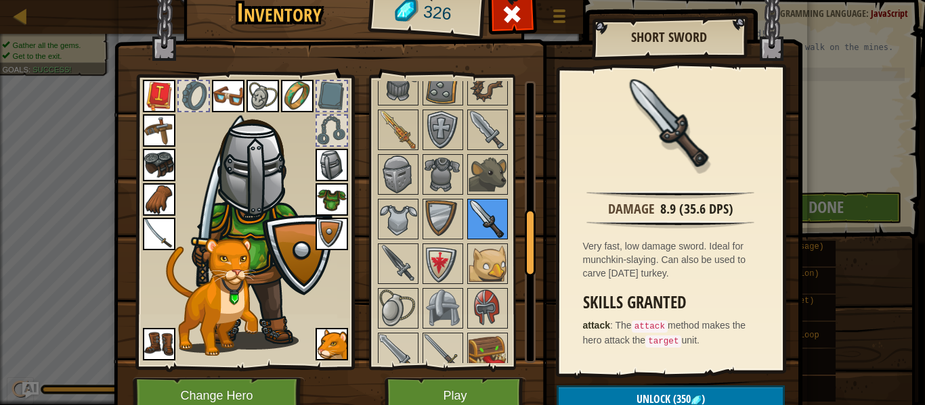
scroll to position [570, 0]
click at [493, 140] on img at bounding box center [487, 129] width 38 height 38
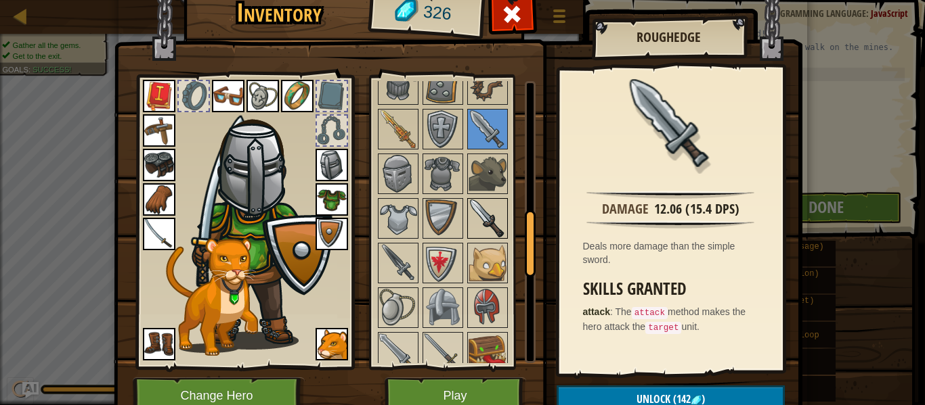
click at [472, 211] on img at bounding box center [487, 219] width 38 height 38
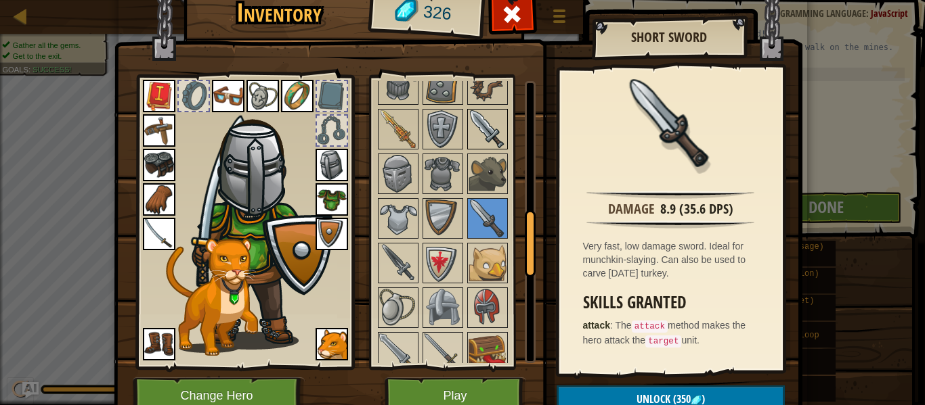
click at [491, 146] on img at bounding box center [487, 129] width 38 height 38
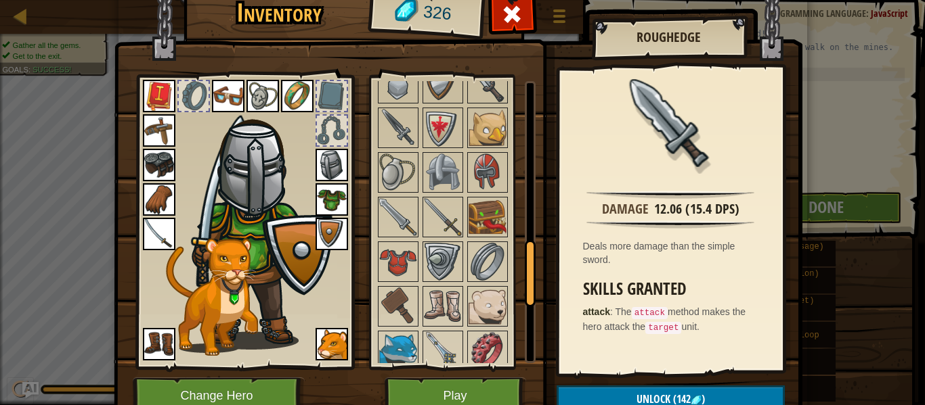
scroll to position [711, 0]
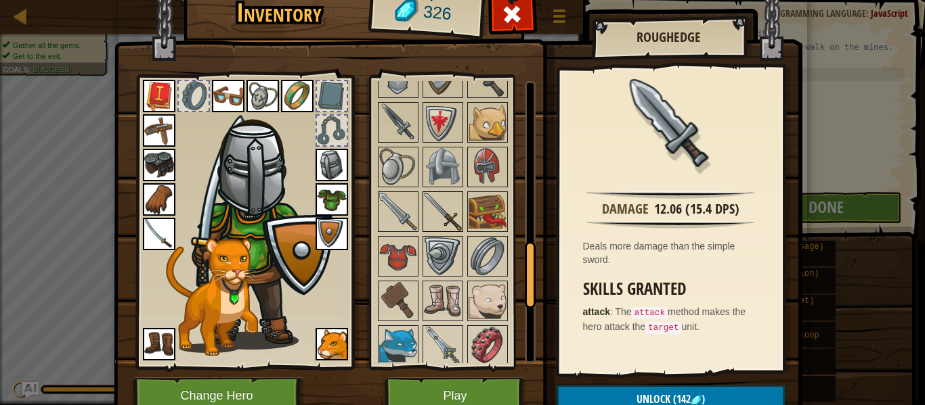
click at [426, 212] on img at bounding box center [443, 212] width 38 height 38
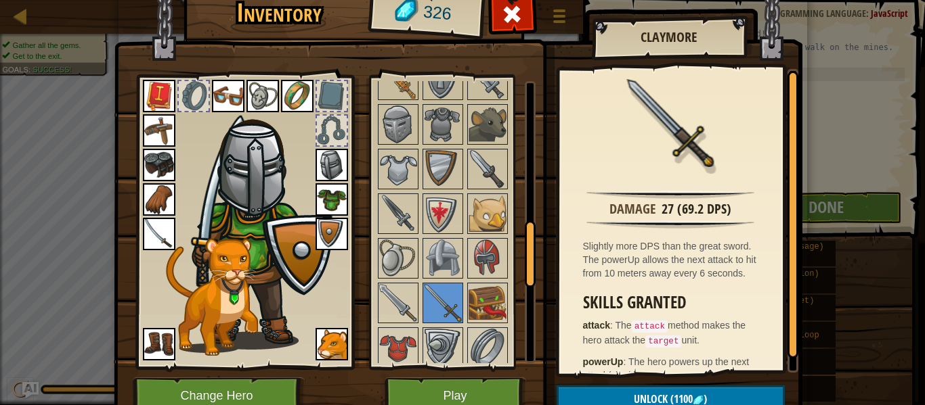
scroll to position [617, 0]
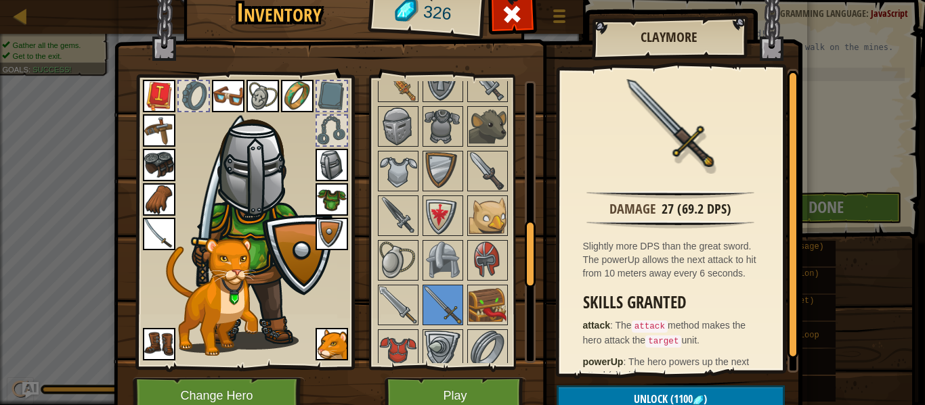
click at [169, 226] on img at bounding box center [159, 234] width 32 height 32
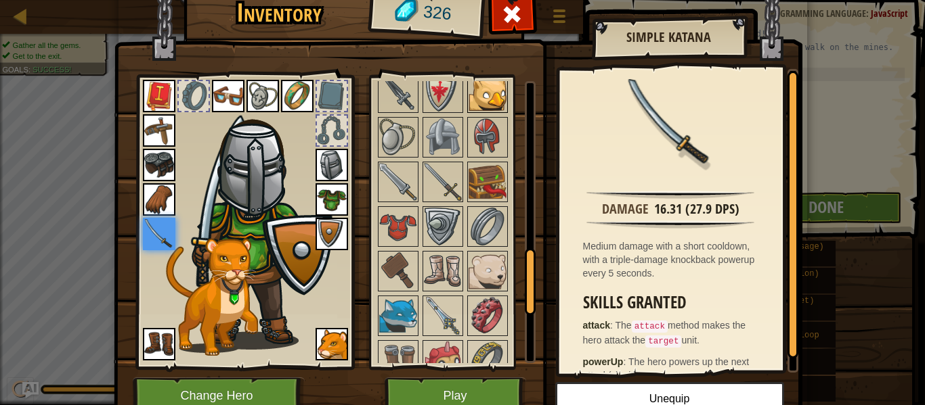
scroll to position [741, 0]
click at [448, 175] on img at bounding box center [443, 181] width 38 height 38
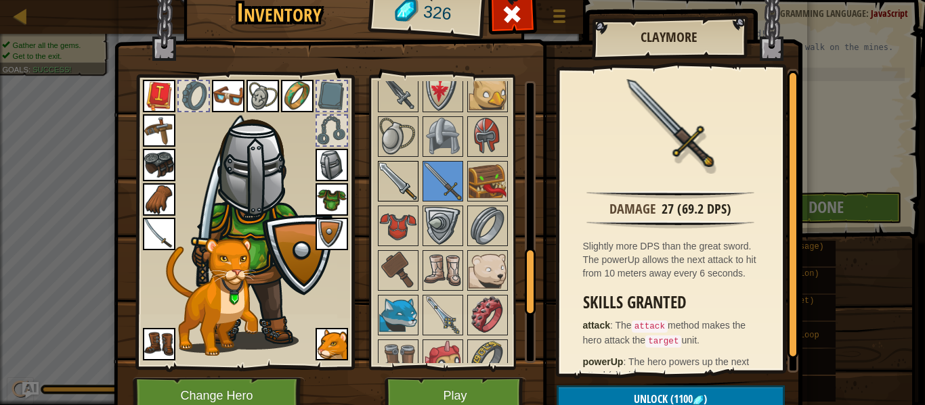
click at [408, 183] on img at bounding box center [398, 181] width 38 height 38
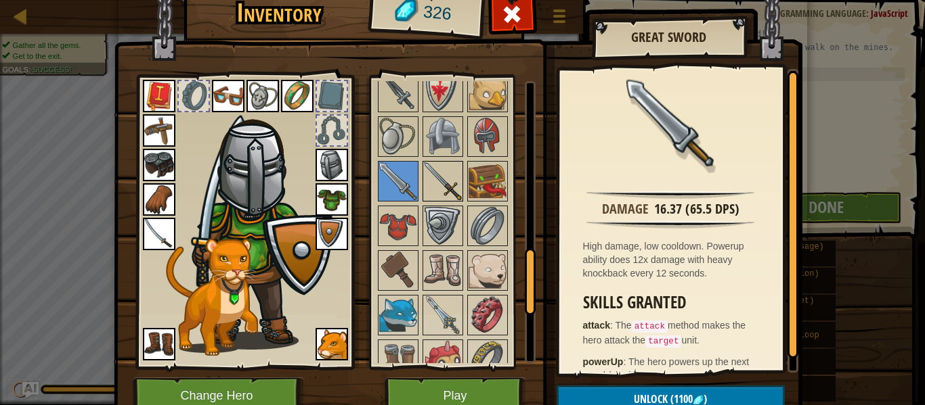
click at [443, 182] on img at bounding box center [443, 181] width 38 height 38
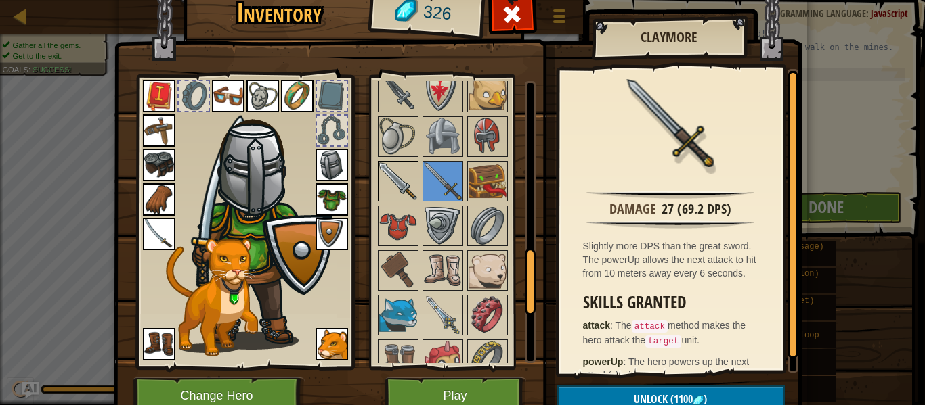
click at [411, 179] on img at bounding box center [398, 181] width 38 height 38
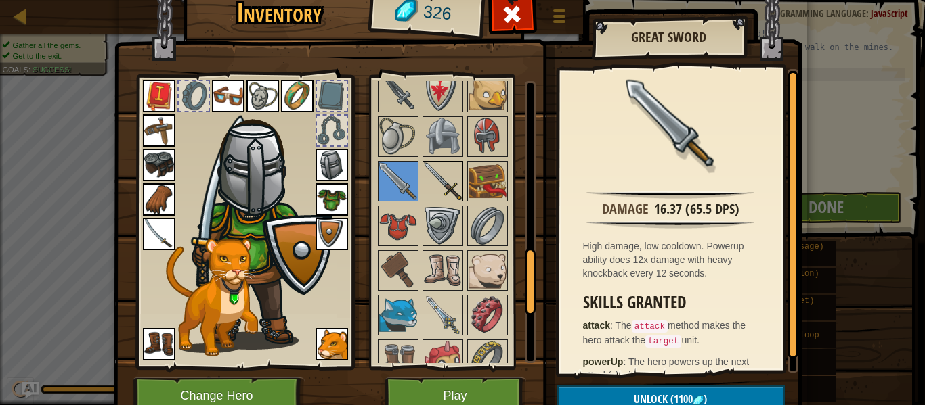
click at [445, 181] on img at bounding box center [443, 181] width 38 height 38
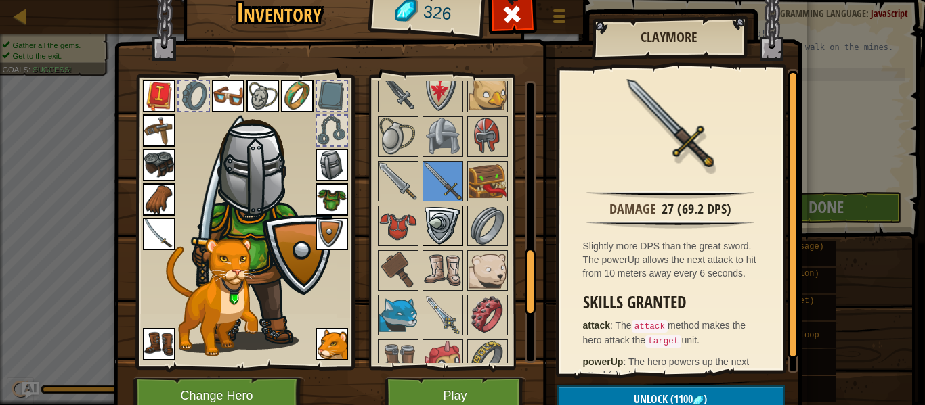
click at [458, 236] on img at bounding box center [443, 226] width 38 height 38
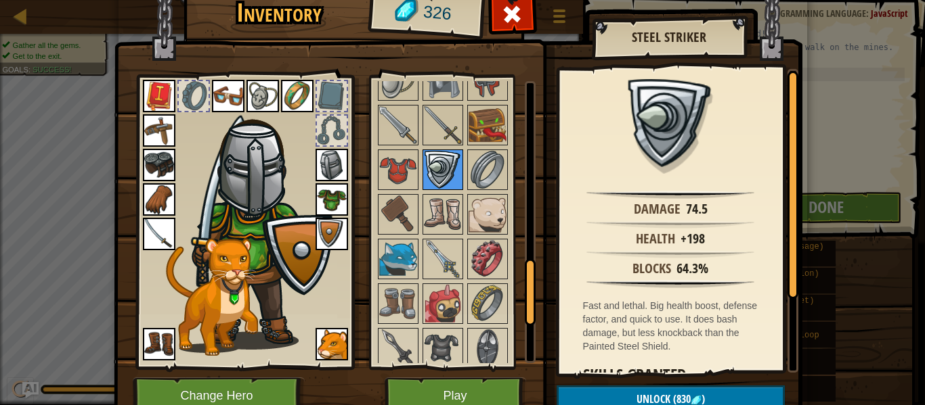
scroll to position [801, 0]
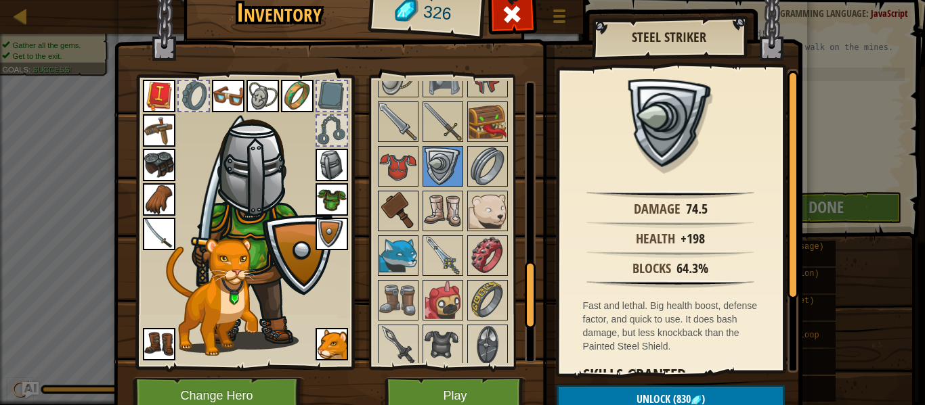
click at [389, 213] on img at bounding box center [398, 211] width 38 height 38
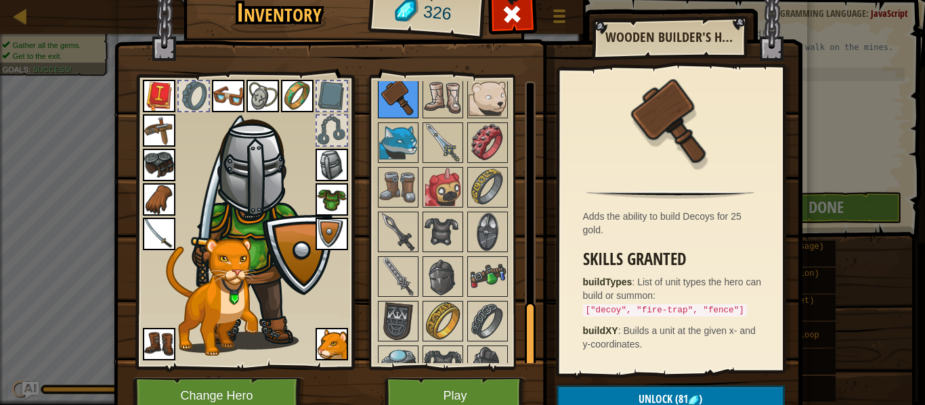
scroll to position [984, 0]
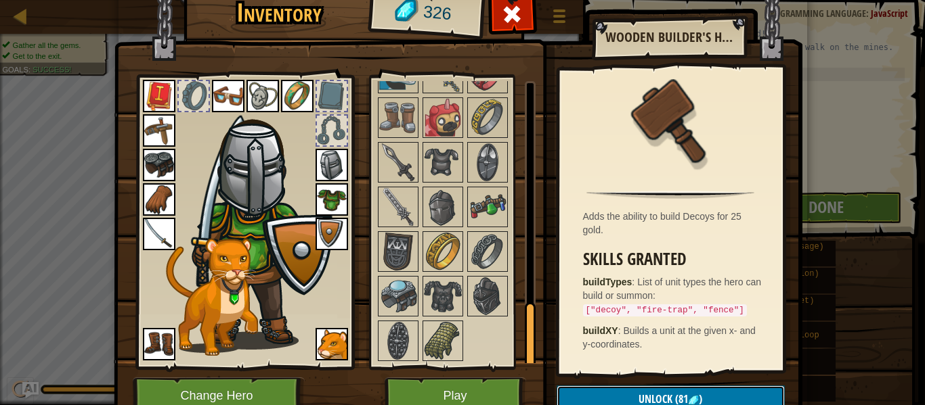
click at [590, 393] on button "Unlock (81 )" at bounding box center [670, 400] width 228 height 28
click at [590, 393] on button "Confirm" at bounding box center [670, 400] width 228 height 28
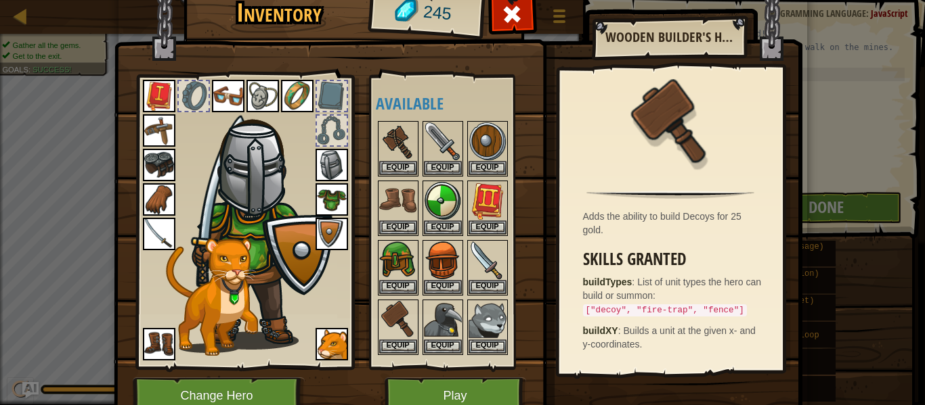
click at [152, 231] on img at bounding box center [159, 234] width 32 height 32
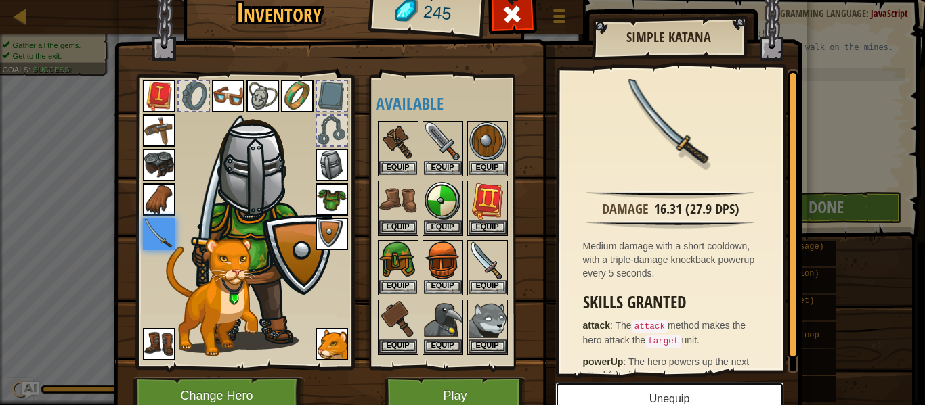
click at [610, 387] on button "Unequip" at bounding box center [669, 399] width 229 height 34
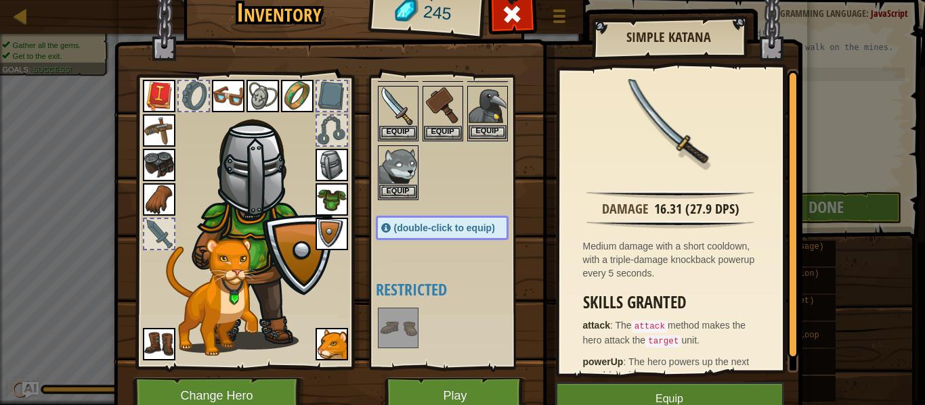
scroll to position [223, 0]
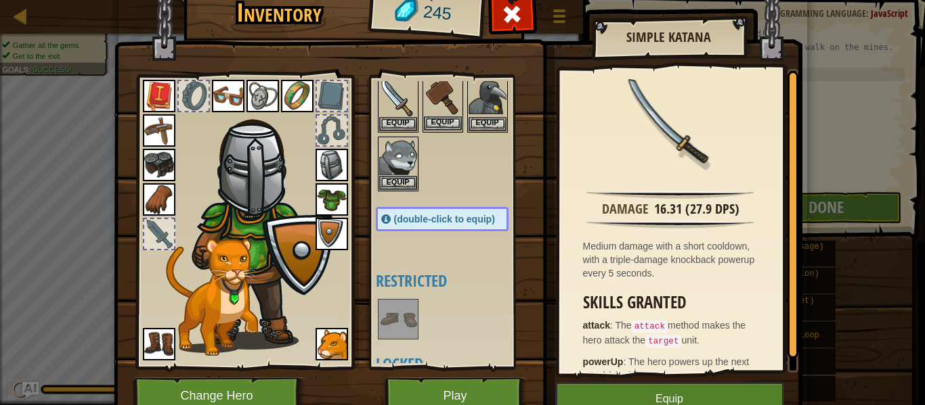
click at [431, 106] on img at bounding box center [443, 98] width 38 height 38
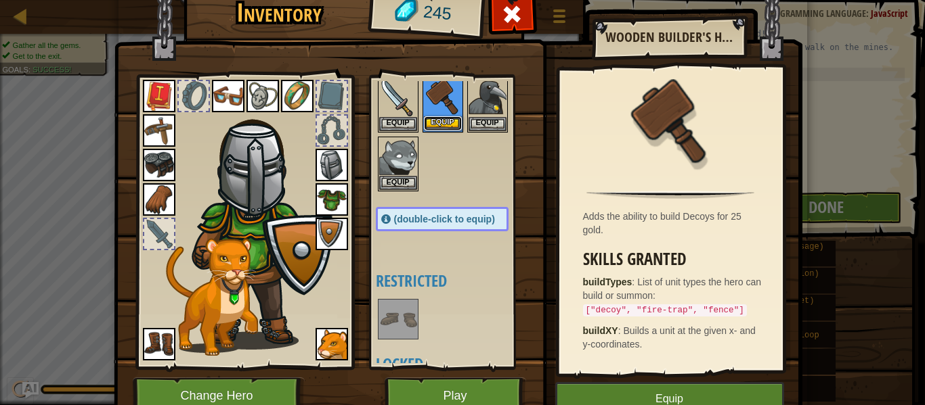
click at [442, 118] on button "Equip" at bounding box center [443, 123] width 38 height 14
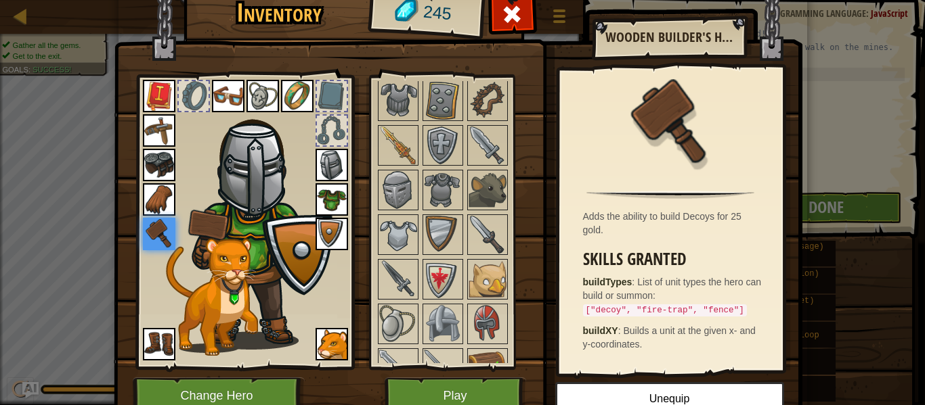
scroll to position [556, 0]
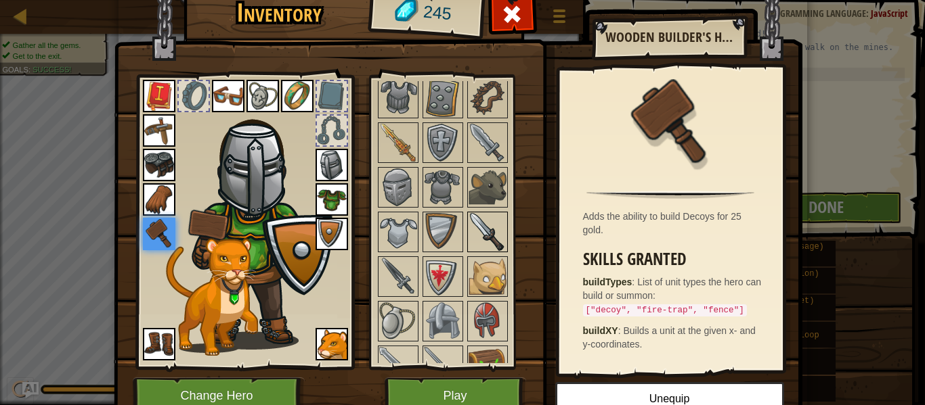
click at [468, 248] on img at bounding box center [487, 232] width 38 height 38
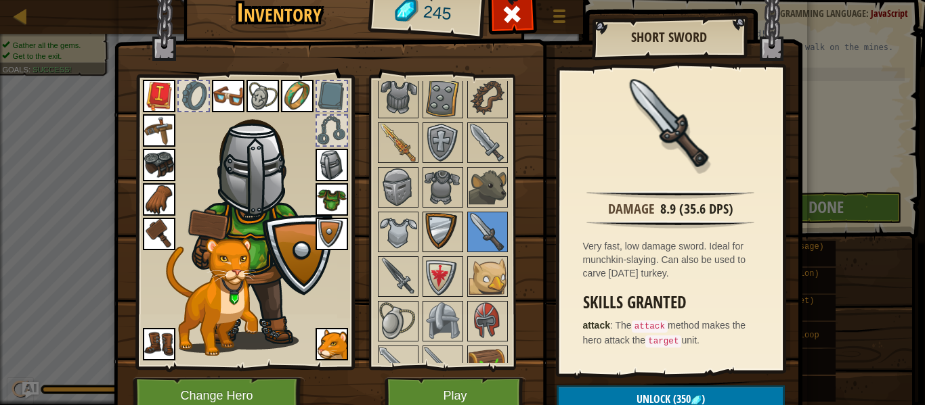
click at [443, 236] on img at bounding box center [443, 232] width 38 height 38
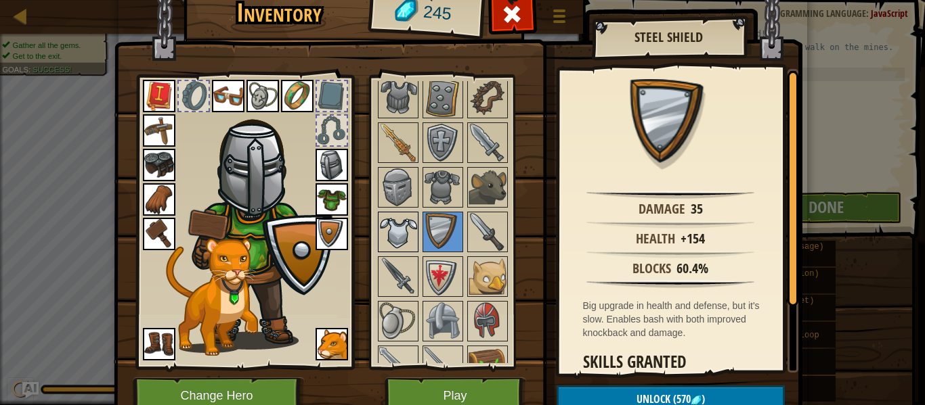
click at [396, 220] on img at bounding box center [398, 232] width 38 height 38
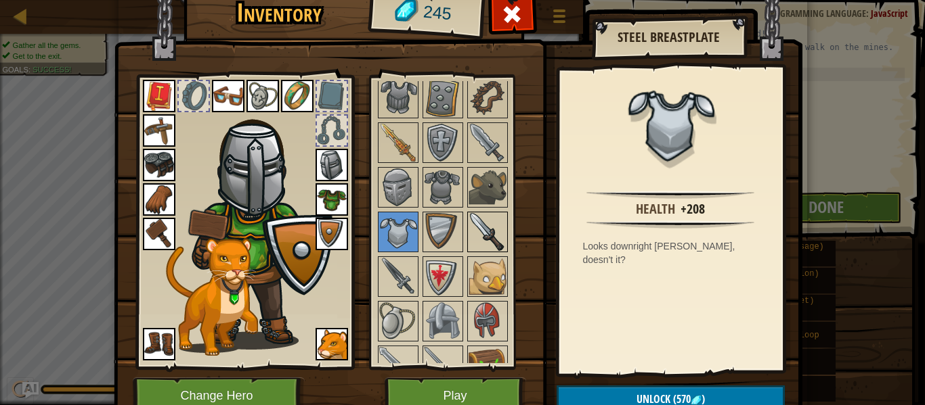
click at [474, 217] on img at bounding box center [487, 232] width 38 height 38
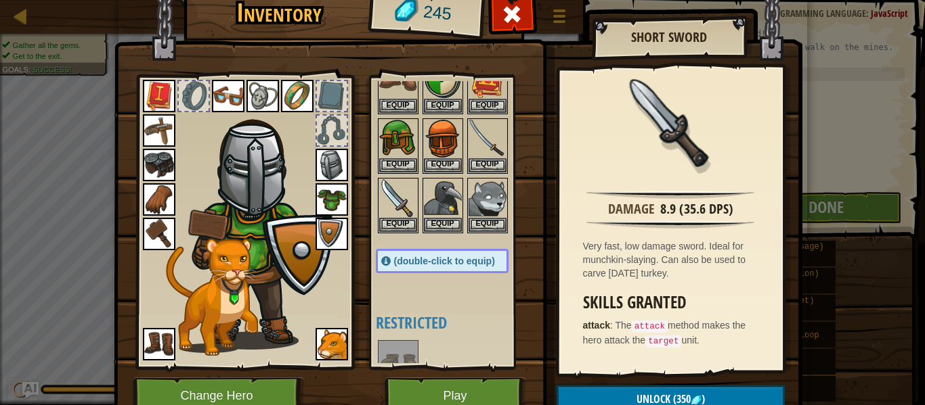
scroll to position [0, 0]
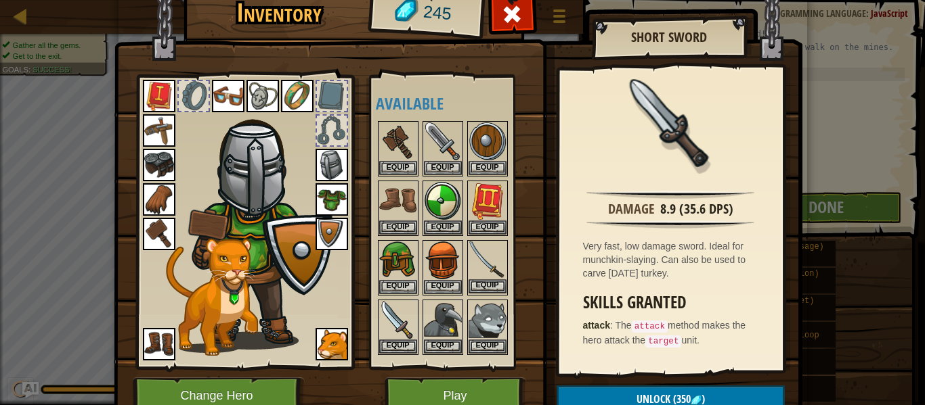
click at [493, 252] on img at bounding box center [487, 261] width 38 height 38
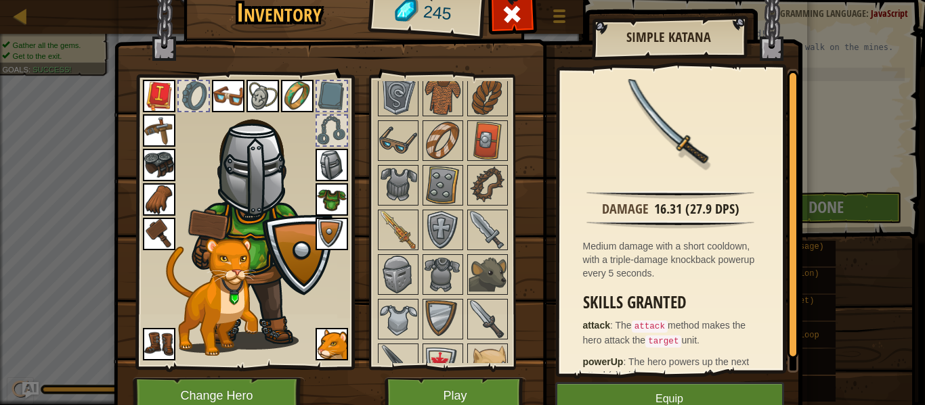
scroll to position [476, 0]
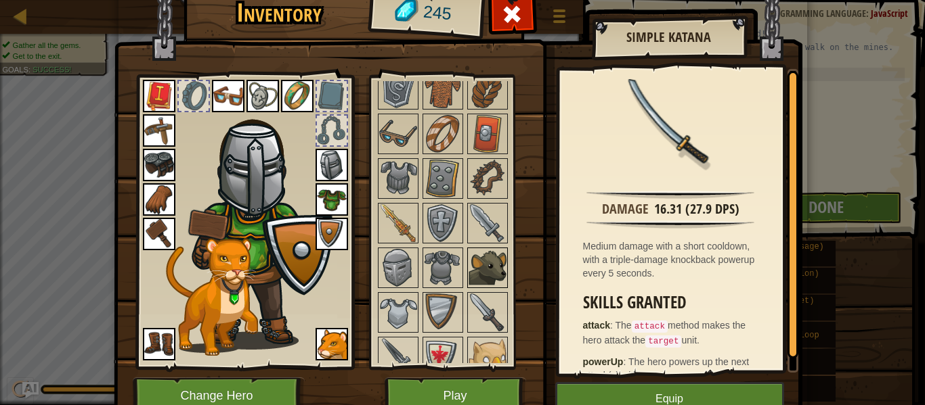
click at [479, 261] on img at bounding box center [487, 268] width 38 height 38
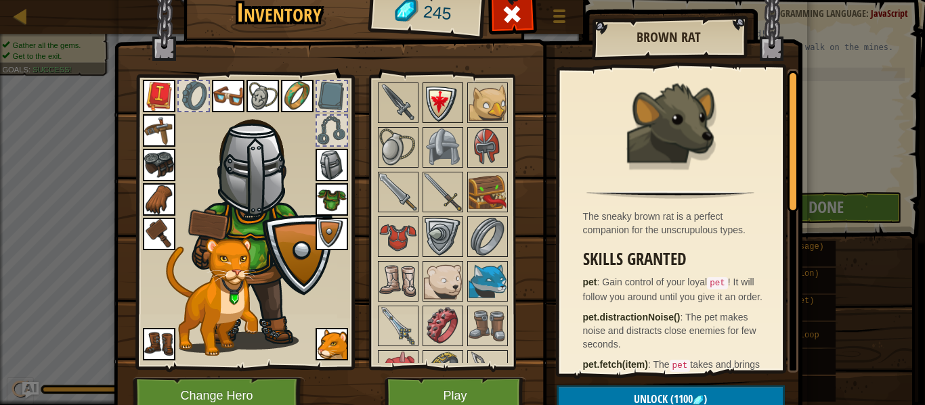
scroll to position [733, 0]
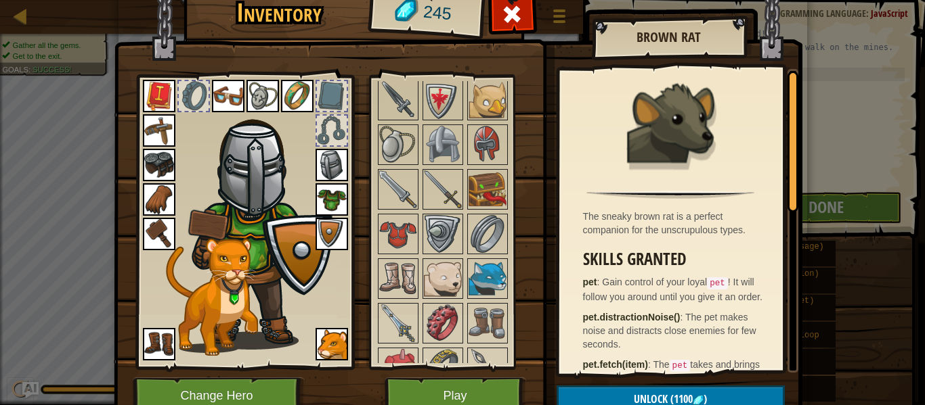
click at [508, 240] on div at bounding box center [456, 212] width 160 height 804
click at [204, 101] on div at bounding box center [194, 96] width 30 height 30
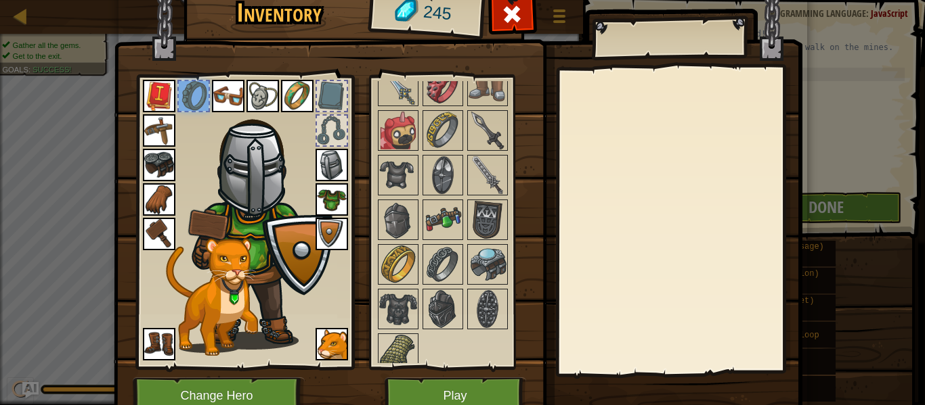
scroll to position [983, 0]
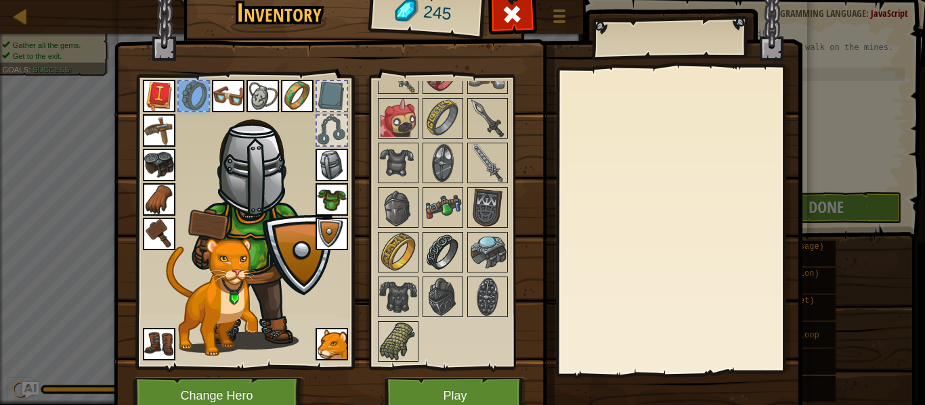
click at [441, 234] on img at bounding box center [443, 253] width 38 height 38
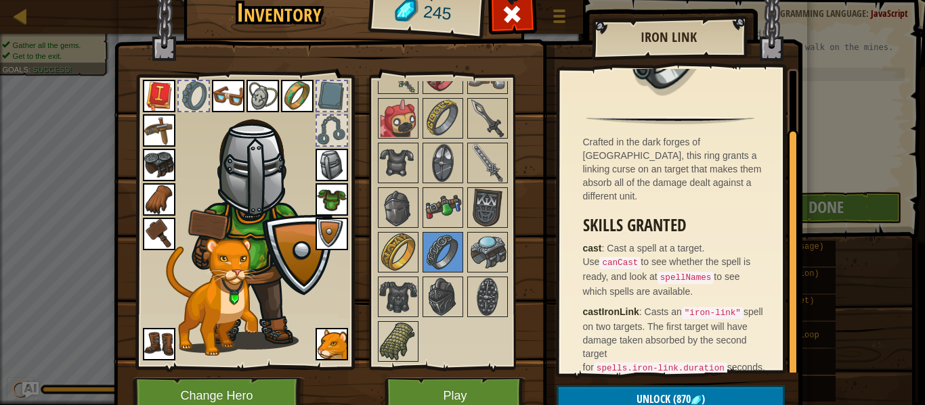
scroll to position [73, 0]
click at [397, 261] on img at bounding box center [398, 253] width 38 height 38
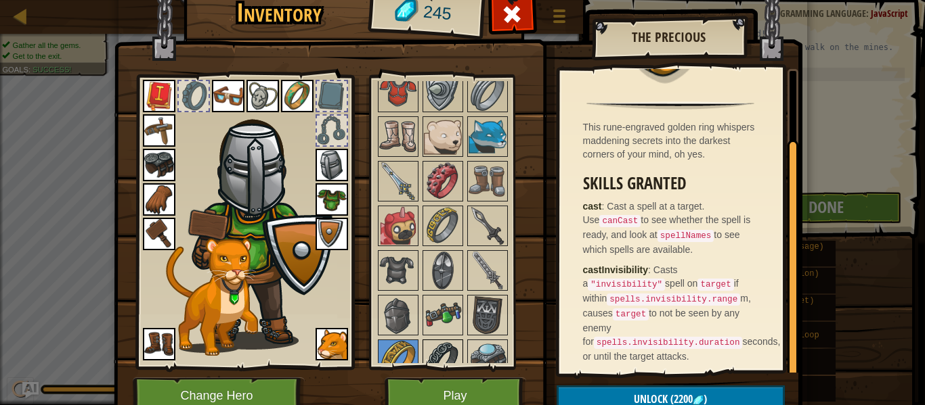
scroll to position [866, 0]
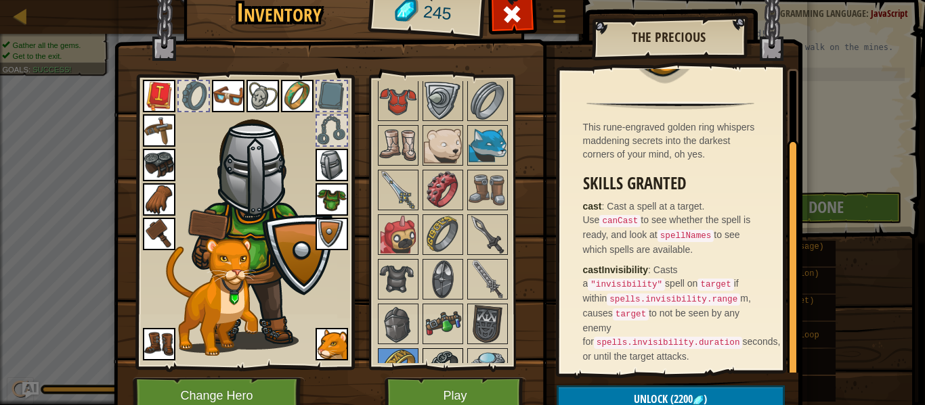
click at [435, 249] on img at bounding box center [443, 235] width 38 height 38
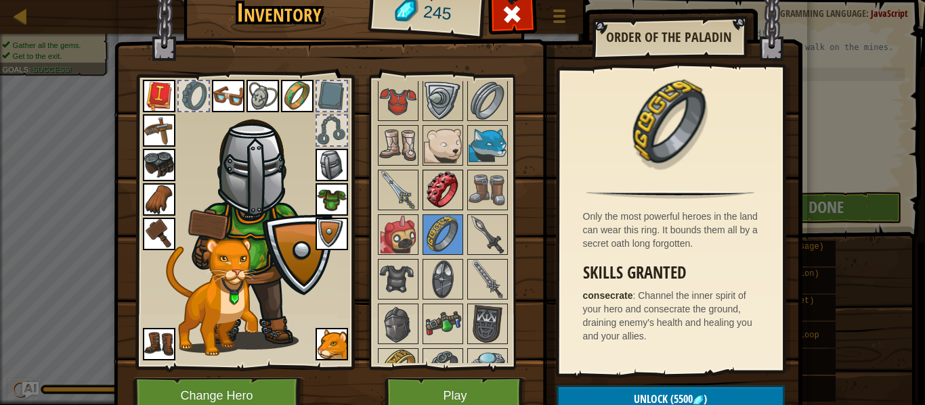
click at [451, 197] on img at bounding box center [443, 190] width 38 height 38
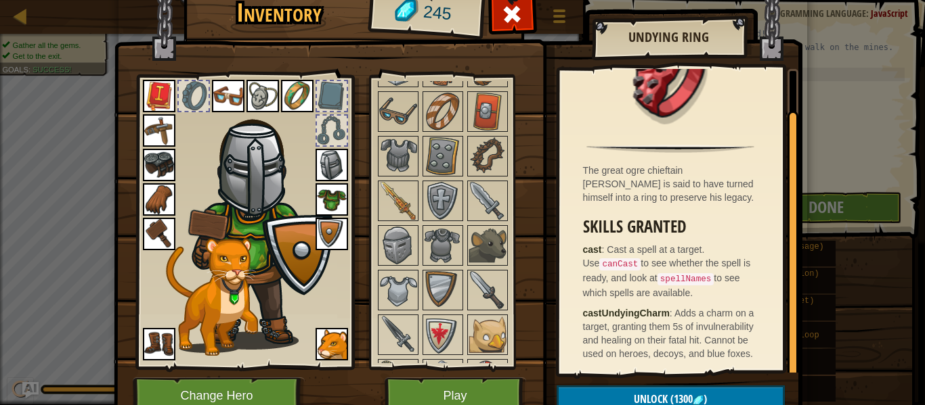
scroll to position [0, 0]
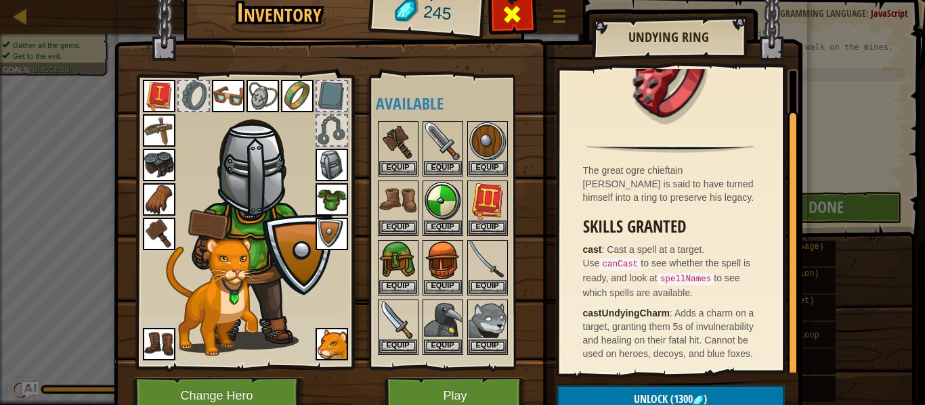
click at [505, 14] on span at bounding box center [512, 14] width 22 height 22
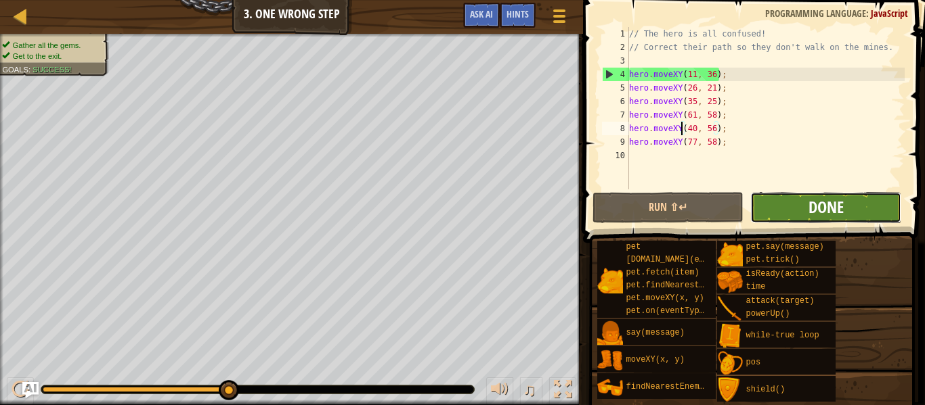
click at [816, 216] on span "Done" at bounding box center [825, 207] width 35 height 22
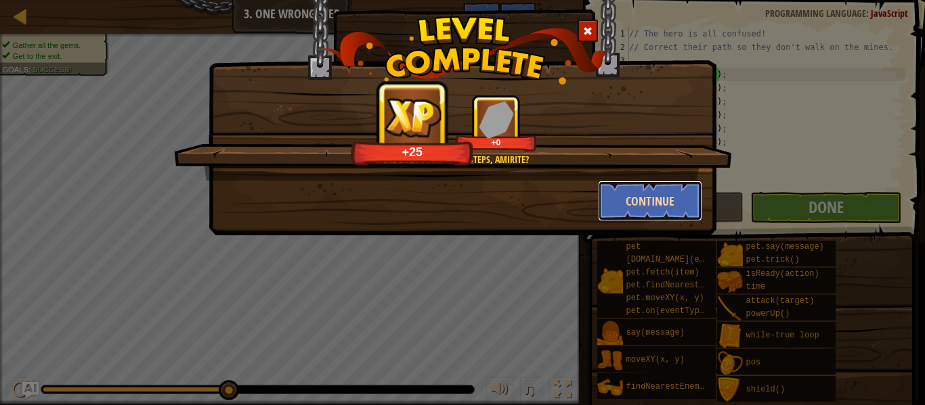
click at [661, 205] on button "Continue" at bounding box center [650, 201] width 105 height 41
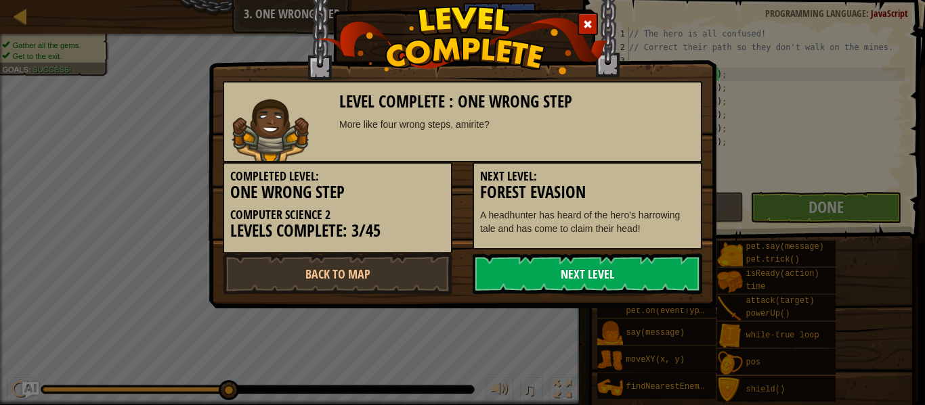
click at [607, 271] on link "Next Level" at bounding box center [586, 274] width 229 height 41
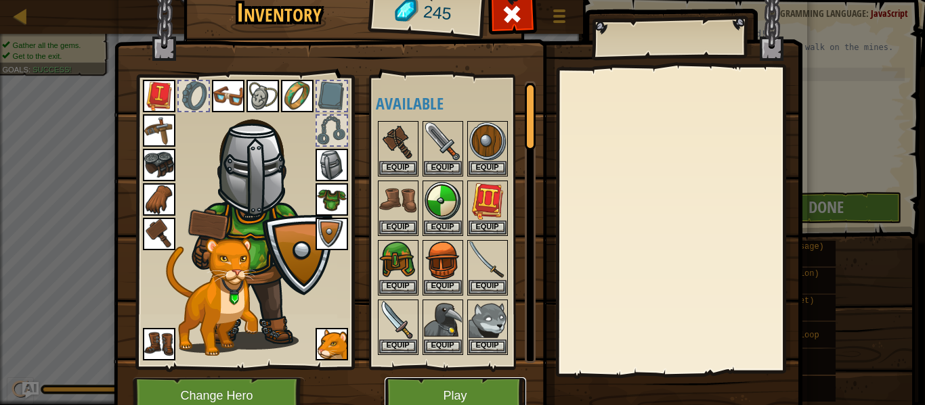
click at [481, 387] on button "Play" at bounding box center [454, 396] width 141 height 37
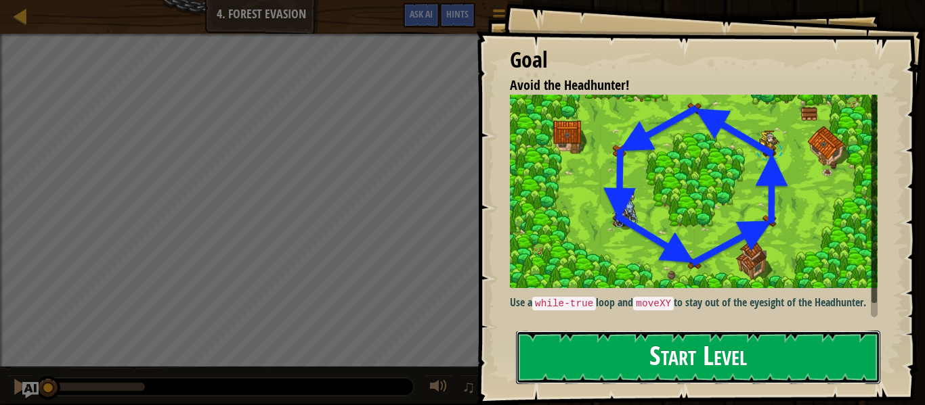
click at [686, 375] on button "Start Level" at bounding box center [698, 357] width 364 height 53
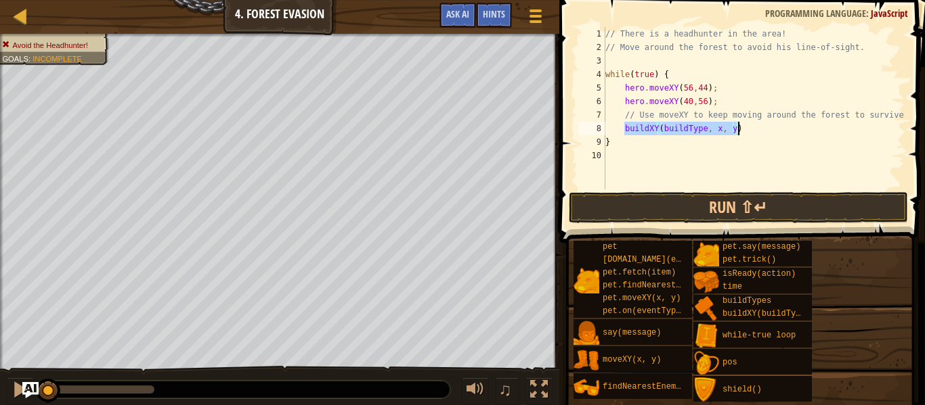
click at [703, 131] on div "// There is a headhunter in the area! // Move around the forest to avoid his li…" at bounding box center [753, 108] width 302 height 162
click at [700, 131] on div "// There is a headhunter in the area! // Move around the forest to avoid his li…" at bounding box center [753, 122] width 302 height 190
click at [719, 128] on div "// There is a headhunter in the area! // Move around the forest to avoid his li…" at bounding box center [753, 122] width 302 height 190
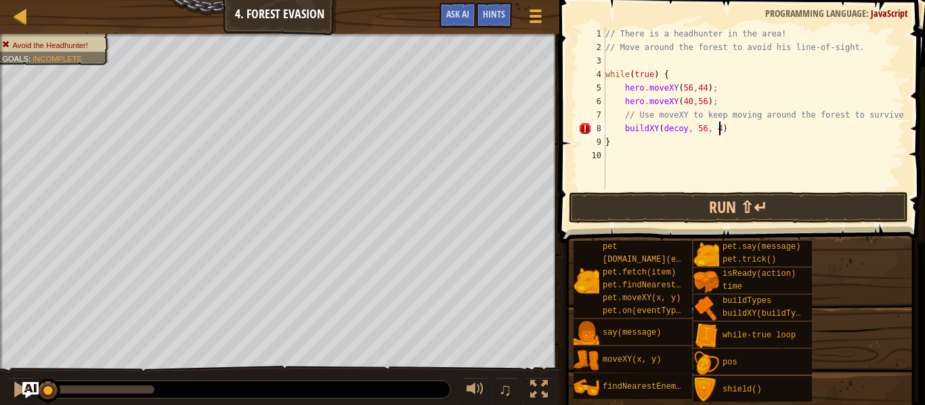
scroll to position [6, 17]
click at [663, 130] on div "// There is a headhunter in the area! // Move around the forest to avoid his li…" at bounding box center [753, 122] width 302 height 190
click at [690, 125] on div "// There is a headhunter in the area! // Move around the forest to avoid his li…" at bounding box center [753, 122] width 302 height 190
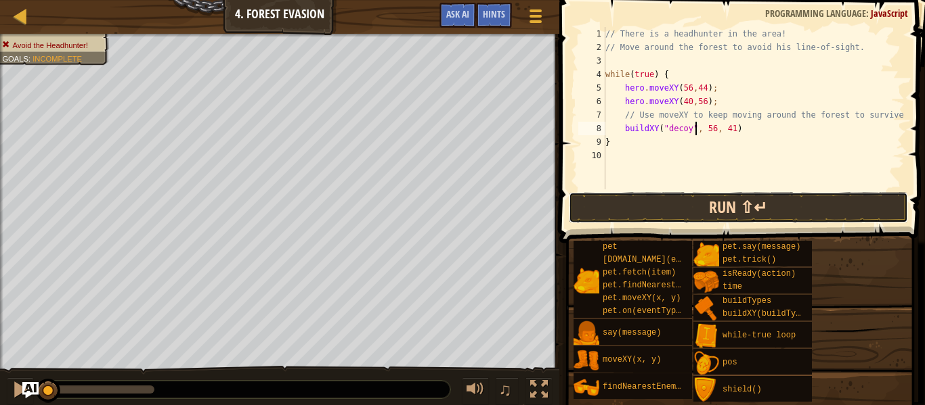
click at [702, 213] on button "Run ⇧↵" at bounding box center [738, 207] width 339 height 31
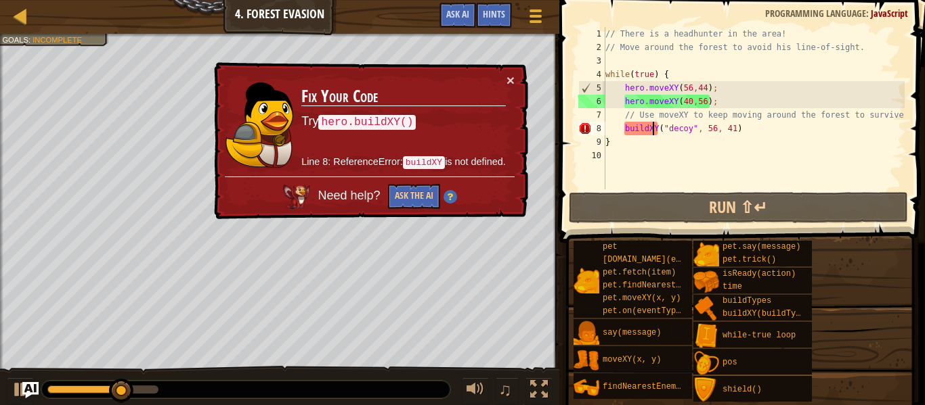
click at [655, 129] on div "// There is a headhunter in the area! // Move around the forest to avoid his li…" at bounding box center [753, 122] width 302 height 190
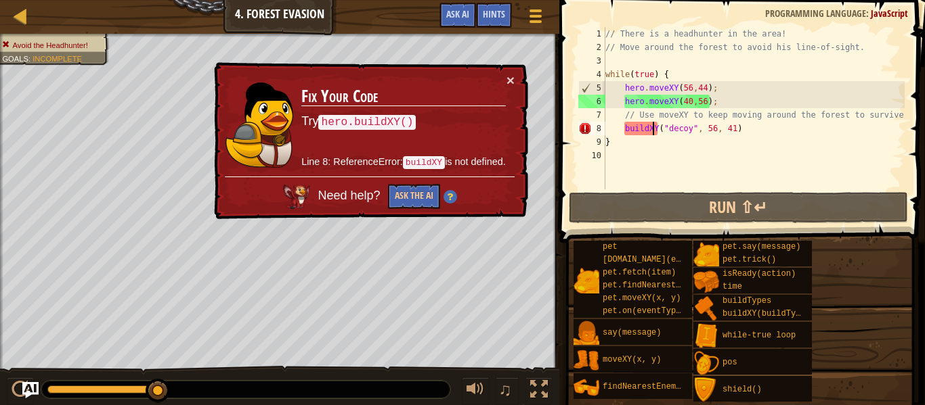
click at [621, 127] on div "// There is a headhunter in the area! // Move around the forest to avoid his li…" at bounding box center [753, 122] width 302 height 190
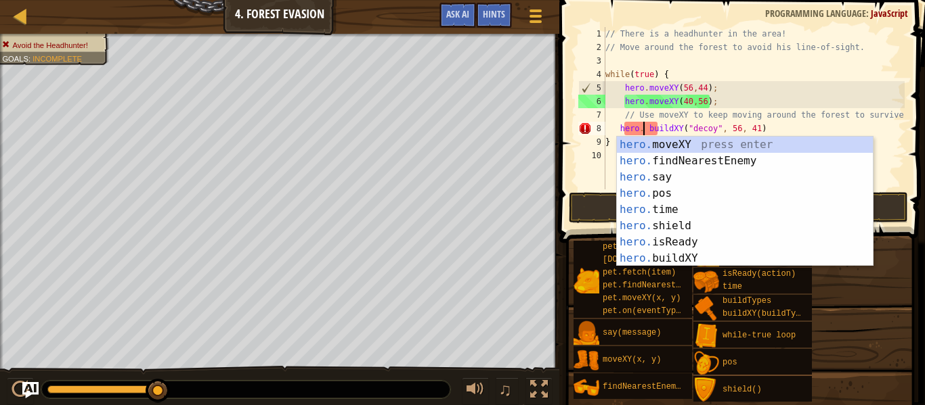
scroll to position [6, 5]
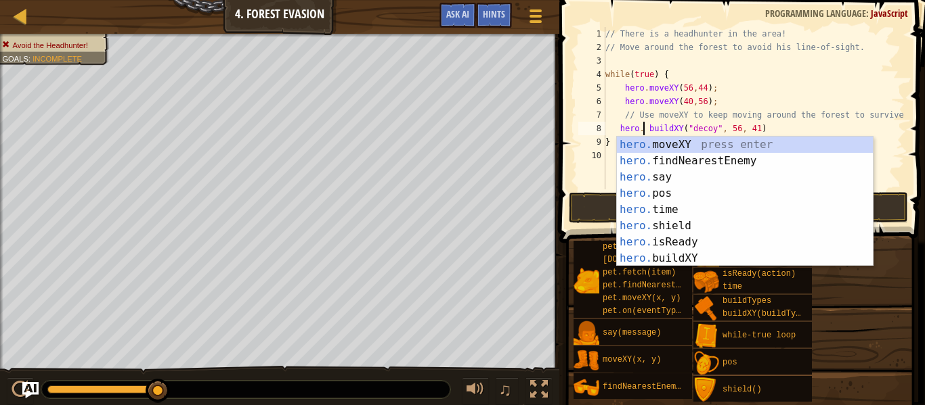
click at [647, 125] on div "// There is a headhunter in the area! // Move around the forest to avoid his li…" at bounding box center [753, 122] width 302 height 190
click at [885, 214] on button "Run ⇧↵" at bounding box center [738, 207] width 339 height 31
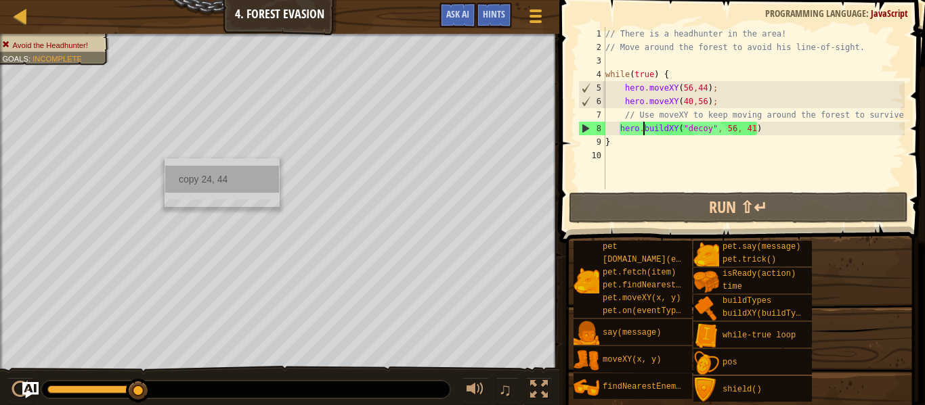
click at [190, 177] on div "copy 24, 44" at bounding box center [222, 179] width 114 height 27
click at [761, 129] on div "// There is a headhunter in the area! // Move around the forest to avoid his li…" at bounding box center [753, 122] width 302 height 190
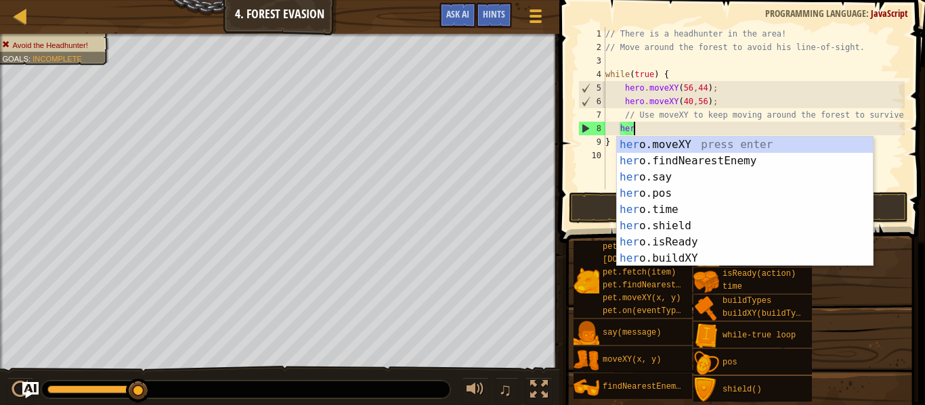
scroll to position [6, 1]
type textarea "h"
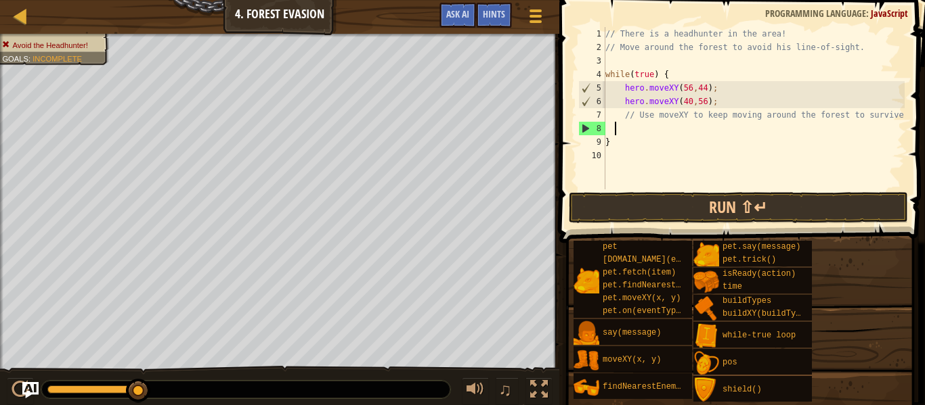
scroll to position [6, 0]
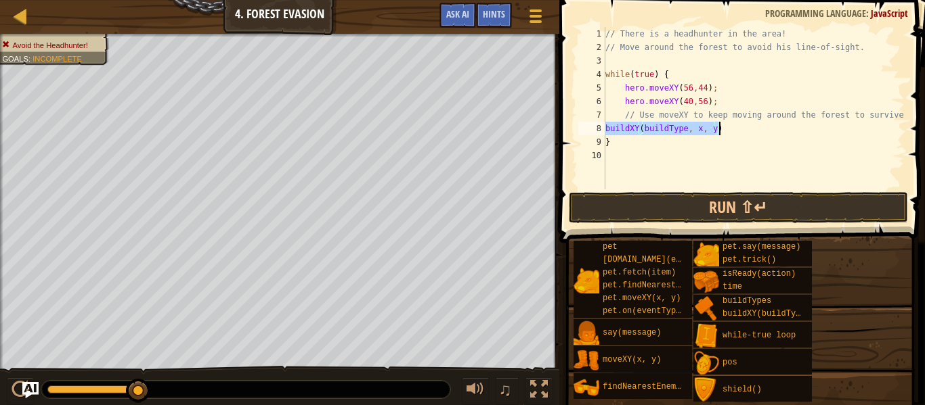
click at [686, 128] on div "// There is a headhunter in the area! // Move around the forest to avoid his li…" at bounding box center [753, 108] width 302 height 162
click at [603, 127] on div "8" at bounding box center [591, 129] width 27 height 14
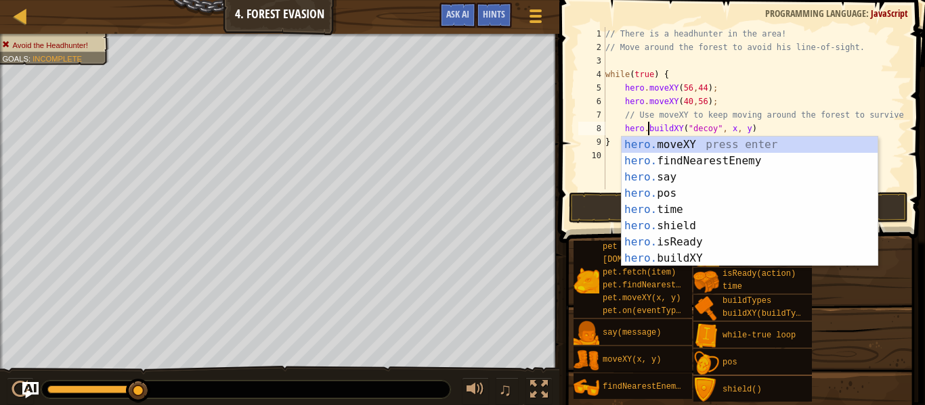
scroll to position [6, 6]
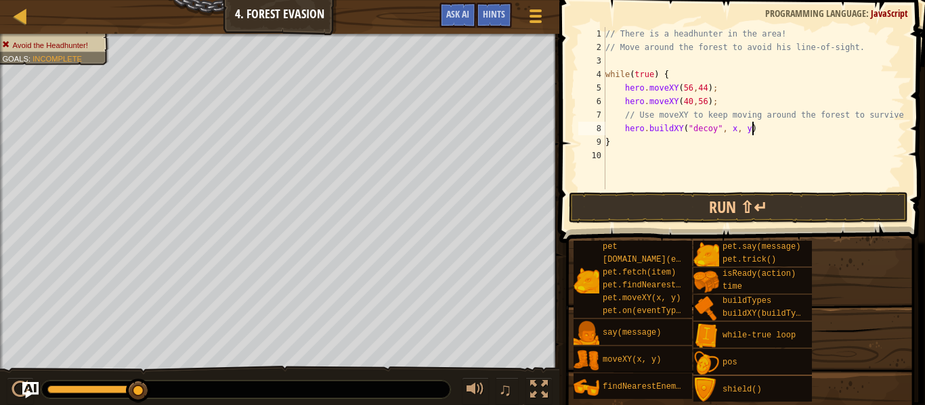
click at [768, 131] on div "// There is a headhunter in the area! // Move around the forest to avoid his li…" at bounding box center [753, 122] width 302 height 190
click at [732, 128] on div "// There is a headhunter in the area! // Move around the forest to avoid his li…" at bounding box center [753, 122] width 302 height 190
click at [749, 131] on div "// There is a headhunter in the area! // Move around the forest to avoid his li…" at bounding box center [753, 122] width 302 height 190
paste textarea "24, 44"
click at [707, 203] on button "Run ⇧↵" at bounding box center [738, 207] width 339 height 31
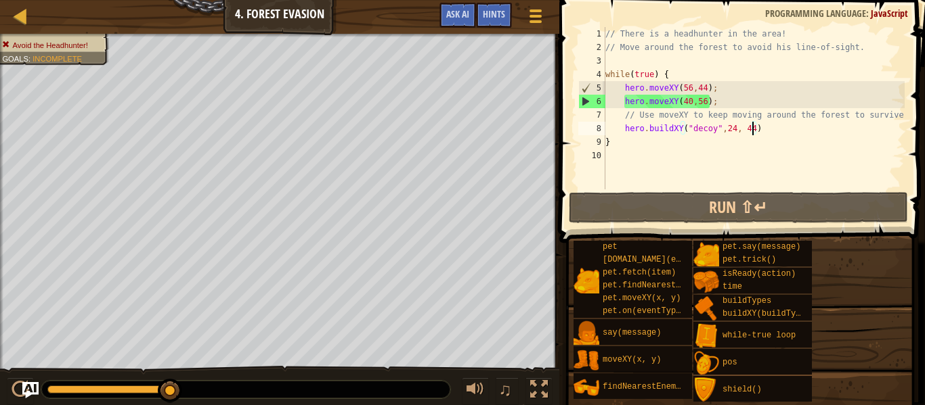
click at [725, 130] on div "// There is a headhunter in the area! // Move around the forest to avoid his li…" at bounding box center [753, 122] width 302 height 190
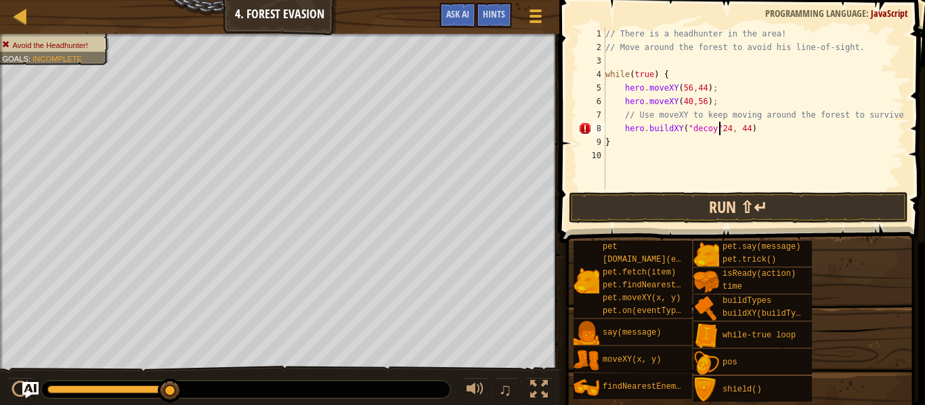
type textarea "hero.buildXY("decoy" 24, 44)"
click at [743, 194] on button "Run ⇧↵" at bounding box center [738, 207] width 339 height 31
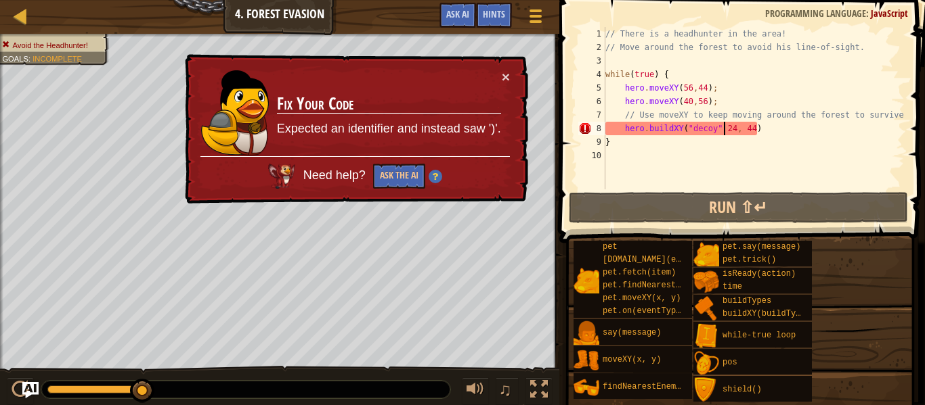
click at [770, 134] on div "// There is a headhunter in the area! // Move around the forest to avoid his li…" at bounding box center [753, 122] width 302 height 190
click at [388, 182] on button "Ask the AI" at bounding box center [399, 176] width 52 height 25
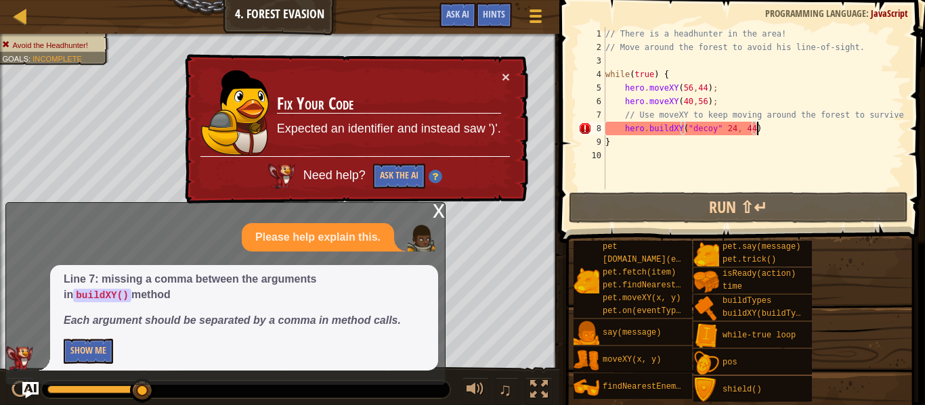
click at [61, 353] on div "Line 7: missing a comma between the arguments in buildXY() method Each argument…" at bounding box center [244, 318] width 388 height 106
click at [67, 354] on button "Show Me" at bounding box center [88, 351] width 49 height 25
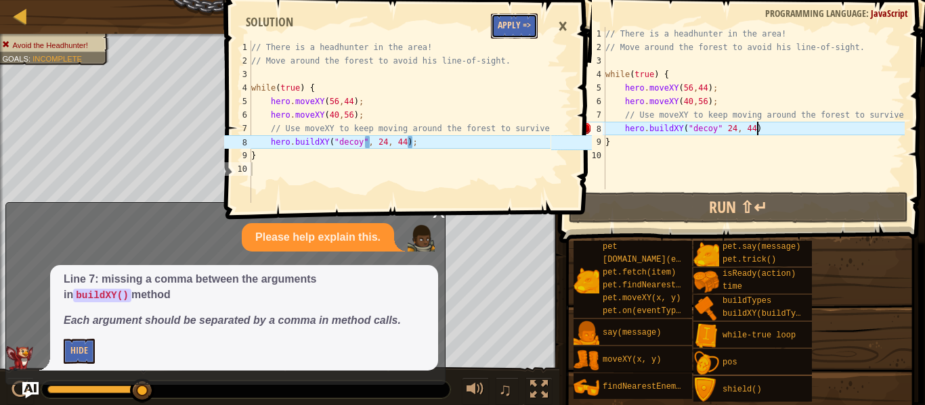
click at [511, 29] on button "Apply =>" at bounding box center [514, 26] width 47 height 25
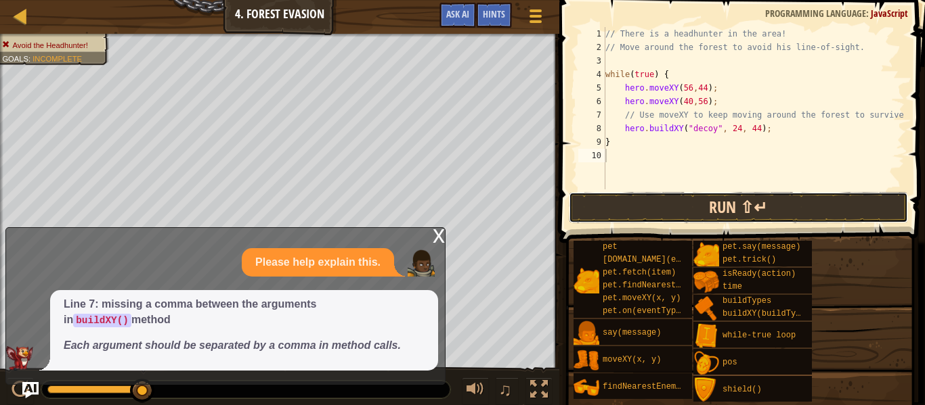
click at [642, 207] on button "Run ⇧↵" at bounding box center [738, 207] width 339 height 31
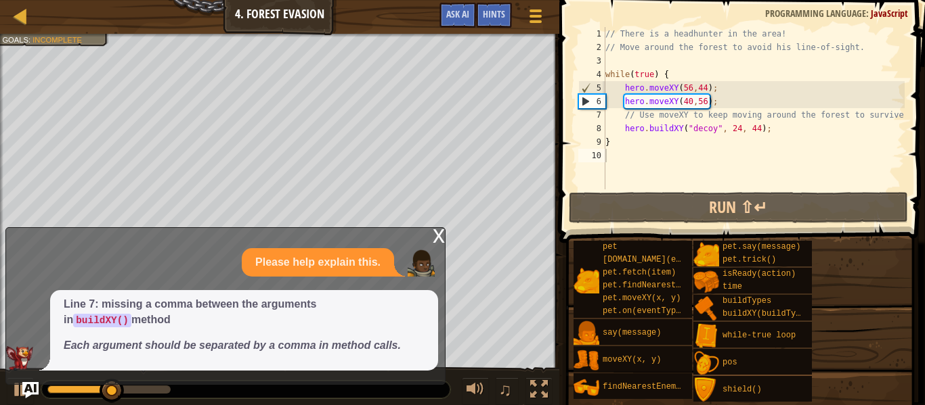
click at [433, 238] on div "x" at bounding box center [439, 235] width 12 height 14
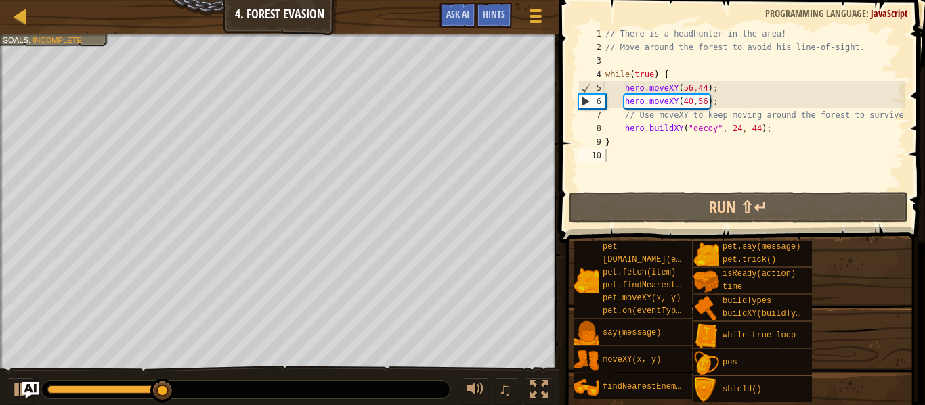
type textarea "}"
click at [672, 146] on div "// There is a headhunter in the area! // Move around the forest to avoid his li…" at bounding box center [753, 122] width 302 height 190
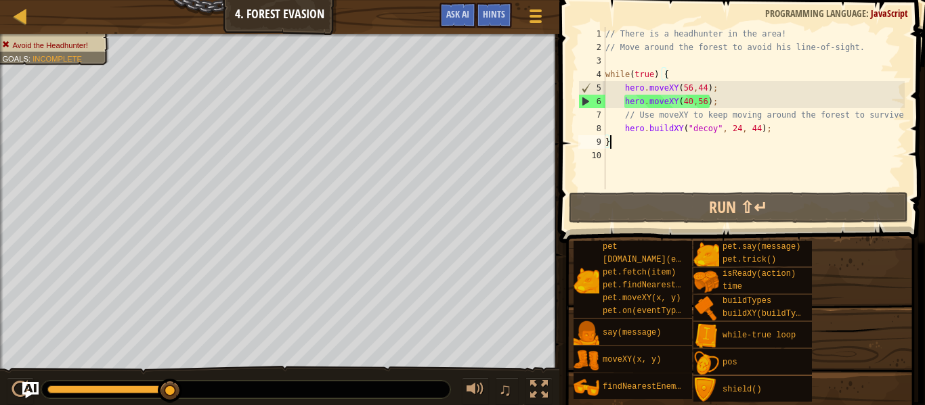
click at [778, 150] on div "// There is a headhunter in the area! // Move around the forest to avoid his li…" at bounding box center [753, 122] width 302 height 190
click at [782, 134] on div "// There is a headhunter in the area! // Move around the forest to avoid his li…" at bounding box center [753, 122] width 302 height 190
type textarea "hero.buildXY("decoy", 24, 44);"
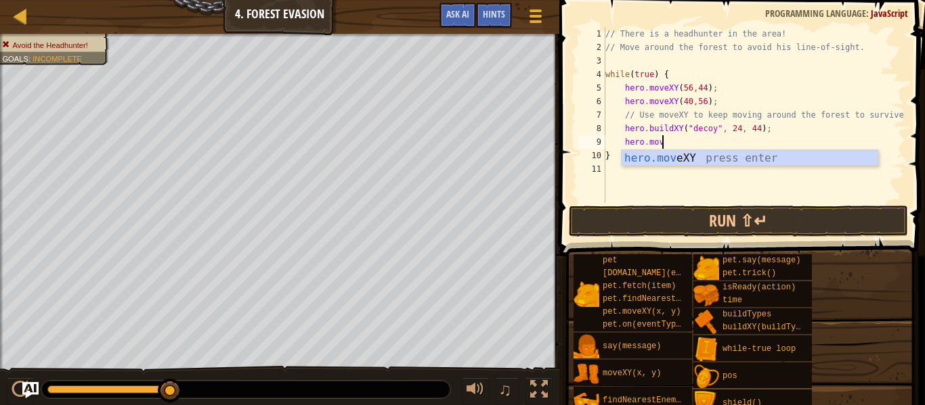
scroll to position [6, 8]
click at [746, 156] on div "hero.move XY press enter" at bounding box center [749, 174] width 256 height 49
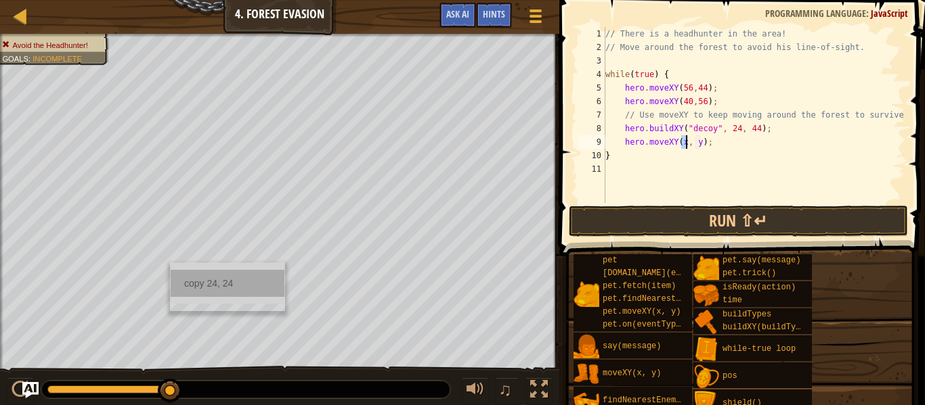
click at [194, 284] on div "copy 24, 24" at bounding box center [228, 283] width 114 height 27
click at [702, 142] on div "// There is a headhunter in the area! // Move around the forest to avoid his li…" at bounding box center [753, 128] width 302 height 203
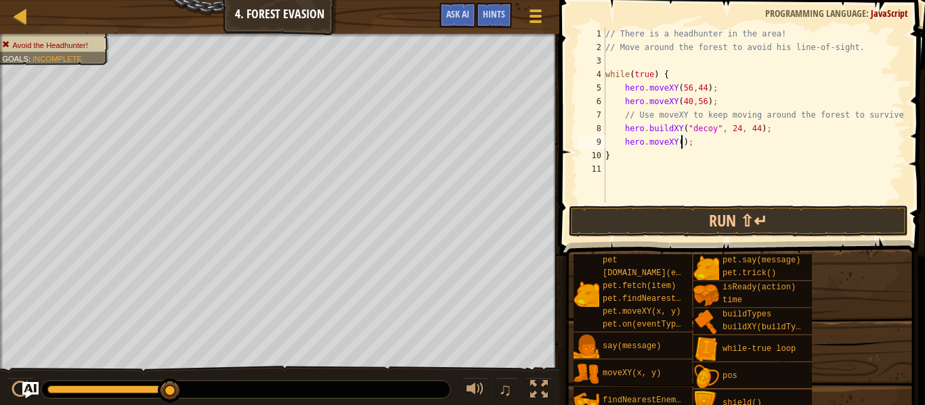
paste textarea "24, 24"
type textarea "hero.moveXY(24, 24);"
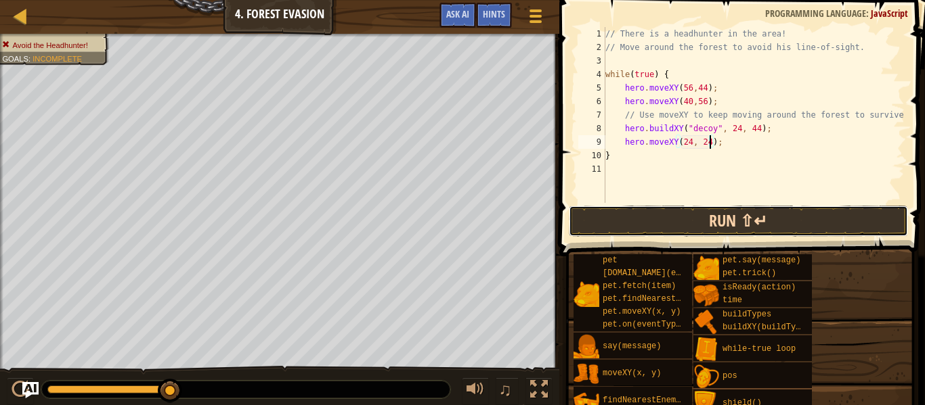
click at [704, 215] on button "Run ⇧↵" at bounding box center [738, 221] width 339 height 31
